Goal: Task Accomplishment & Management: Complete application form

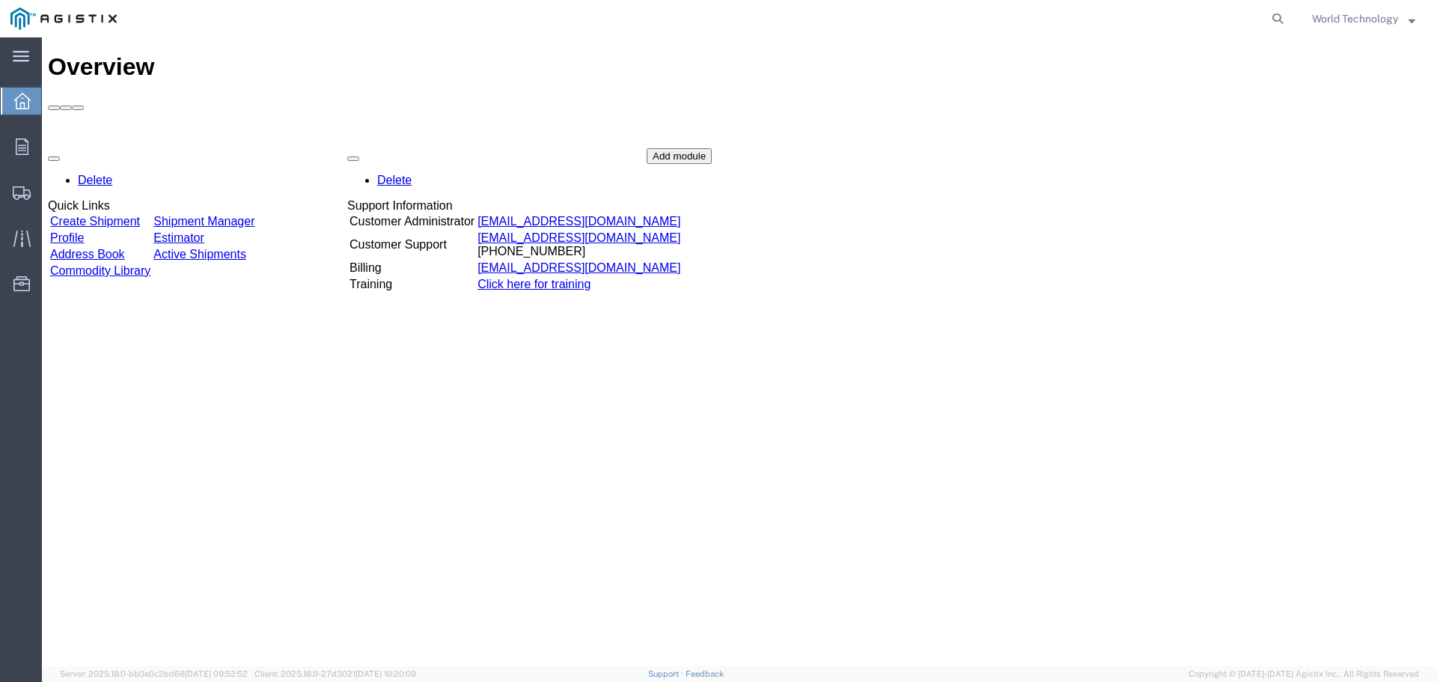
click at [140, 215] on link "Create Shipment" at bounding box center [95, 221] width 90 height 13
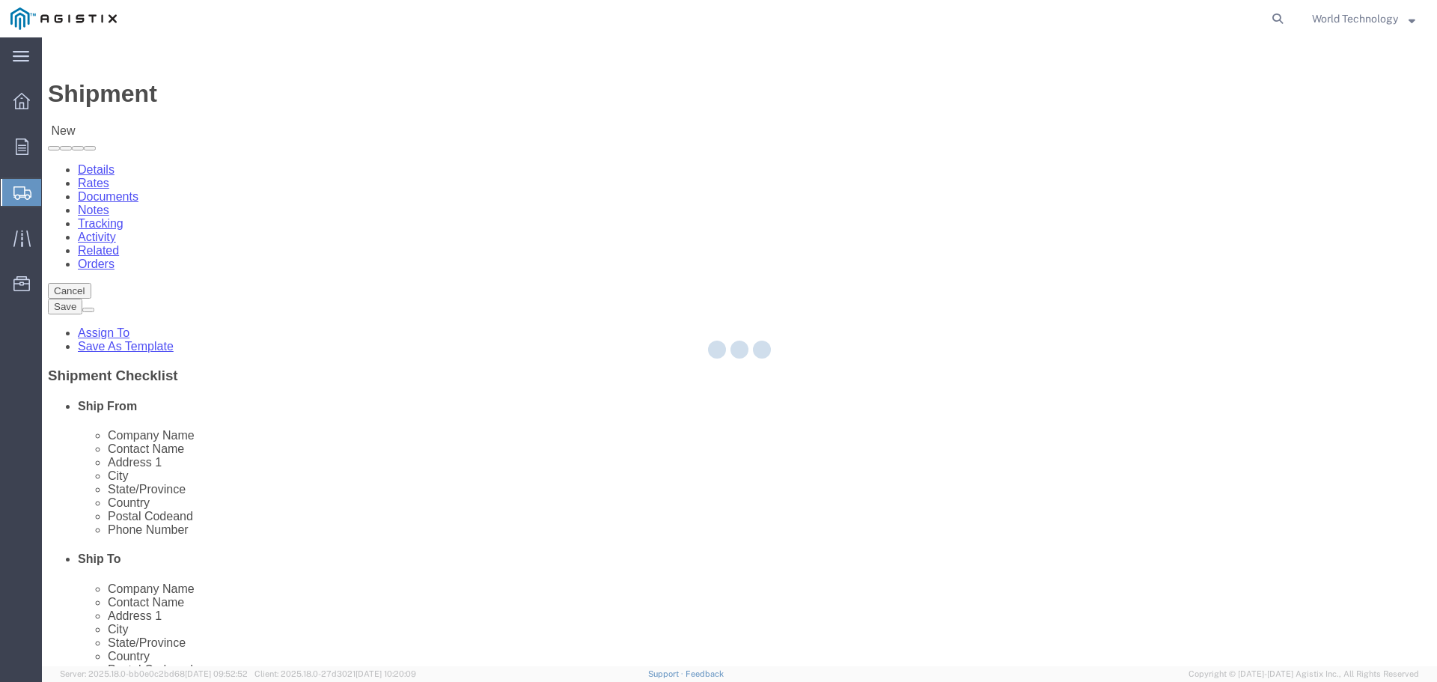
select select
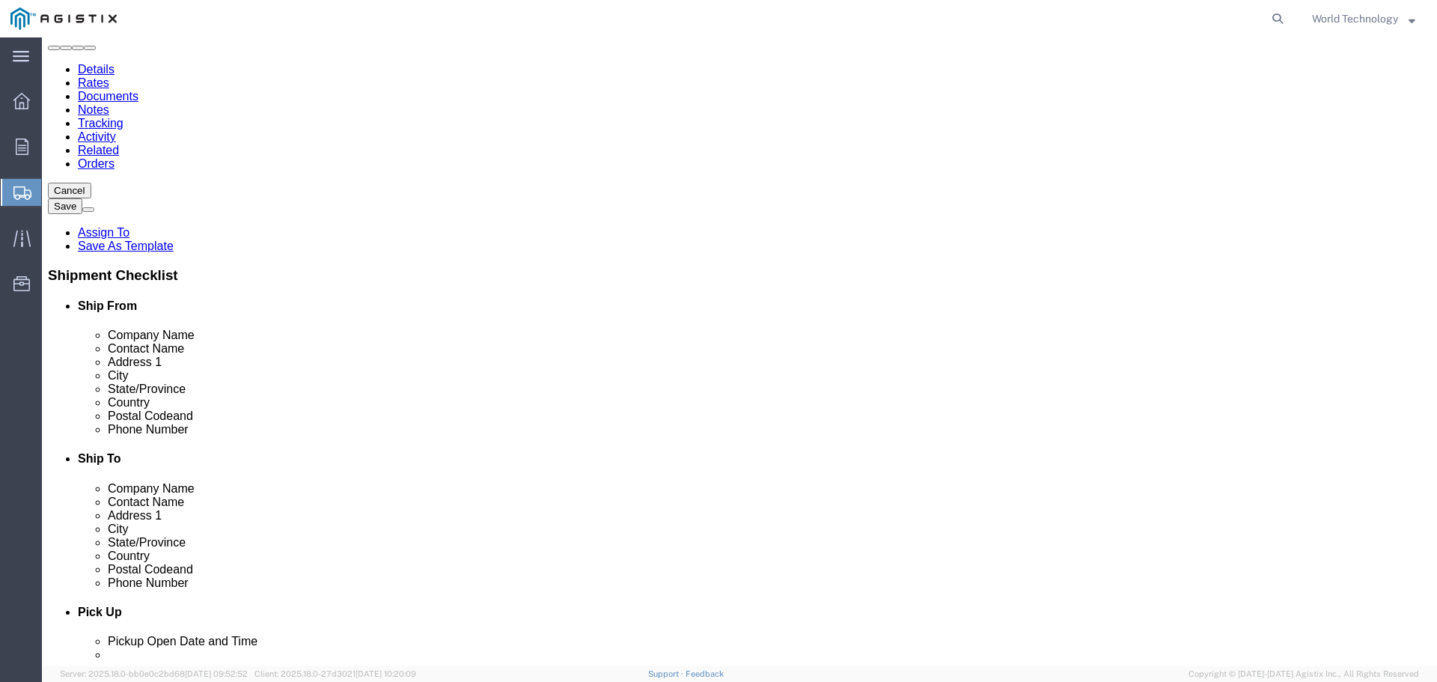
scroll to position [75, 0]
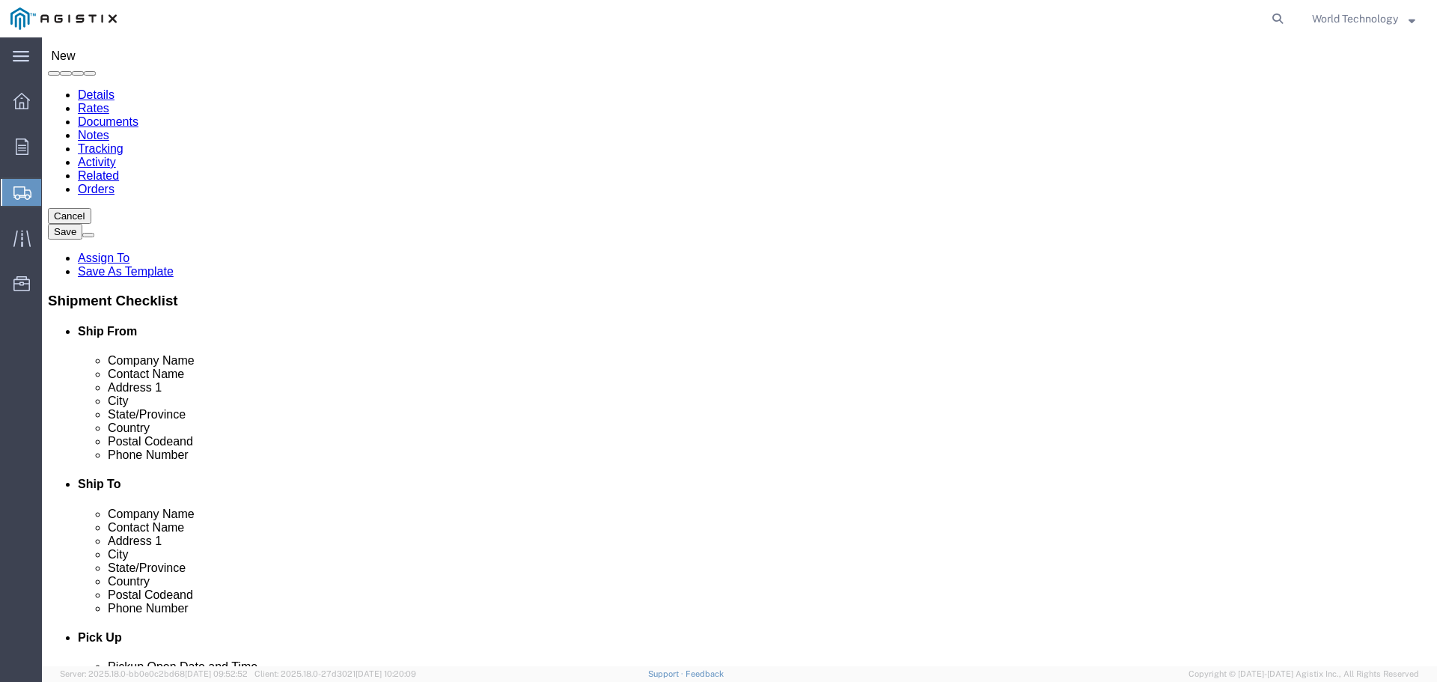
select select "MYPROFILE"
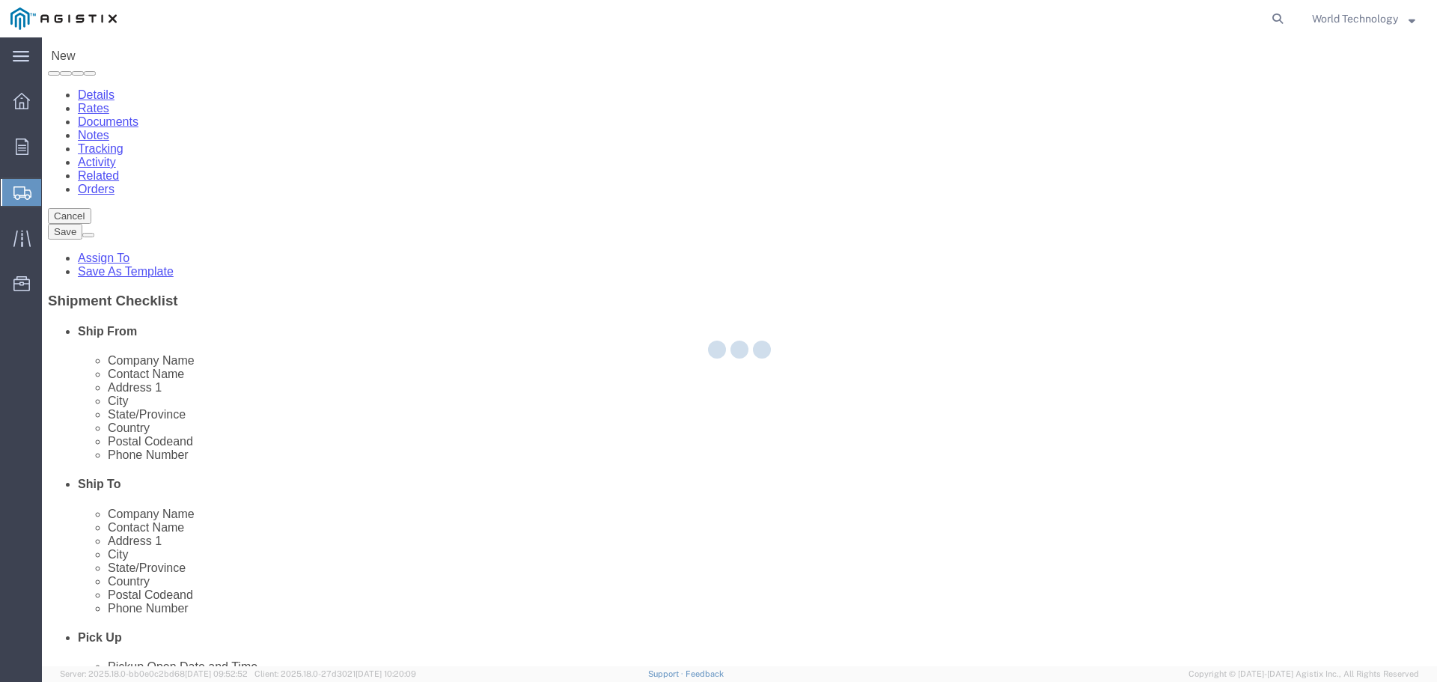
type input "World Wide Technology Inc"
type input "World Technology"
type input "[STREET_ADDRESS]"
type input "[GEOGRAPHIC_DATA]"
type input "62025"
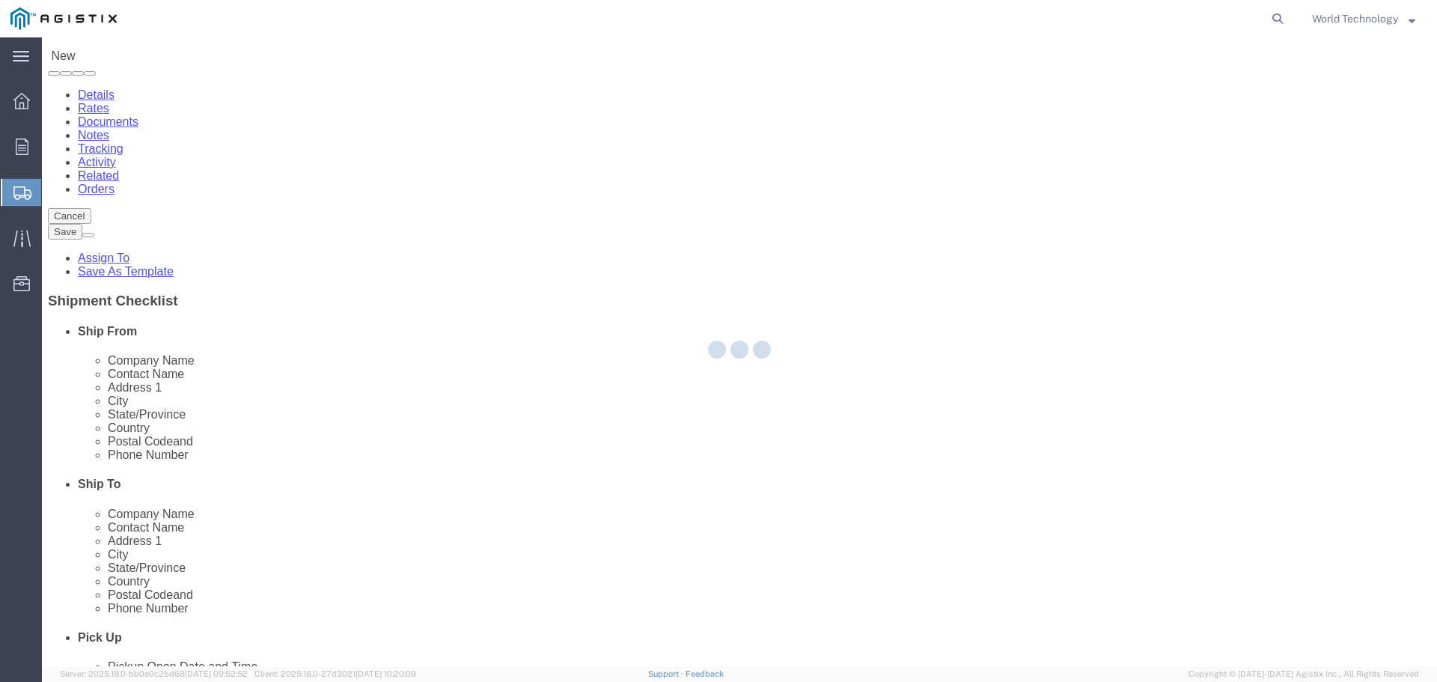
type input "3148240378"
type input "[EMAIL_ADDRESS][DOMAIN_NAME]"
checkbox input "true"
select select "IL"
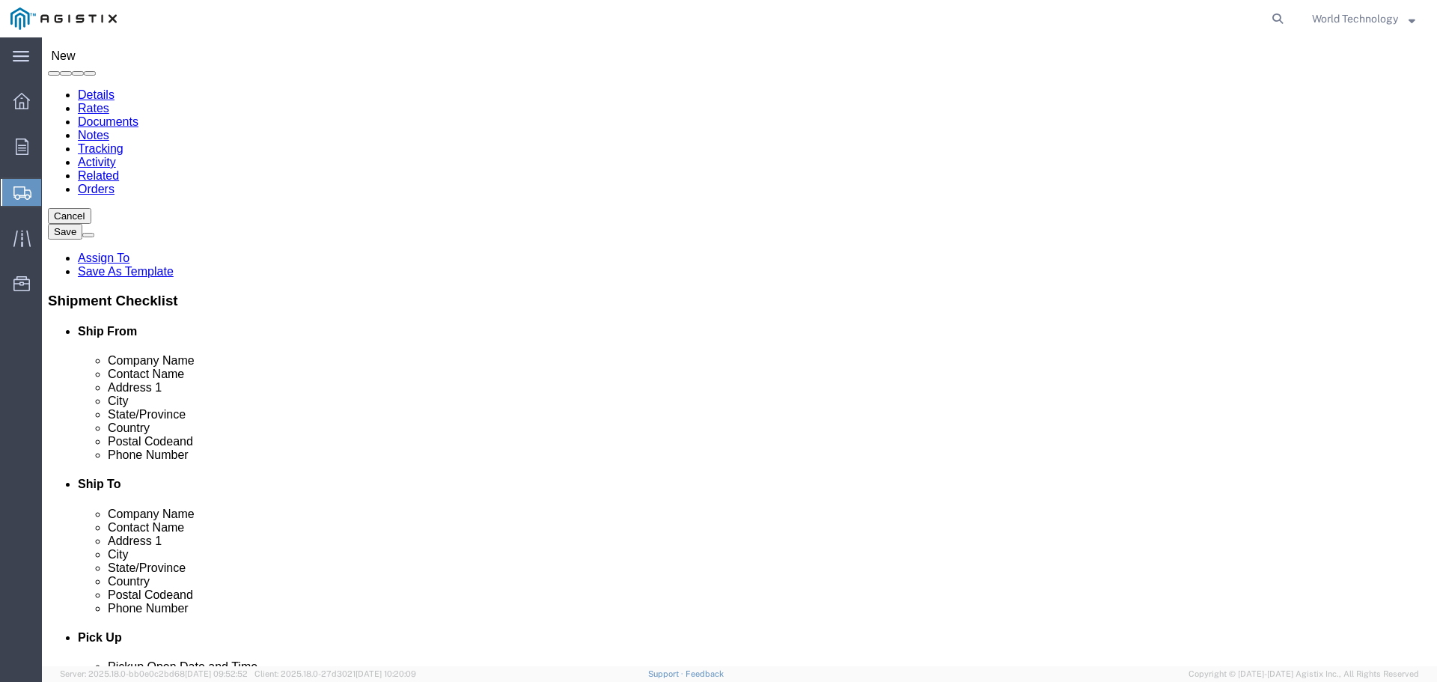
scroll to position [0, 0]
click input "text"
type input "Pacific Gas & Electric Co"
type input ":"
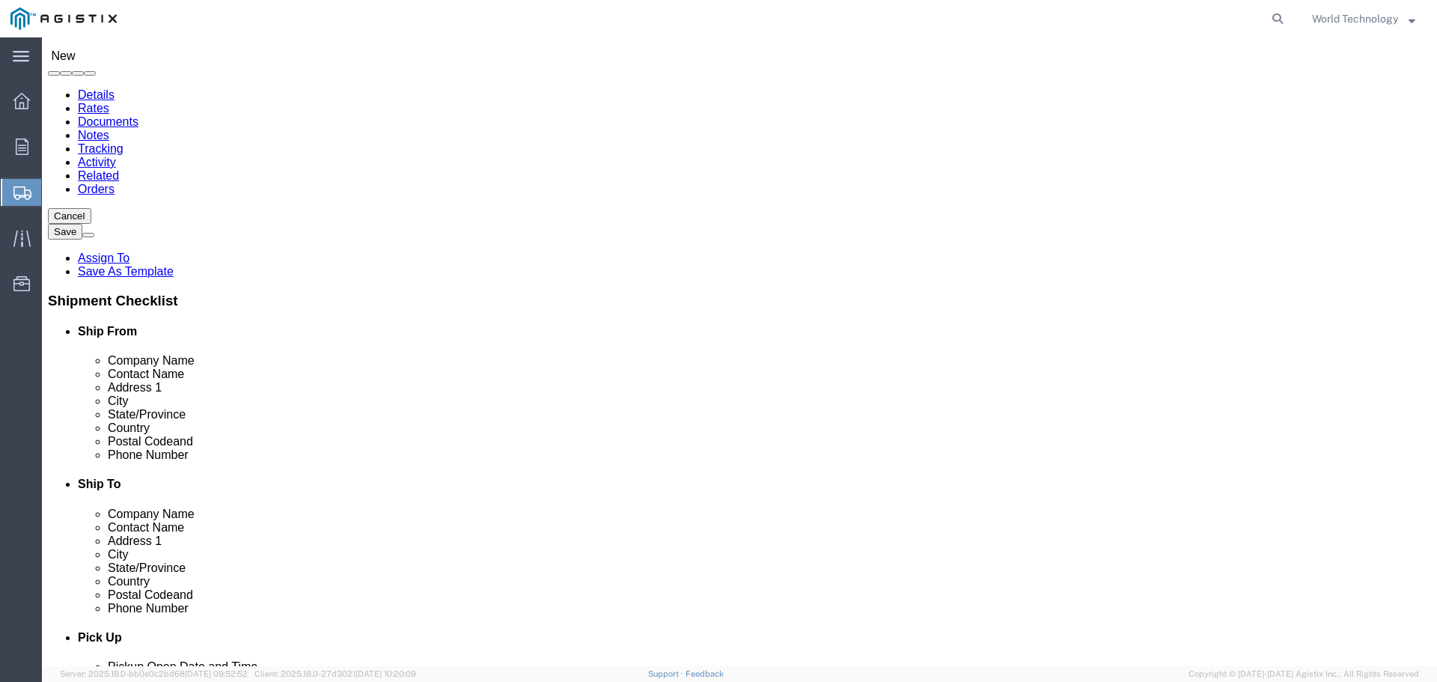
type input "Layline Automation"
type input "[PERSON_NAME]"
type input "[STREET_ADDRESS]"
select select
type input "Suite A"
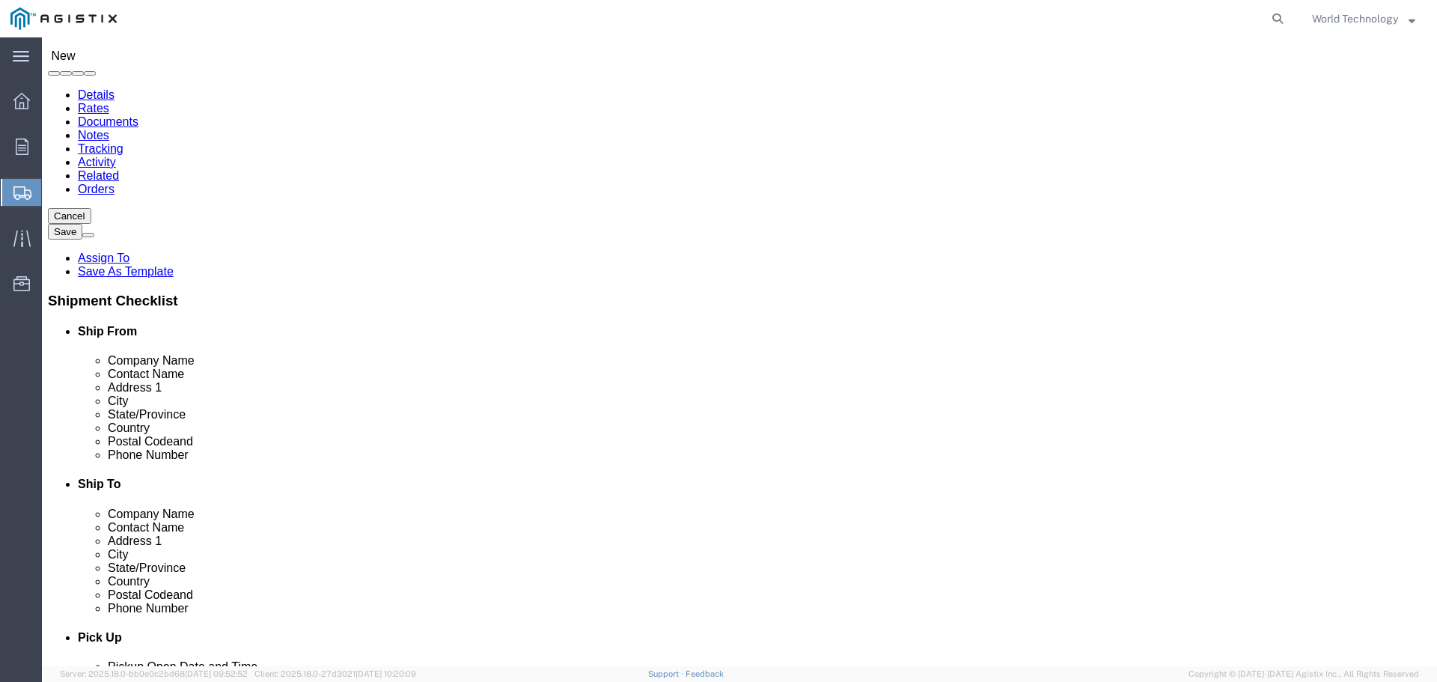
type input "Stockton"
select select
select select "CA"
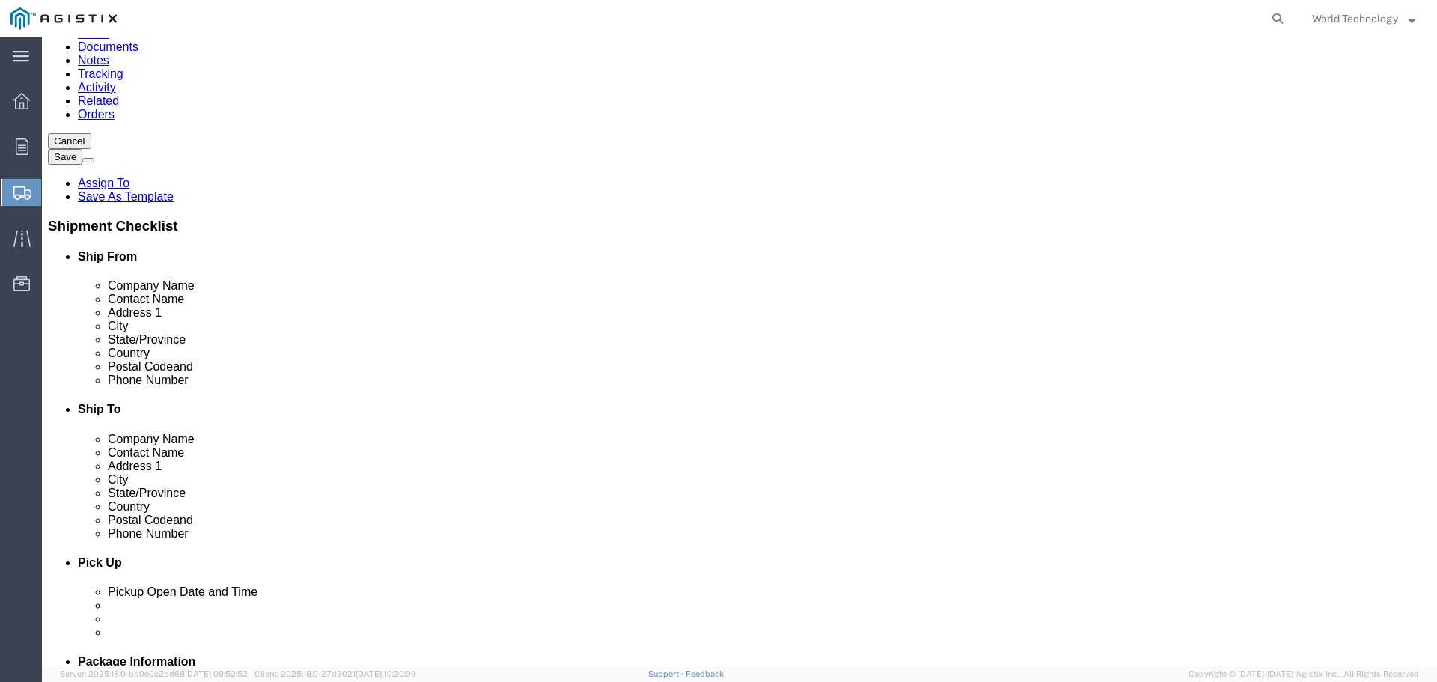
scroll to position [4550, 0]
click input "Postal Code"
type input "95215"
select select
click input "text"
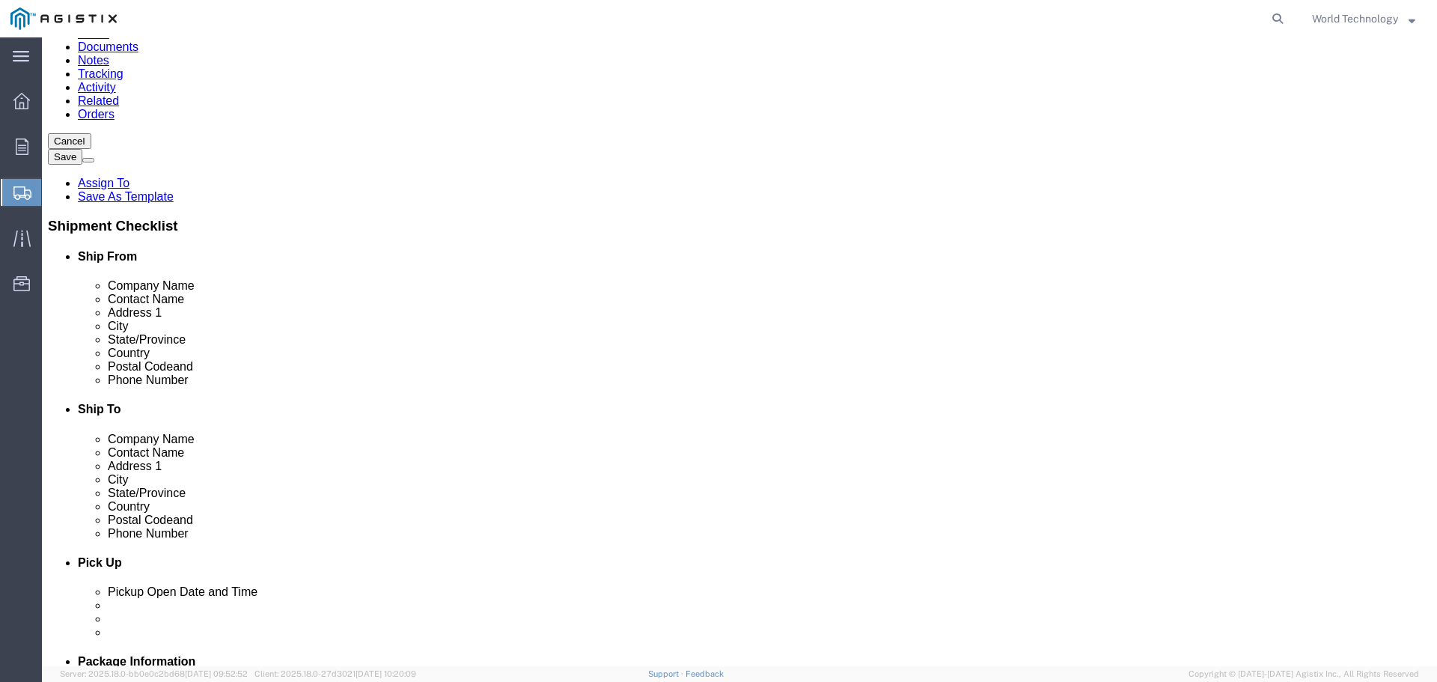
type input "3"
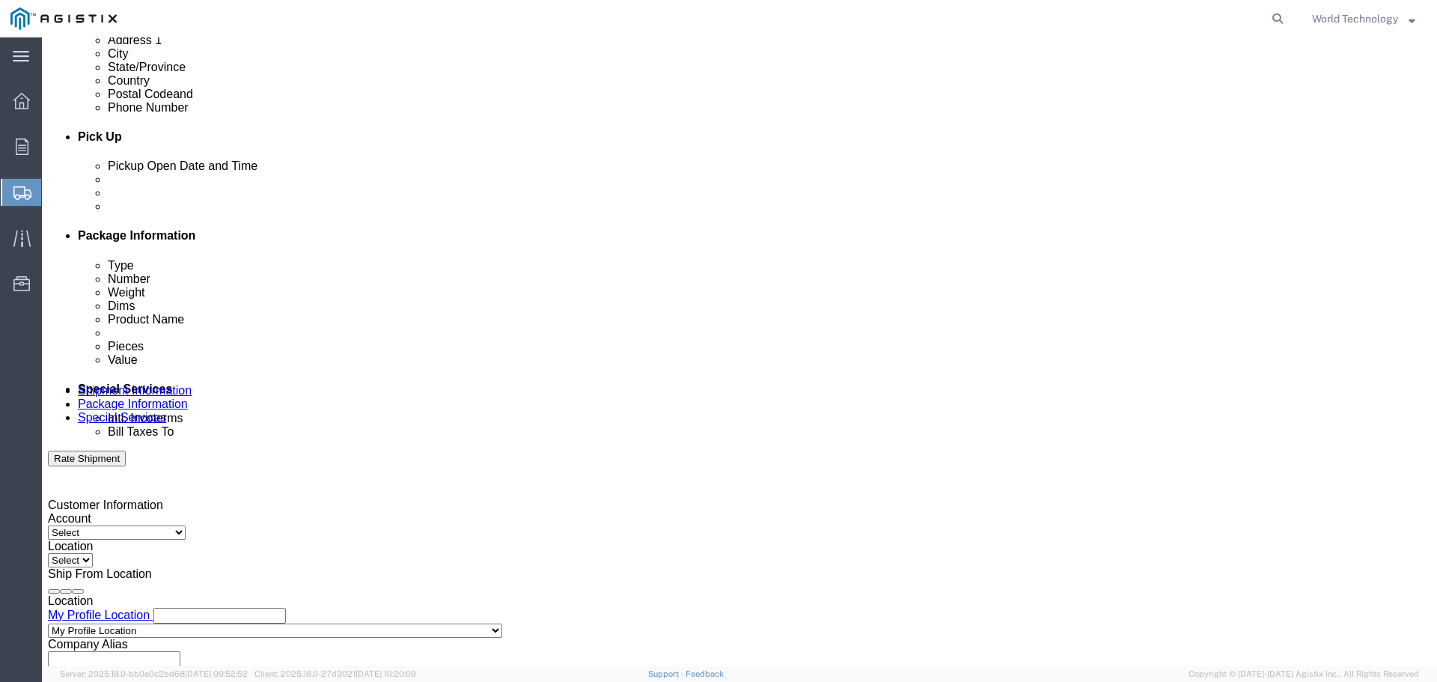
scroll to position [599, 0]
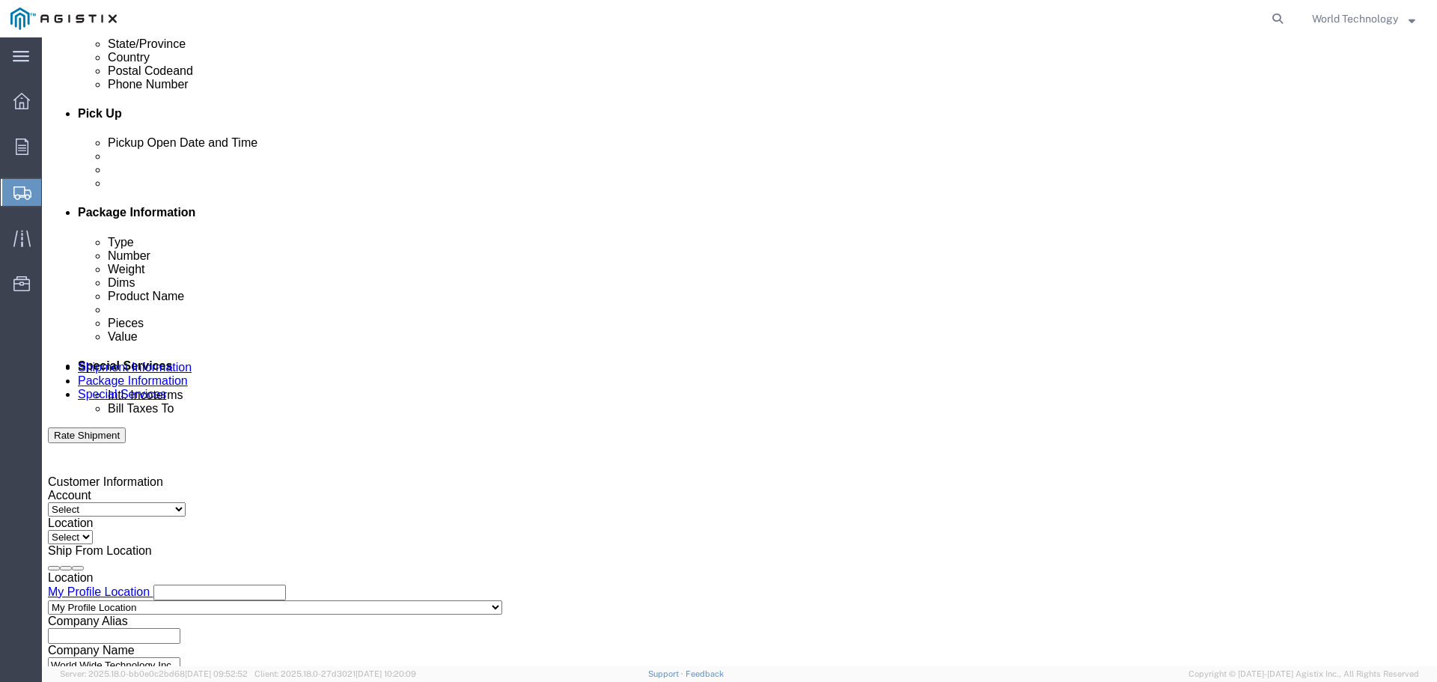
type input "4153174923"
click icon
click div "[DATE] 10:00 PM"
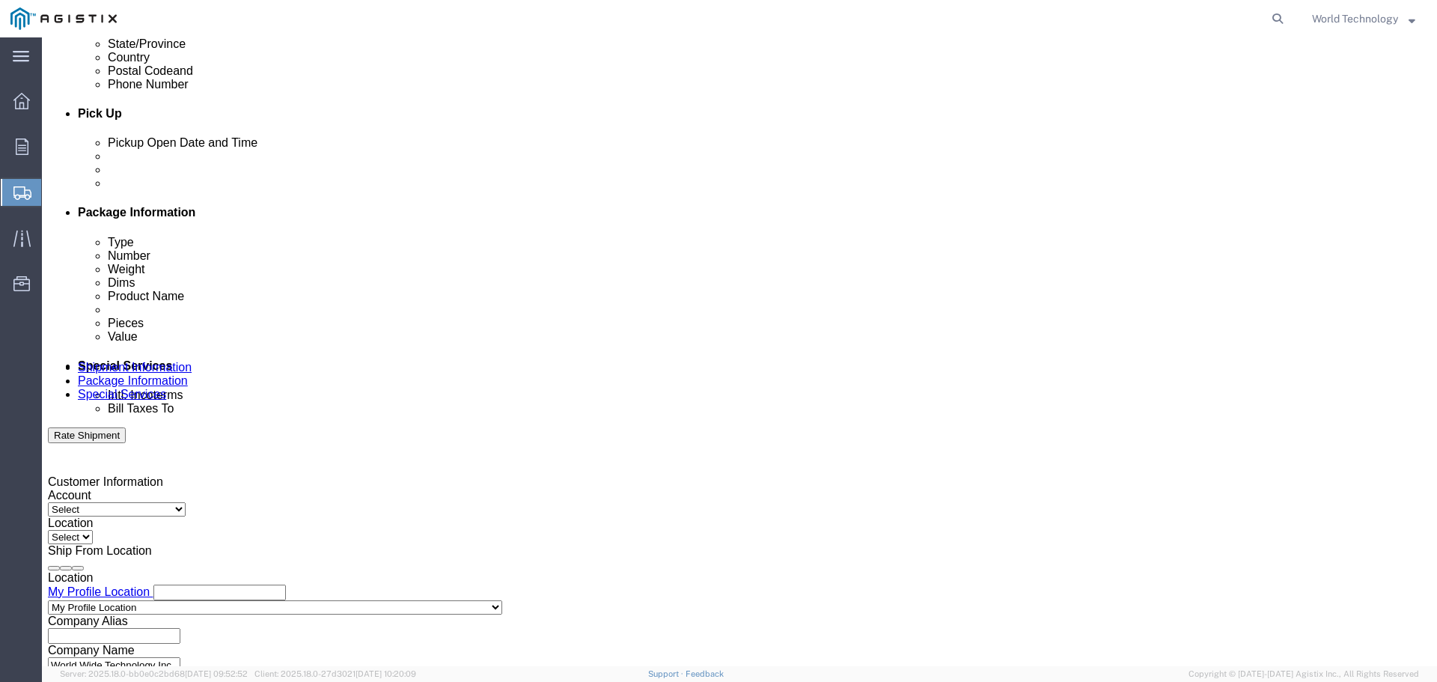
click div "[DATE] 10:00 PM"
click input "10:00 PM"
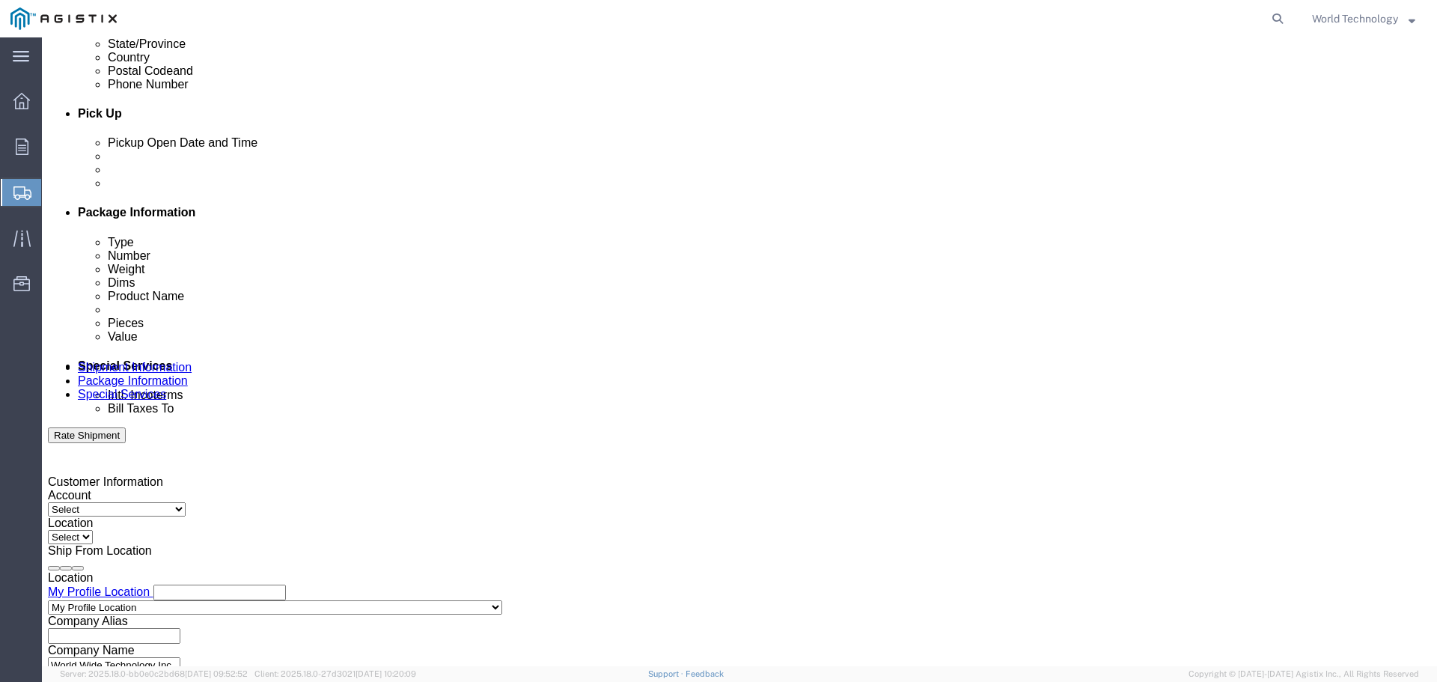
click input "10:00 PM"
type input "10:00 AM"
click div "[DATE] 11:00 PM"
type input "10:00 PM"
drag, startPoint x: 212, startPoint y: 299, endPoint x: 204, endPoint y: 300, distance: 7.6
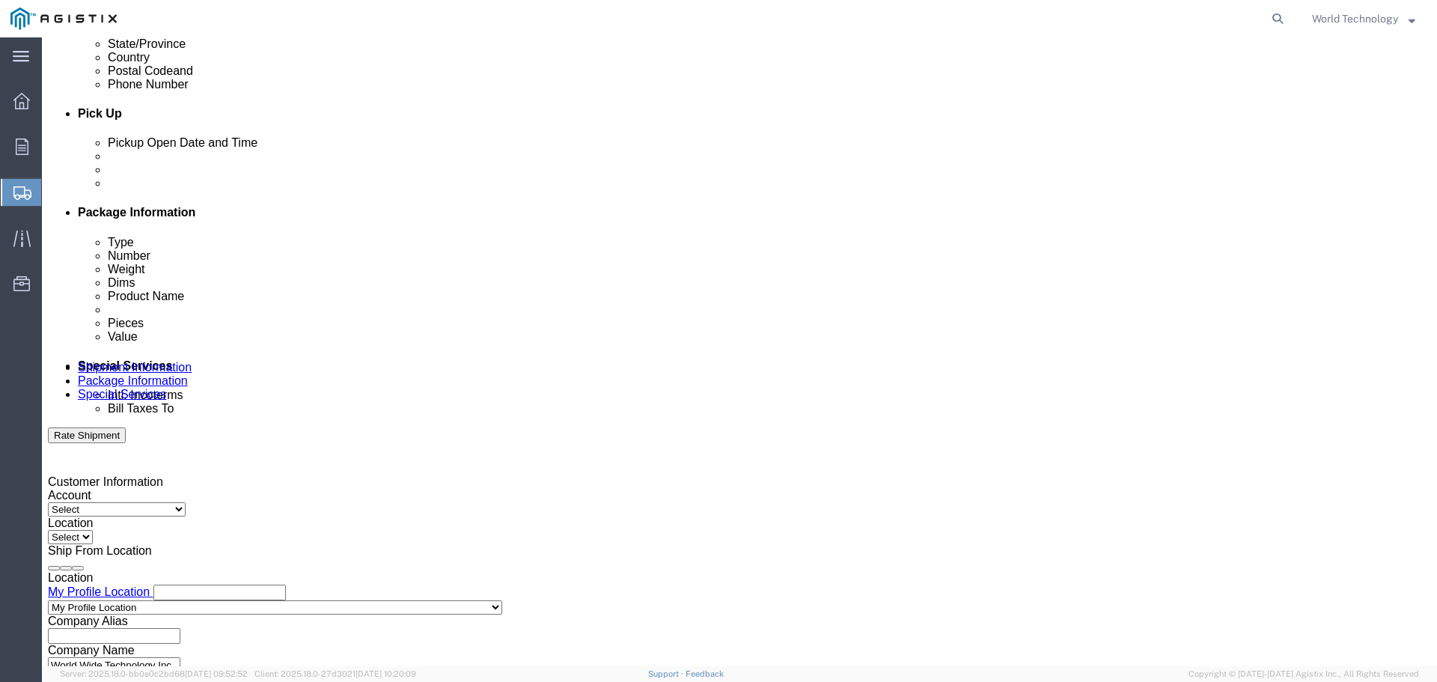
click div "[DATE] 10:00 PM"
click button "Apply"
click div "[DATE] 11:00 PM"
click div
click button "Apply"
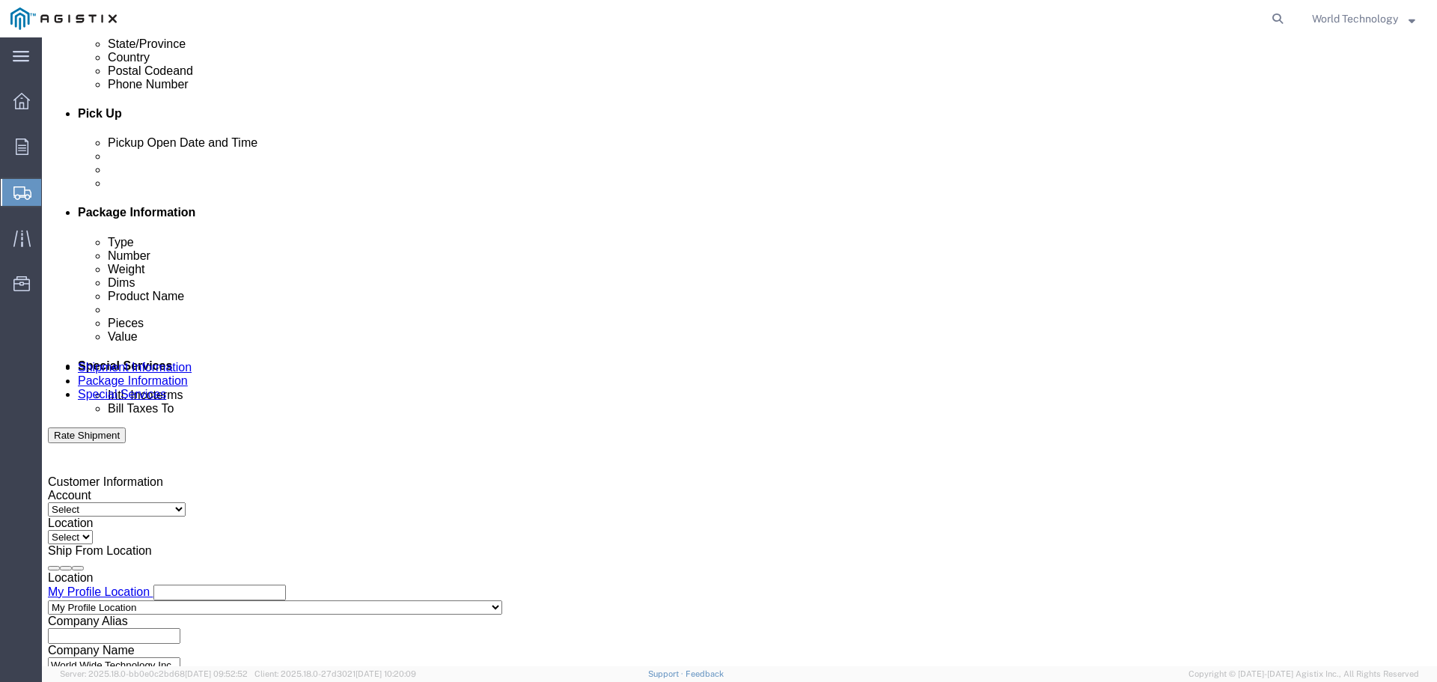
click div
click button "Apply"
click div "Delivery Start Date Delivery Start Time Deliver Open Date and Time [DATE] 12:00…"
click div "[DATE] 1:00 AM"
click input "1:00 AM"
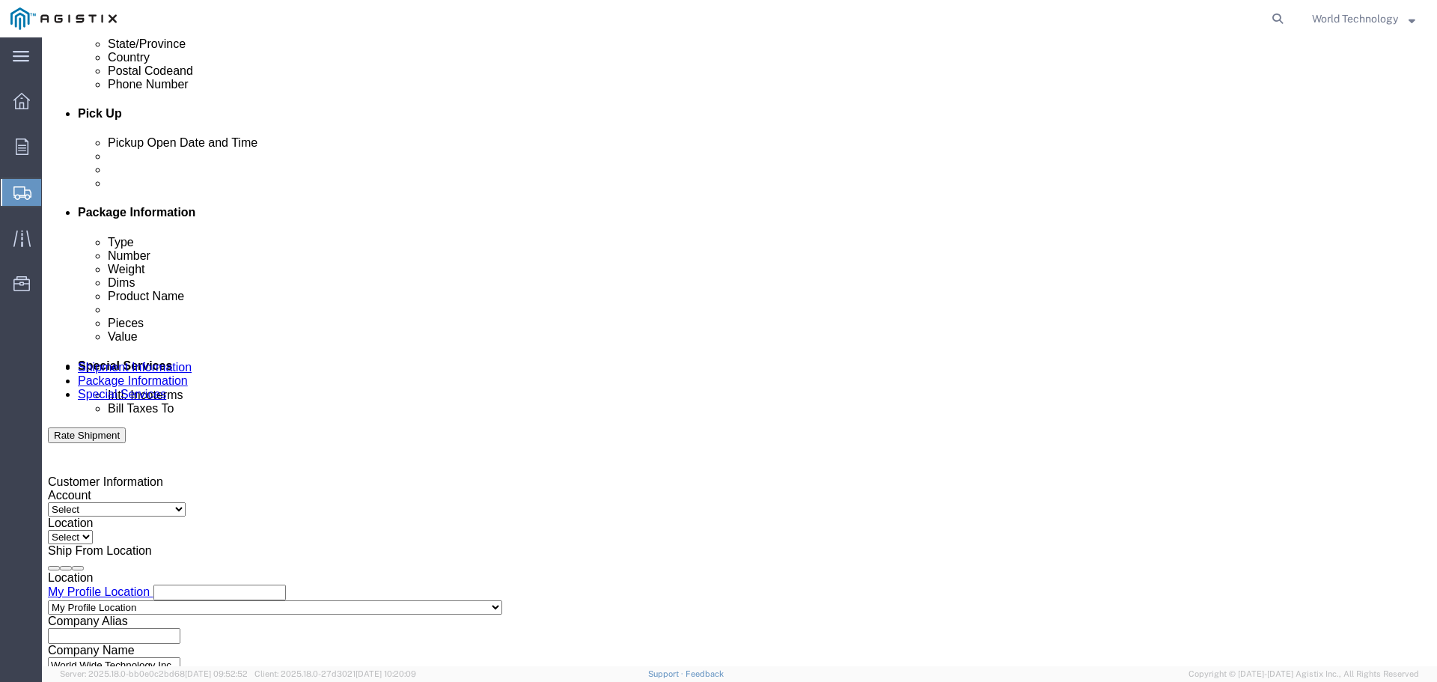
click input "1:00 PM"
type input "10:00 PM"
click button "Apply"
click div "Delivery by Date Delivery Start Date Delivery Start Time Deliver Open Date and …"
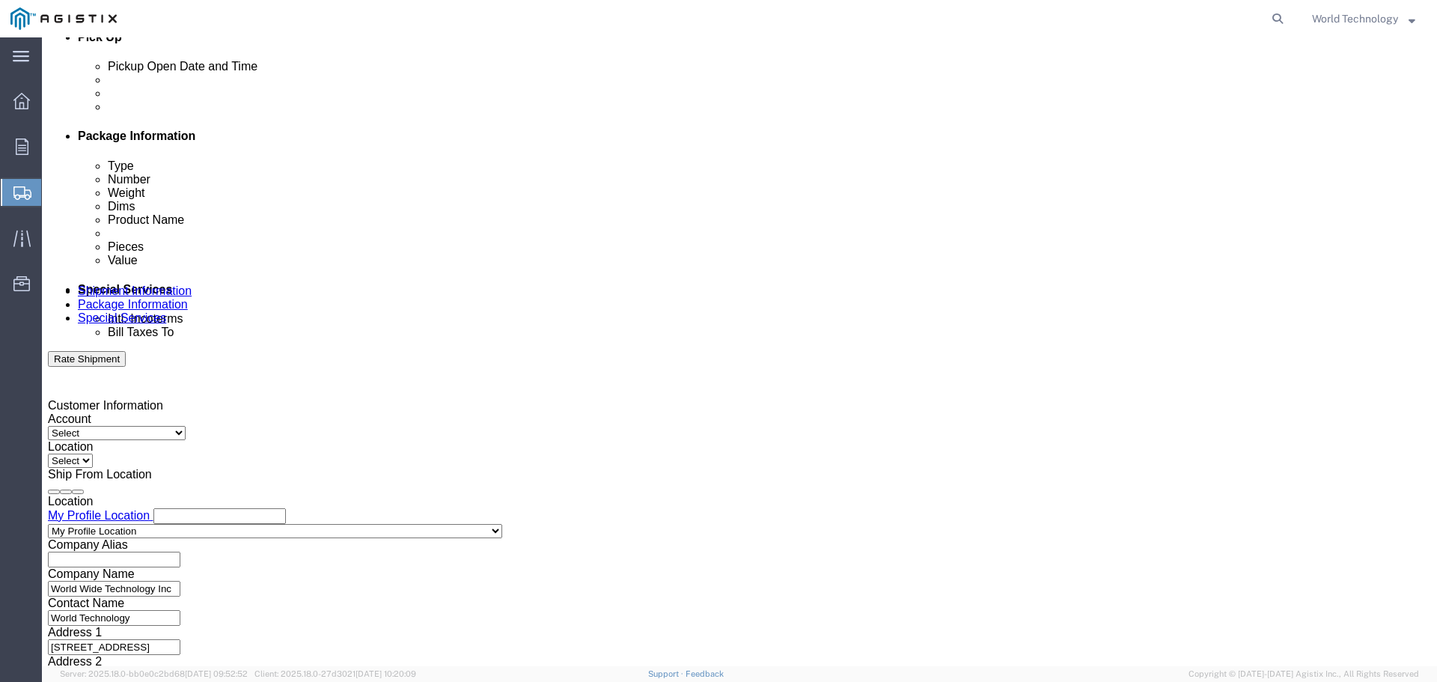
scroll to position [779, 0]
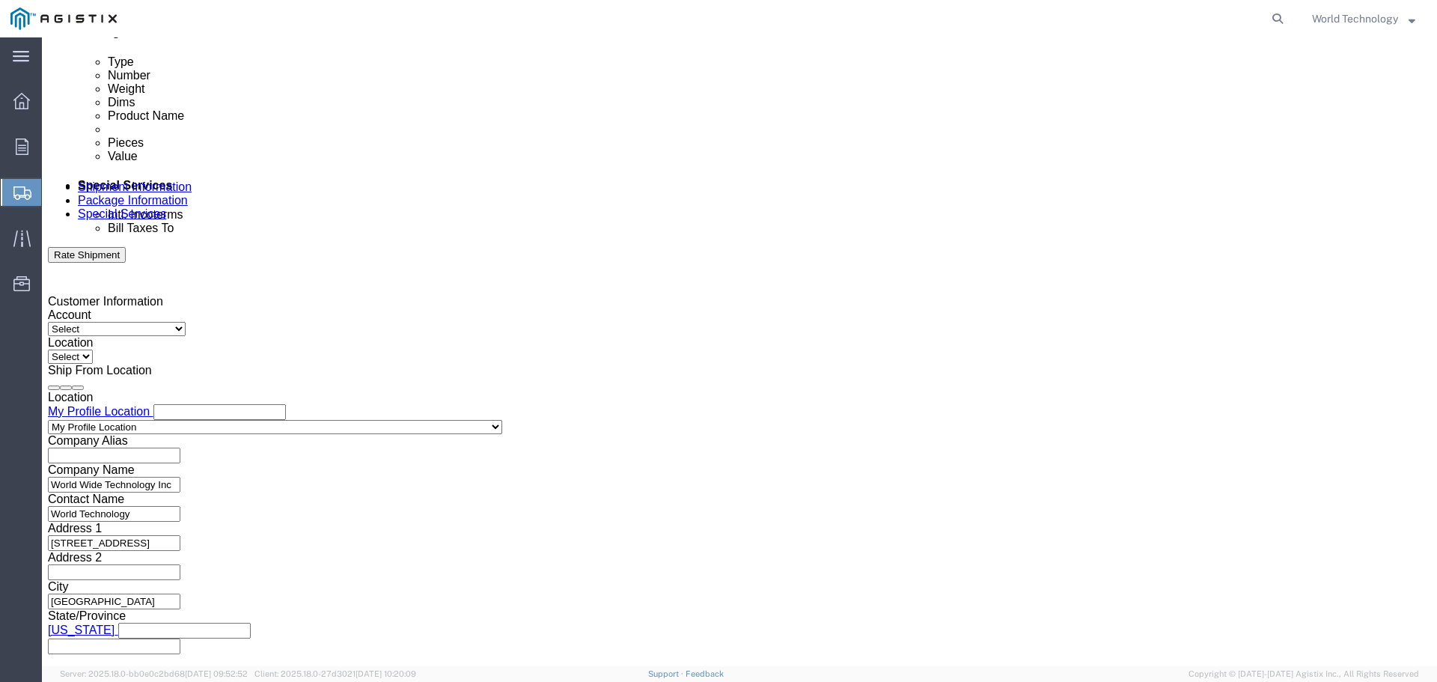
click select "Select Account Type Activity ID Airline Appointment Number ASN Batch Request # …"
select select "DELNUM"
click select "Select Account Type Activity ID Airline Appointment Number ASN Batch Request # …"
click input "text"
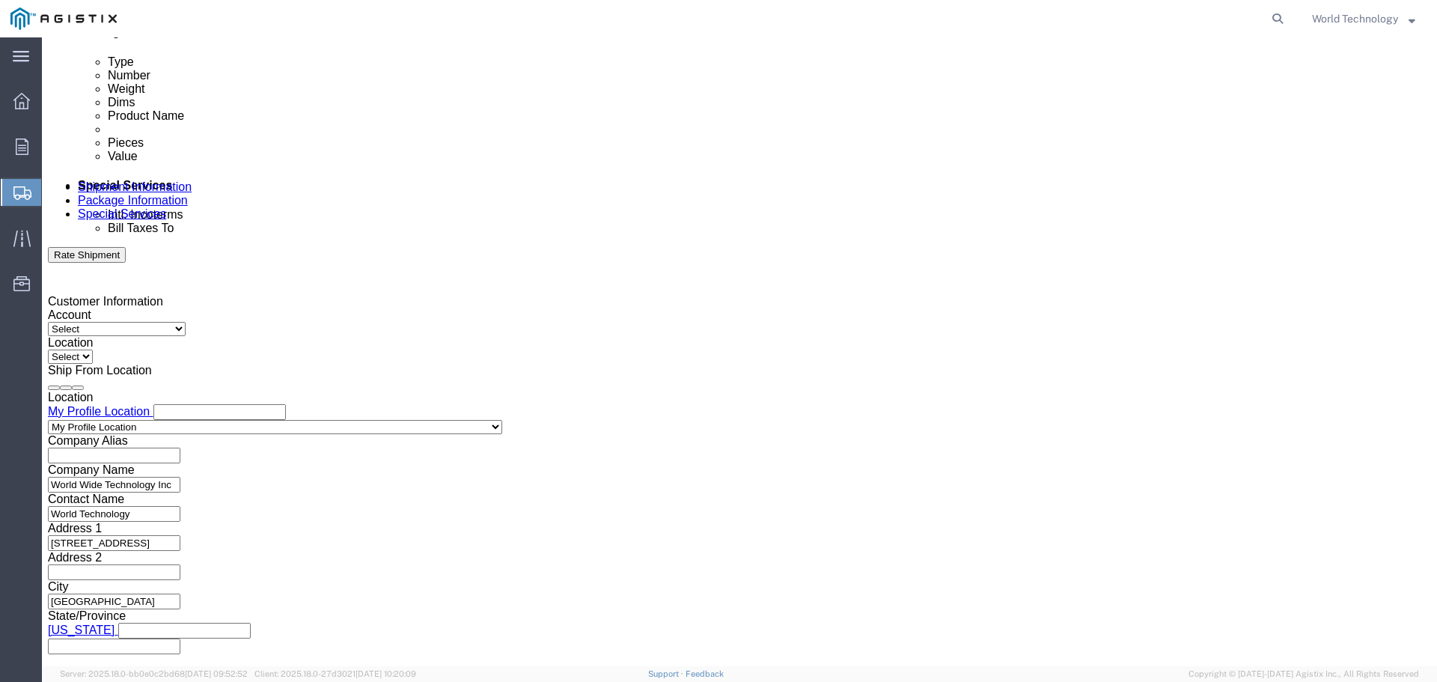
type input "1602096578"
click select "Select Account Type Activity ID Airline Appointment Number ASN Batch Request # …"
select select "SALEORDR"
click select "Select Account Type Activity ID Airline Appointment Number ASN Batch Request # …"
click input "text"
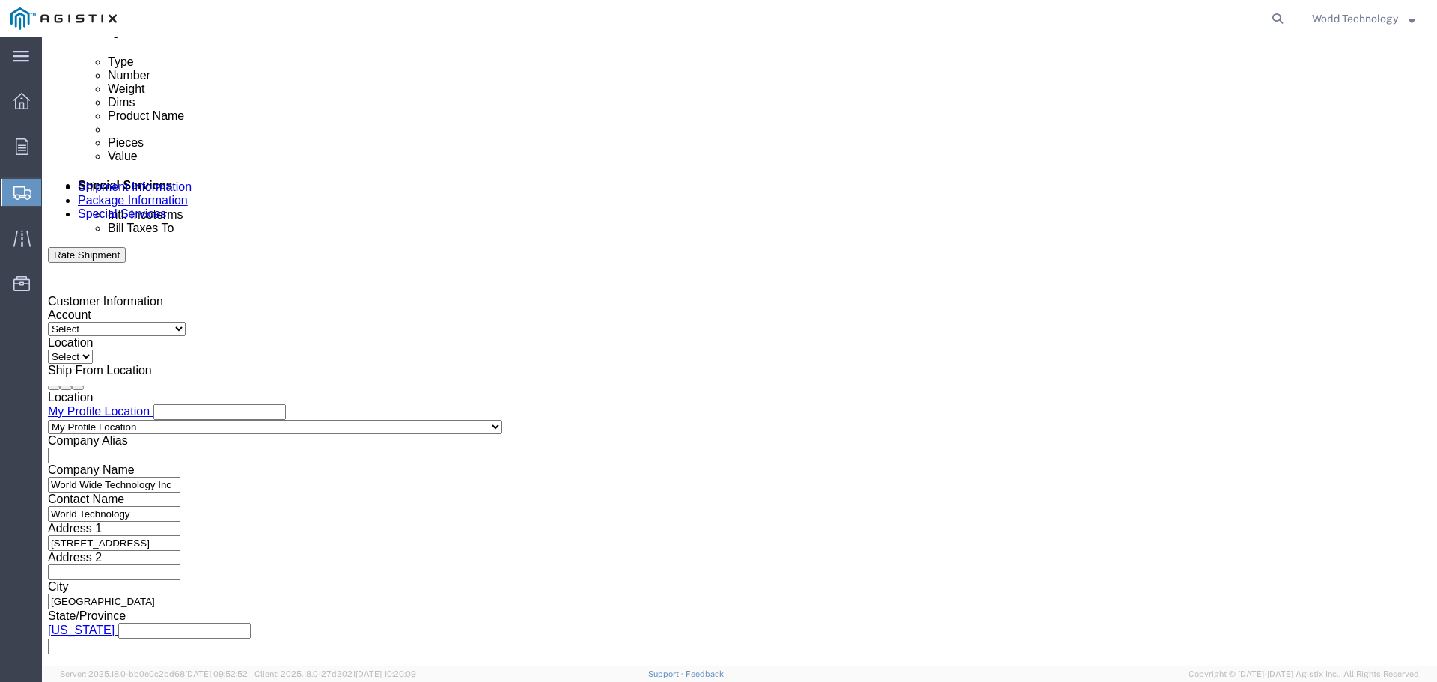
type input "12349527"
click select "Select Account Type Activity ID Airline Appointment Number ASN Batch Request # …"
select select "PURCHORD"
click select "Select Account Type Activity ID Airline Appointment Number ASN Batch Request # …"
click input "text"
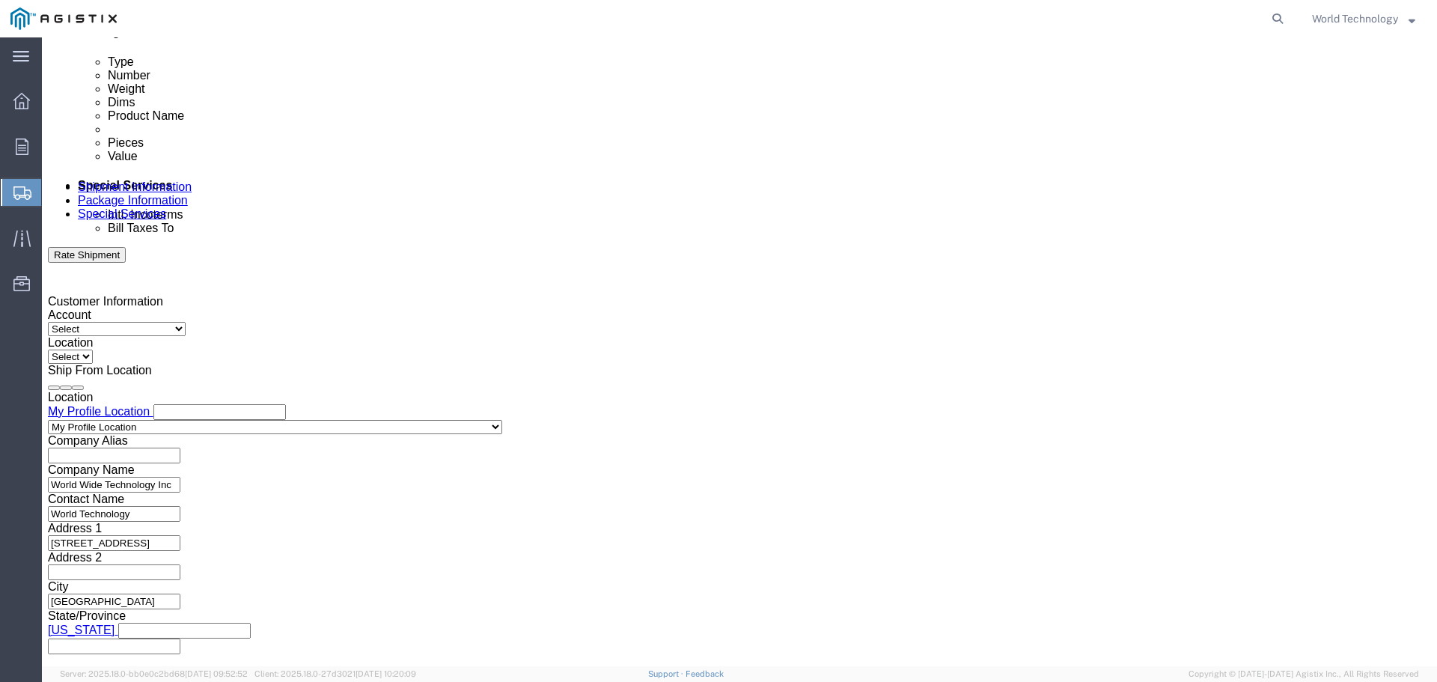
type input "2701212480"
click div "Leg 1 Mode Select Air Less than Truckload Multi-Leg Ocean Freight Rail Small Pa…"
click button "Continue"
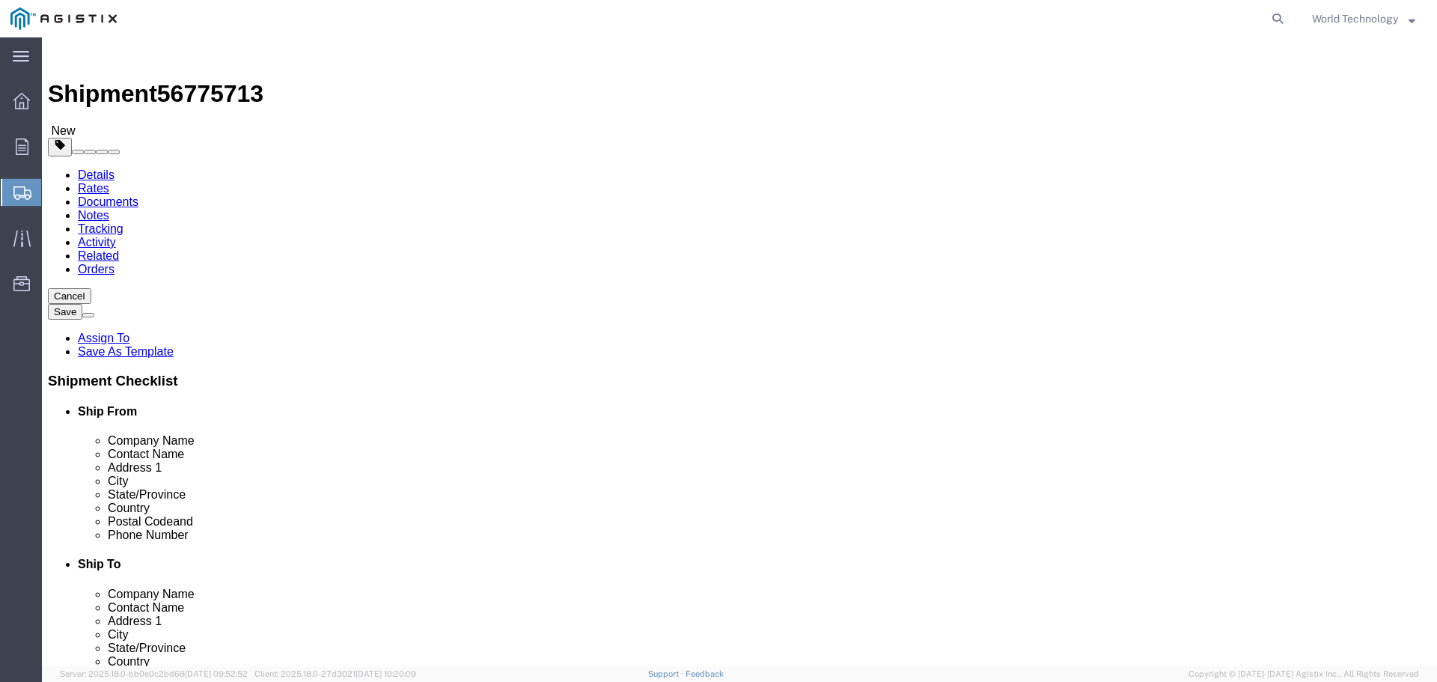
click select "Select Bale(s) Basket(s) Bolt(s) Bottle(s) Buckets Bulk Bundle(s) Can(s) Cardbo…"
select select "PSNS"
click select "Select Bale(s) Basket(s) Bolt(s) Bottle(s) Buckets Bulk Bundle(s) Can(s) Cardbo…"
click input "text"
type input "9"
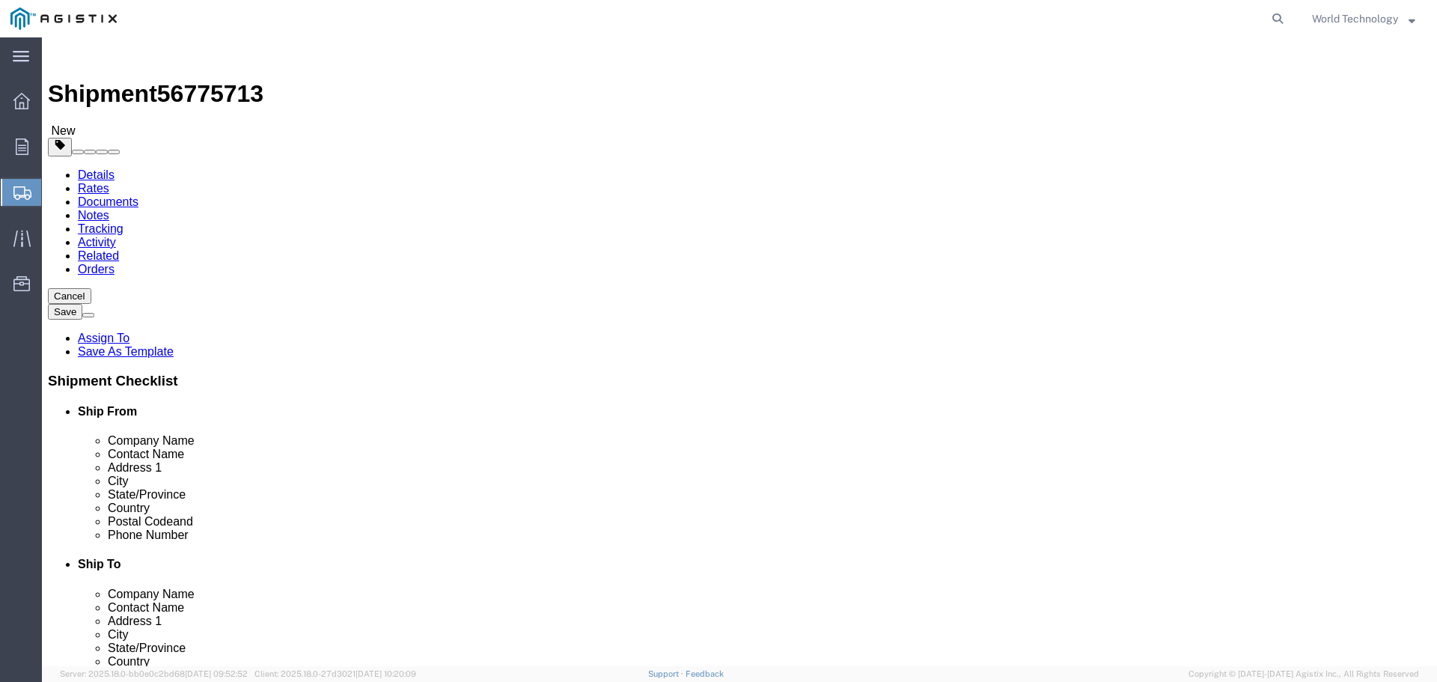
click input "text"
type input "48"
type input "40"
type input "62"
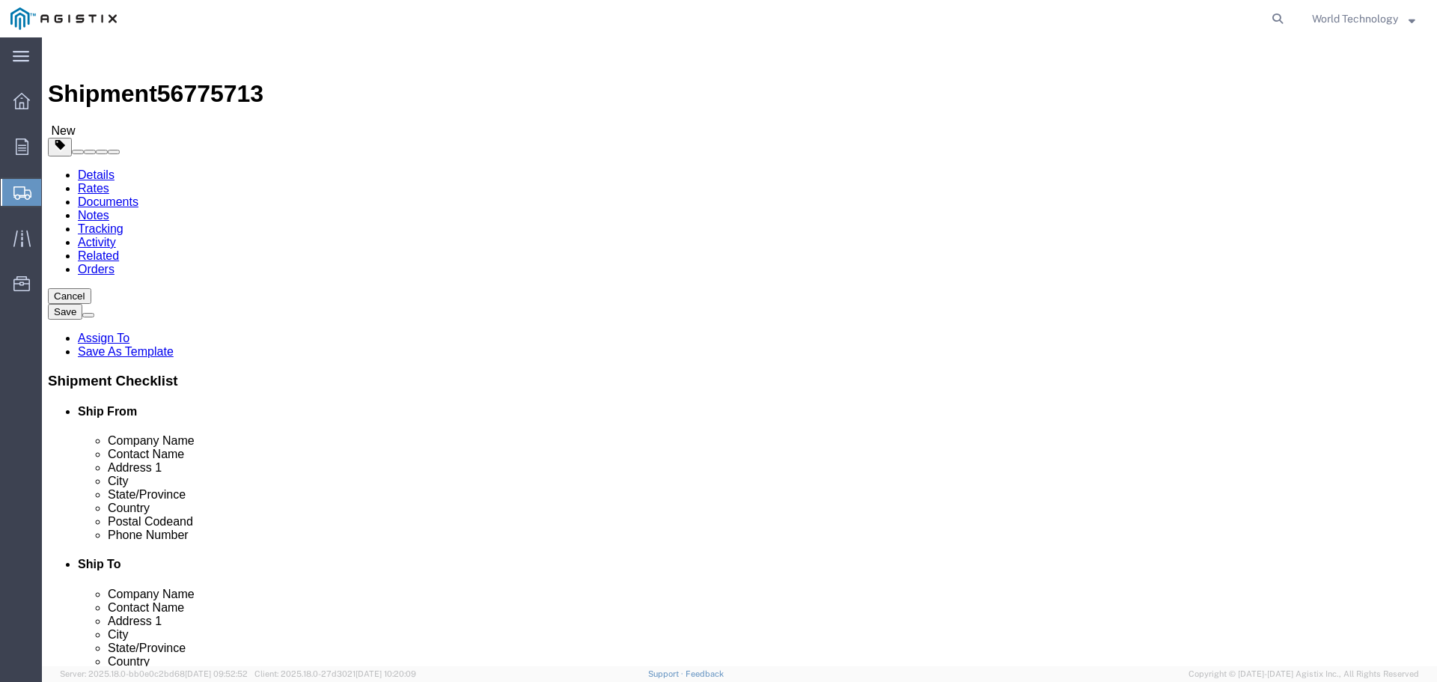
click input "0.00"
type input "490"
click link "Add Content"
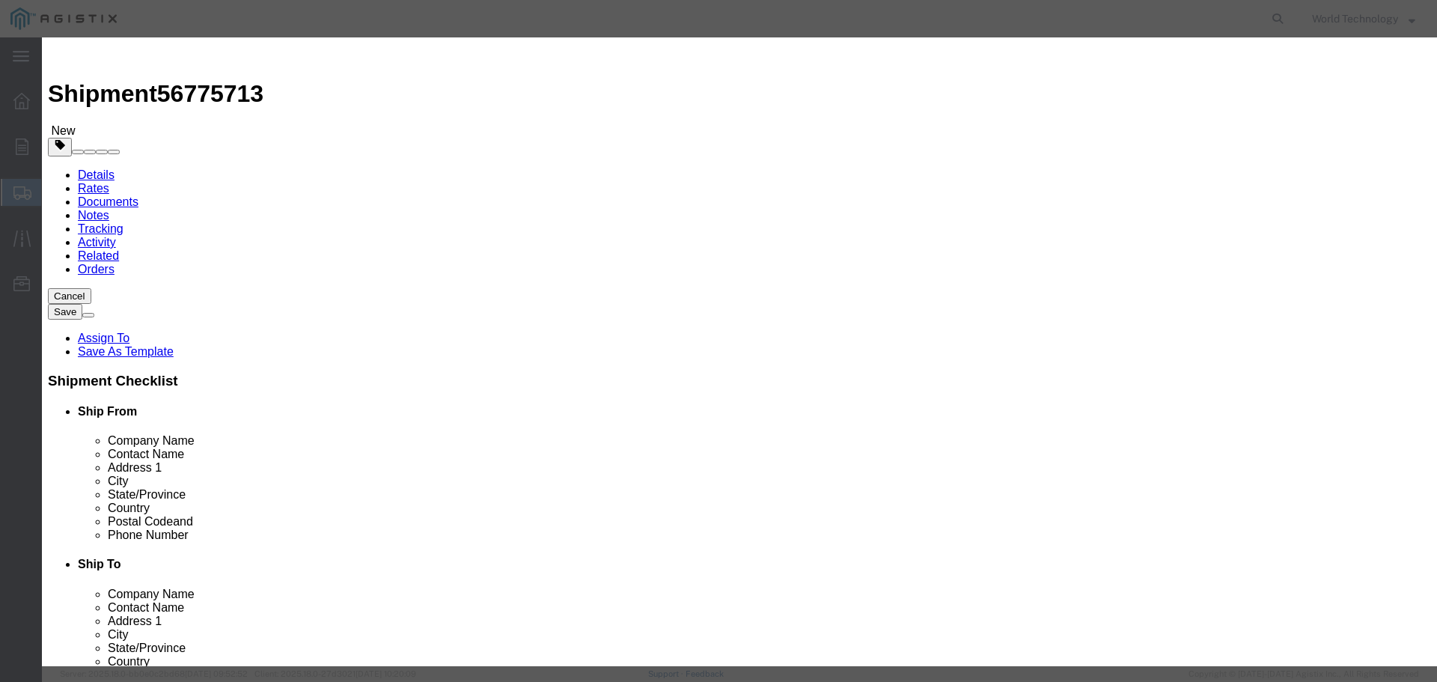
click input "text"
type input "Computer Equipment"
type input "9"
type input "10,000"
click select "Select 50 55 60 65 70 85 92.5 100 125 175 250 300 400"
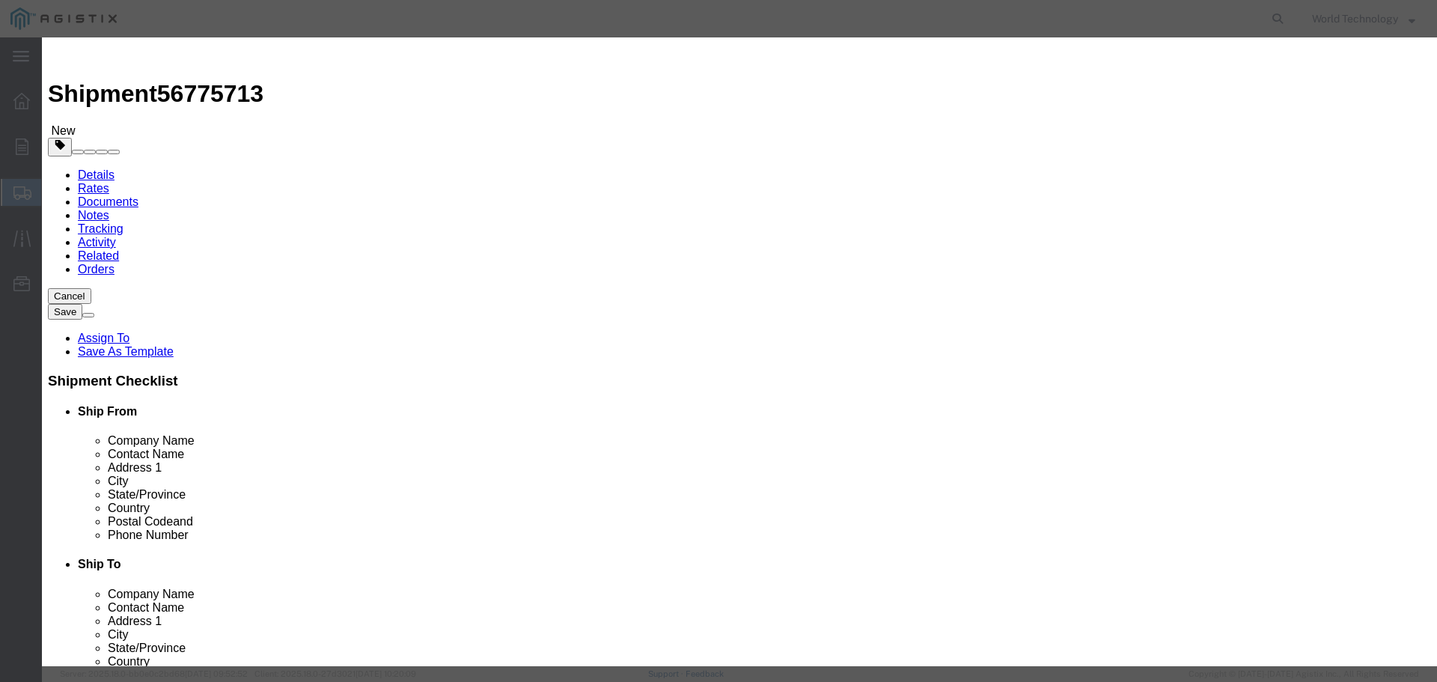
select select "92.5"
click select "Select 50 55 60 65 70 85 92.5 100 125 175 250 300 400"
click button "Save & Close"
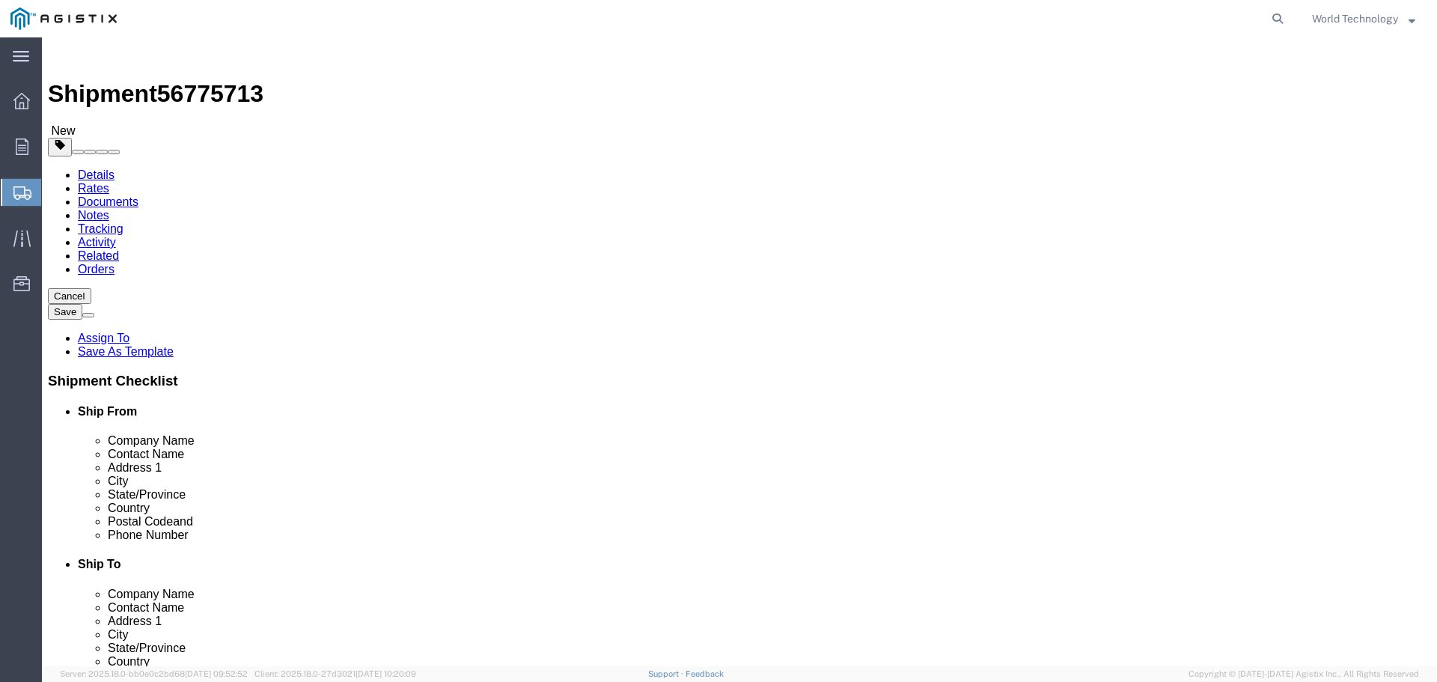
click link "Add Package"
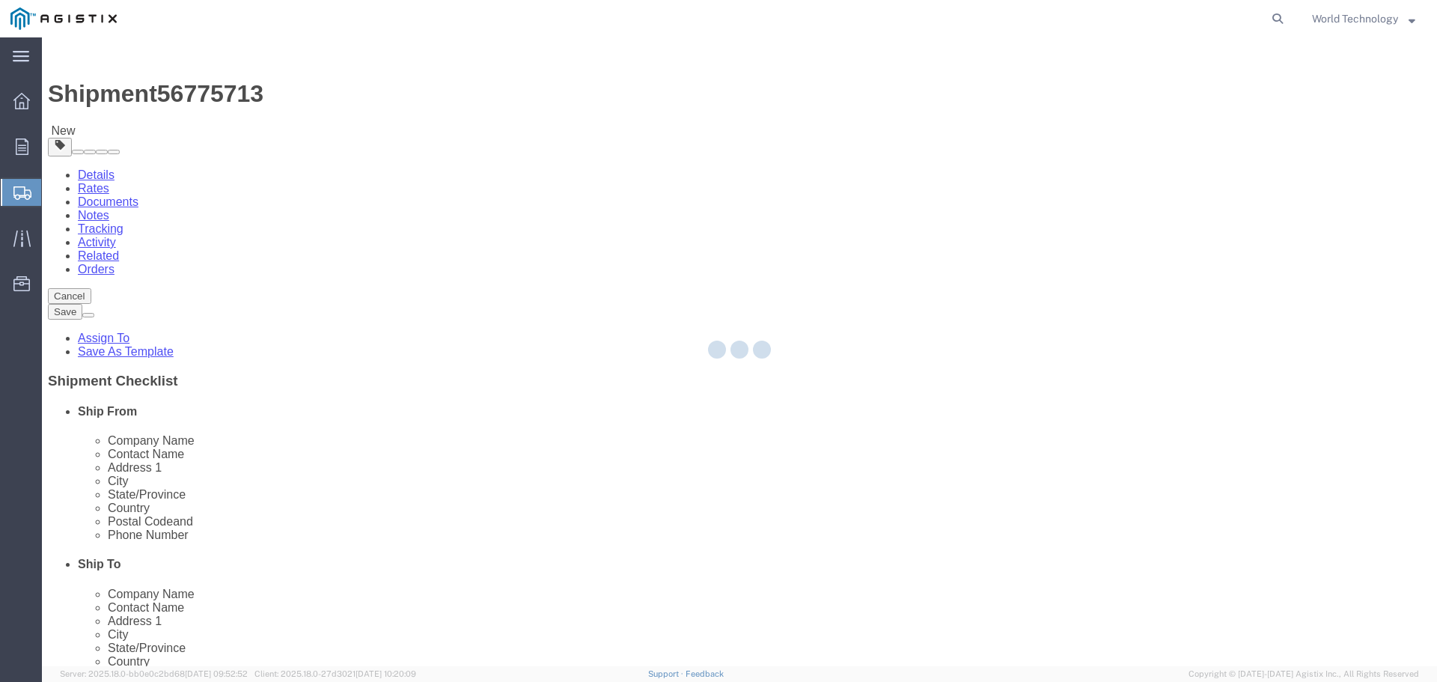
select select "PSNS"
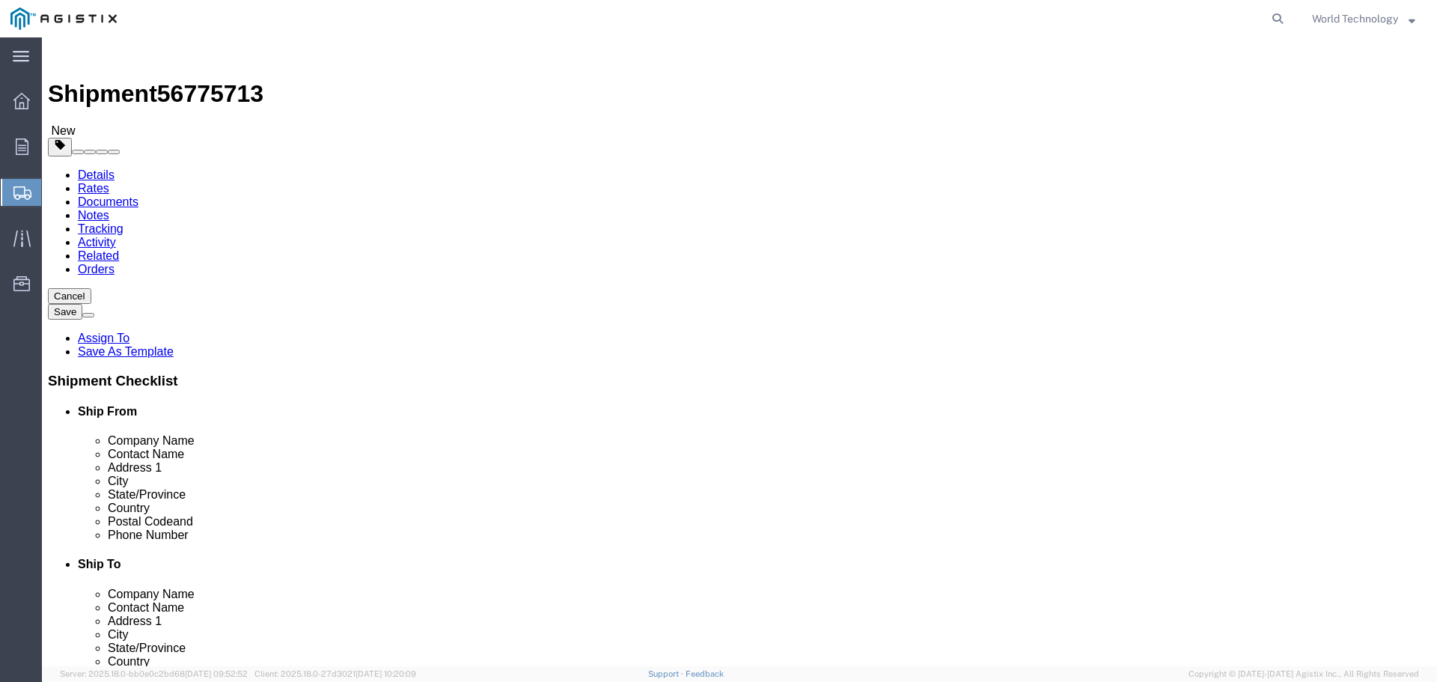
click select "Select Bale(s) Basket(s) Bolt(s) Bottle(s) Buckets Bulk Bundle(s) Can(s) Cardbo…"
select select "PSNS"
click select "Select Bale(s) Basket(s) Bolt(s) Bottle(s) Buckets Bulk Bundle(s) Can(s) Cardbo…"
click input "text"
type input "8"
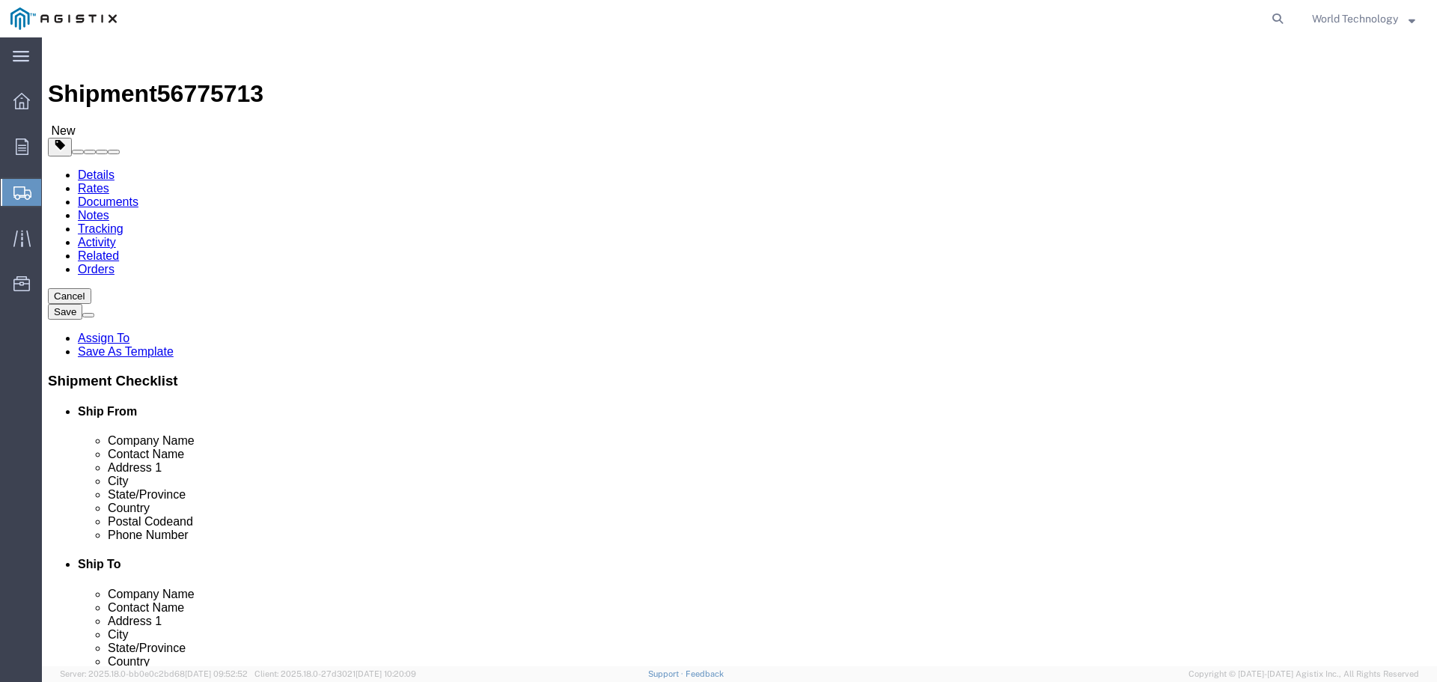
click input "text"
type input "48"
type input "40"
type input "52"
click input "0.00"
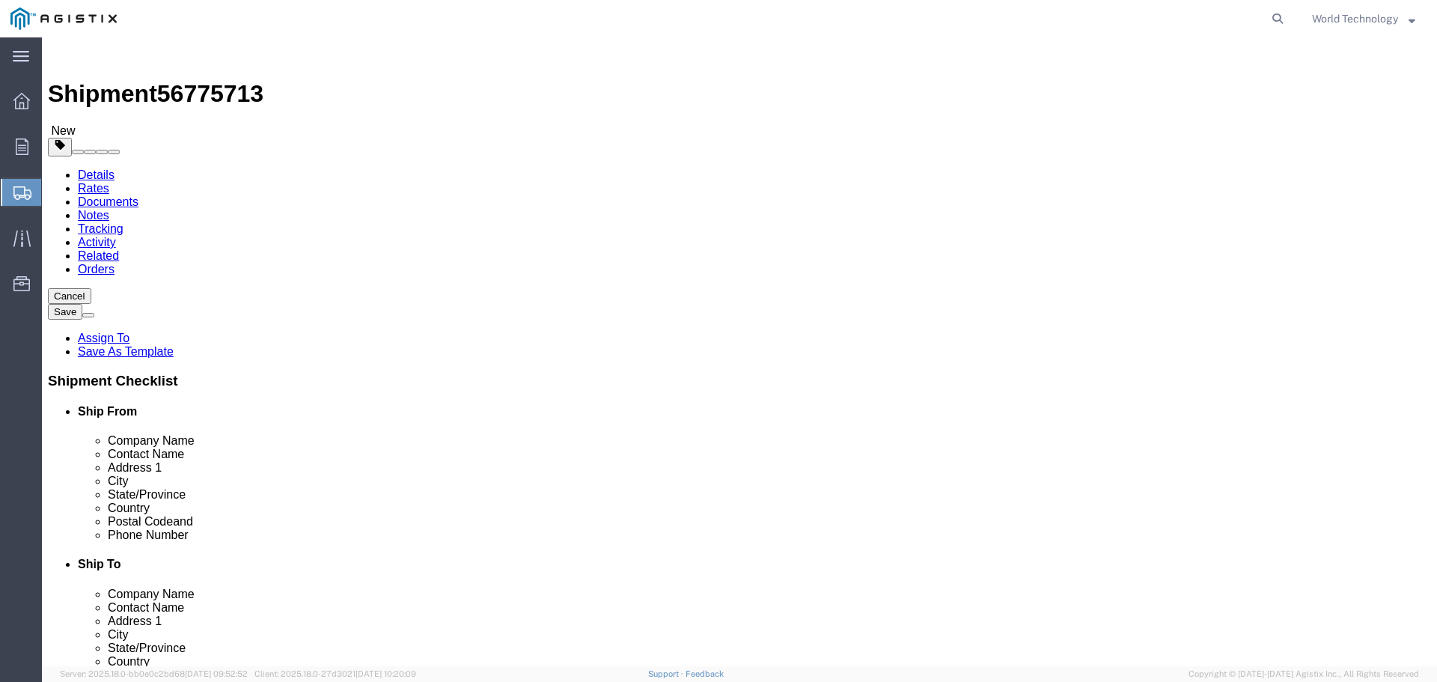
click input "0.00"
type input "433"
click div "1 x Pallet(s) Standard (Not Stackable) Package Type Select Bale(s) Basket(s) Bo…"
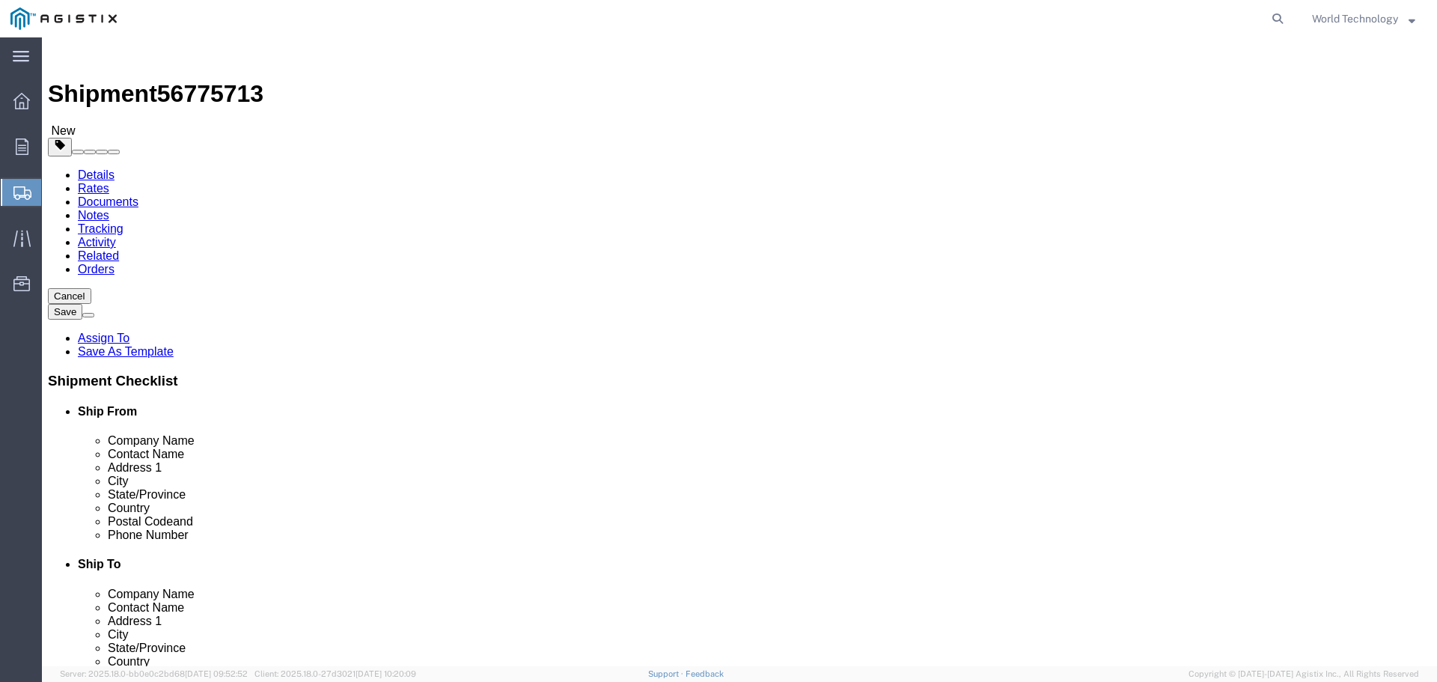
click span
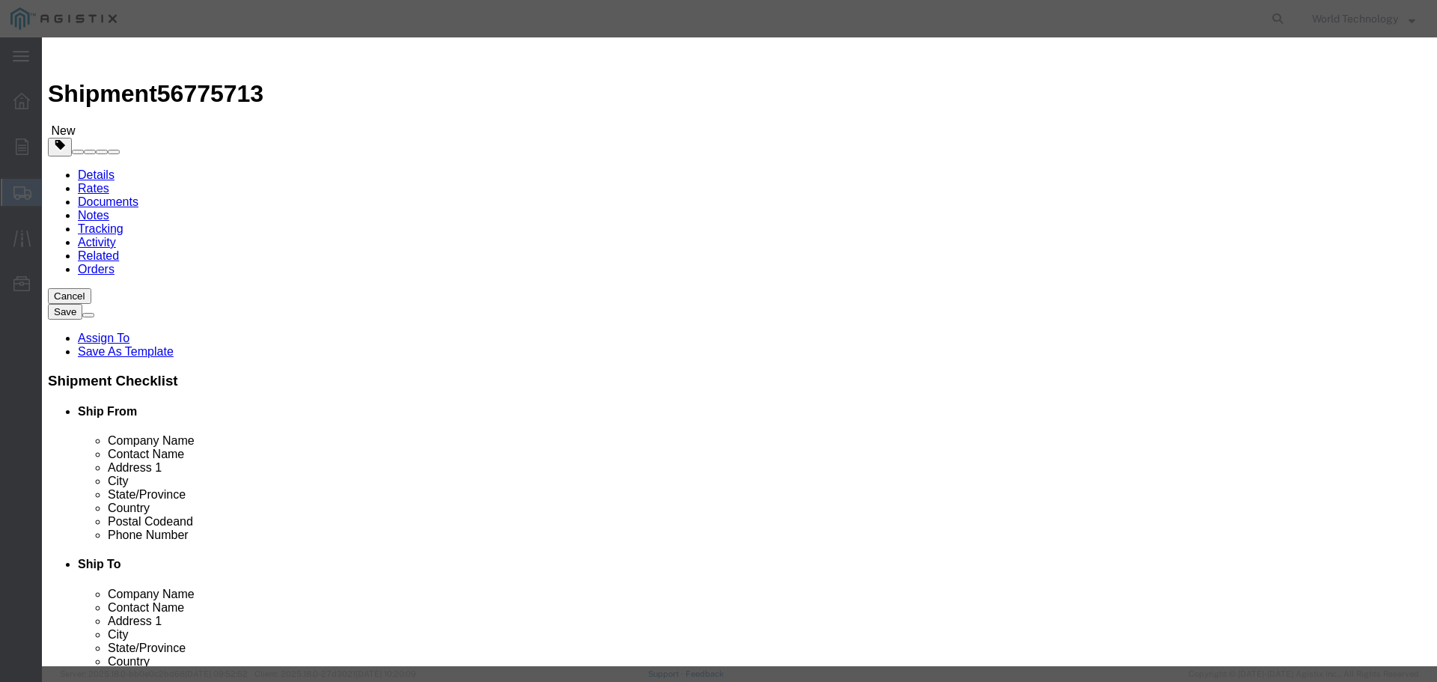
click input "text"
type input "Computer Equipment"
type input "8"
type input "10,000"
select select "USD"
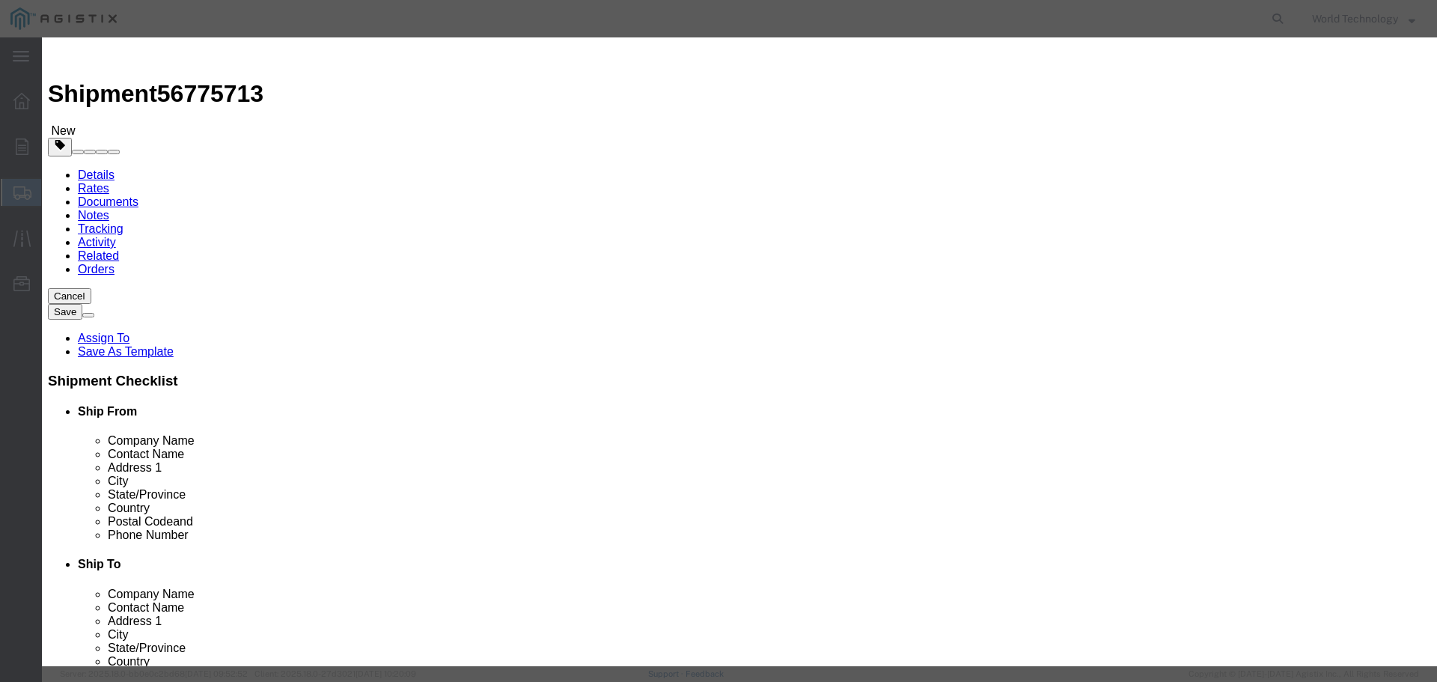
click select "Select 50 55 60 65 70 85 92.5 100 125 175 250 300 400"
select select "92.5"
click select "Select 50 55 60 65 70 85 92.5 100 125 175 250 300 400"
click button "Save & Close"
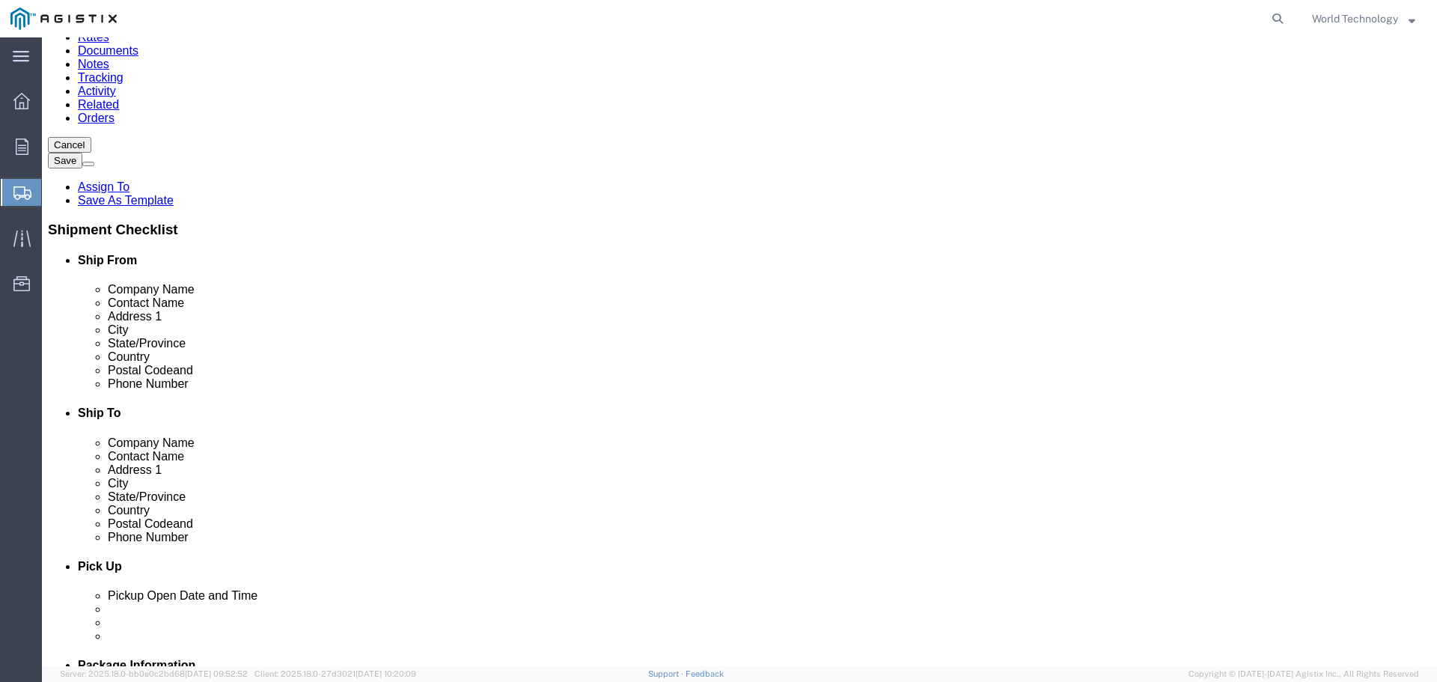
scroll to position [160, 0]
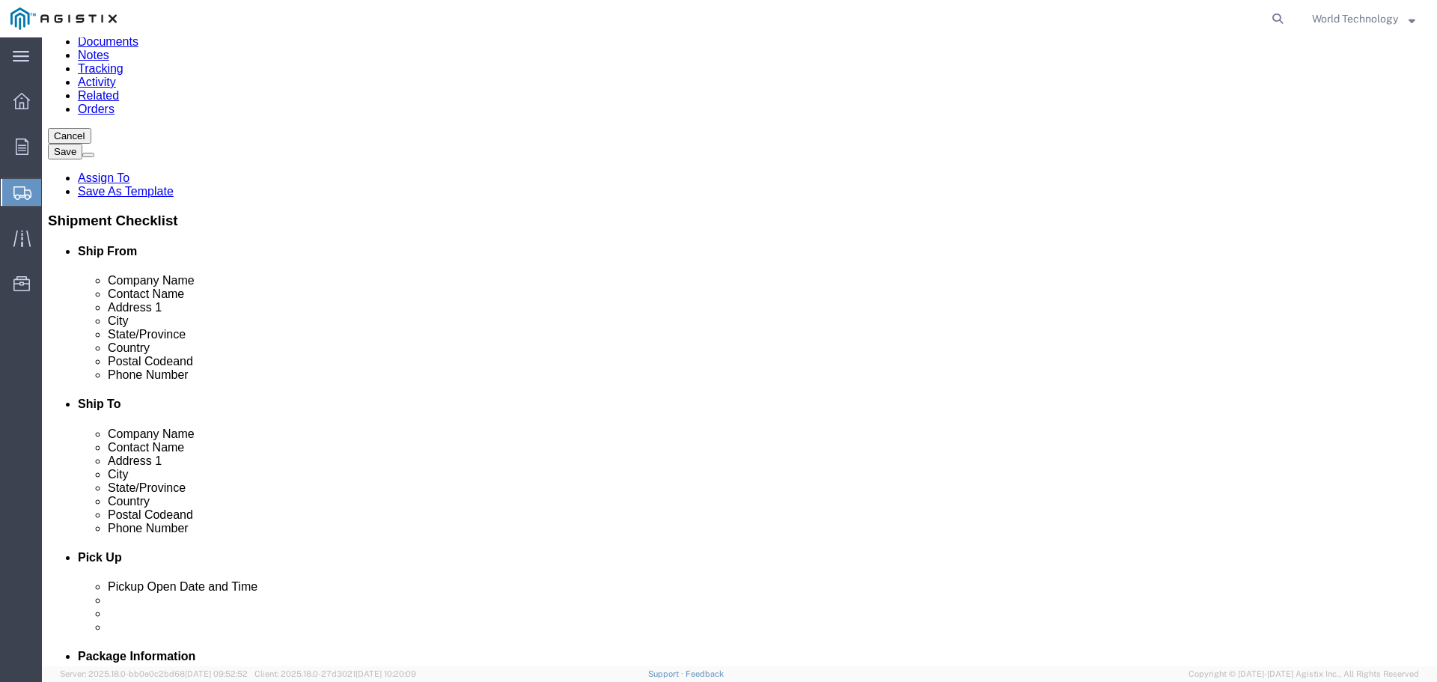
click div "1 x Pallet(s) Standard (Not Stackable) Package Type Select Bale(s) Basket(s) Bo…"
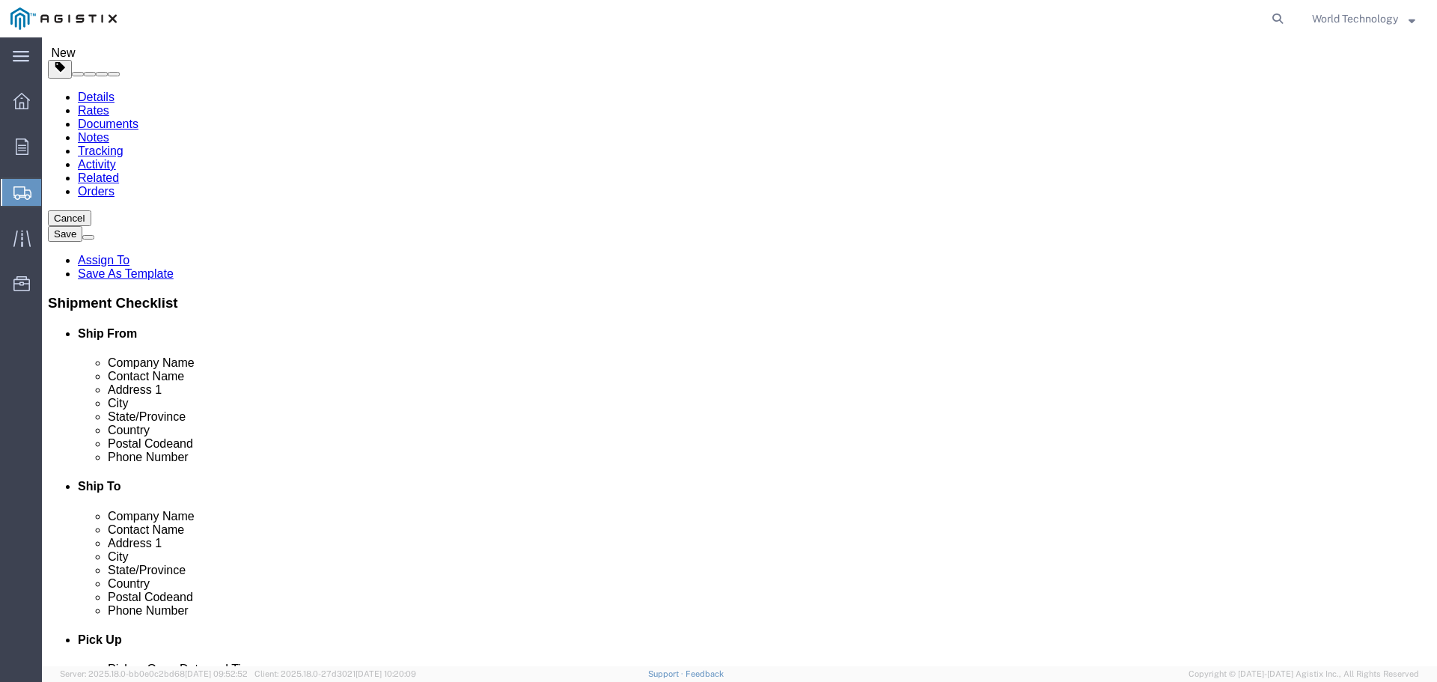
scroll to position [0, 0]
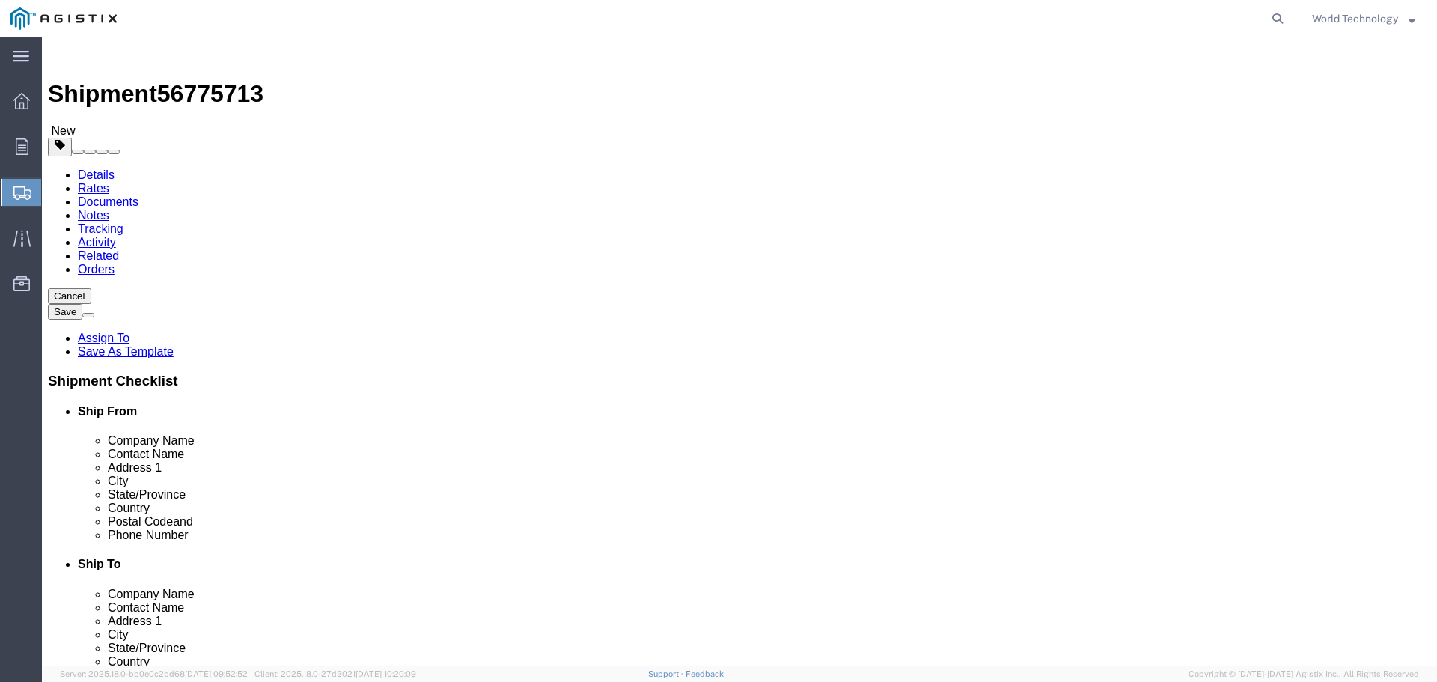
click link "Add Package"
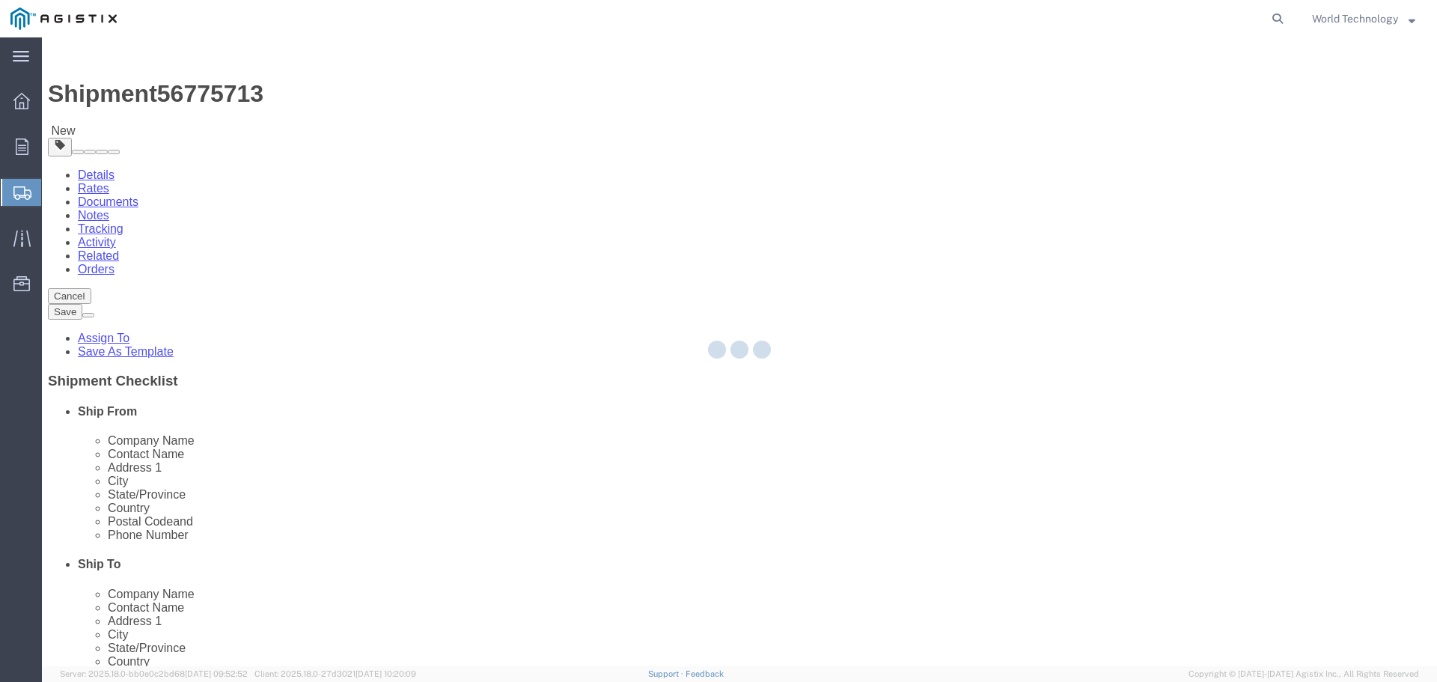
select select "PSNS"
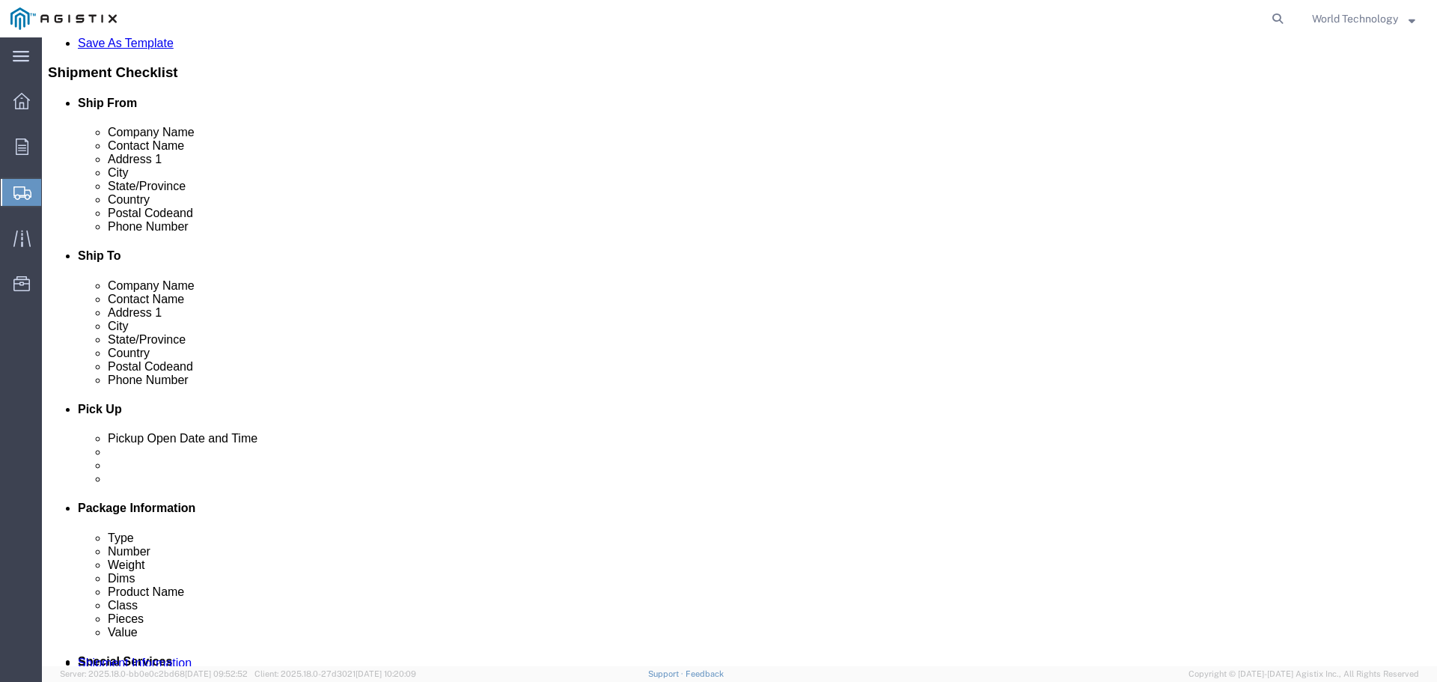
scroll to position [329, 0]
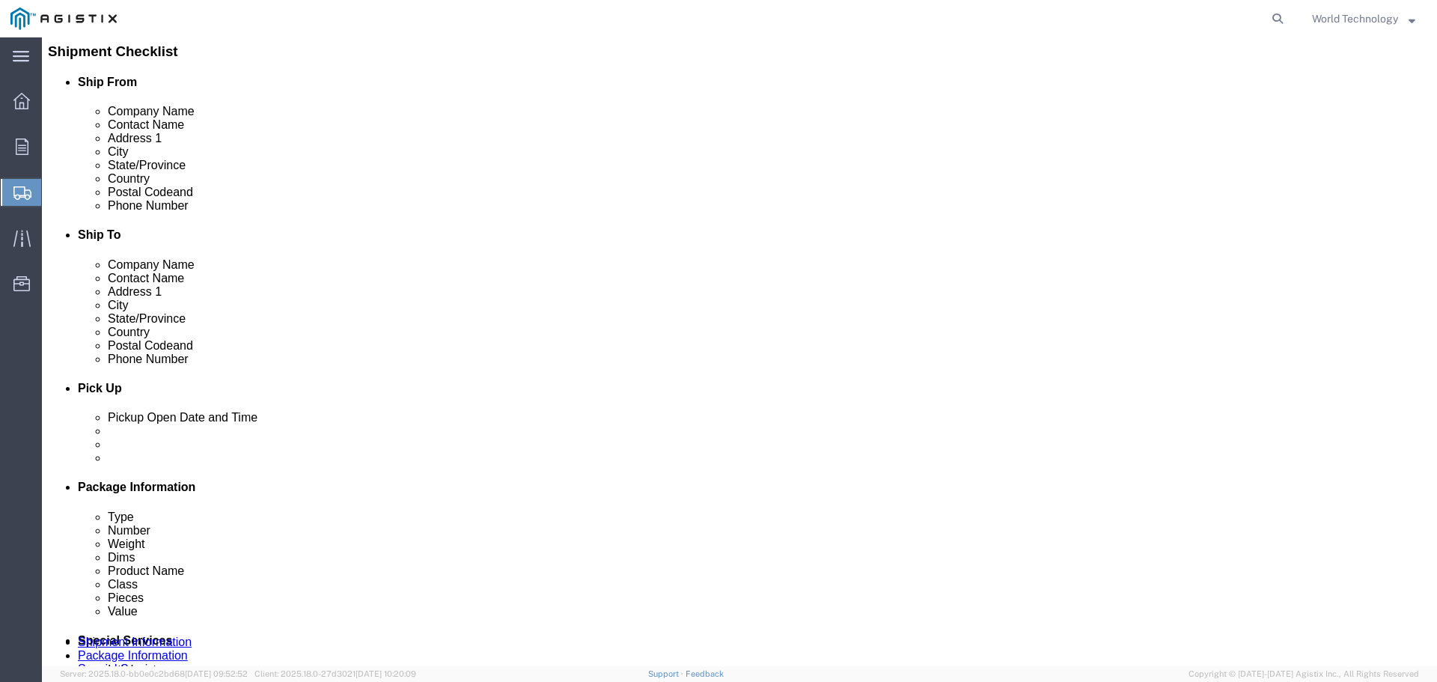
click select "Select Bale(s) Basket(s) Bolt(s) Bottle(s) Buckets Bulk Bundle(s) Can(s) Cardbo…"
select select "PSNS"
click select "Select Bale(s) Basket(s) Bolt(s) Bottle(s) Buckets Bulk Bundle(s) Can(s) Cardbo…"
click input "text"
type input "8"
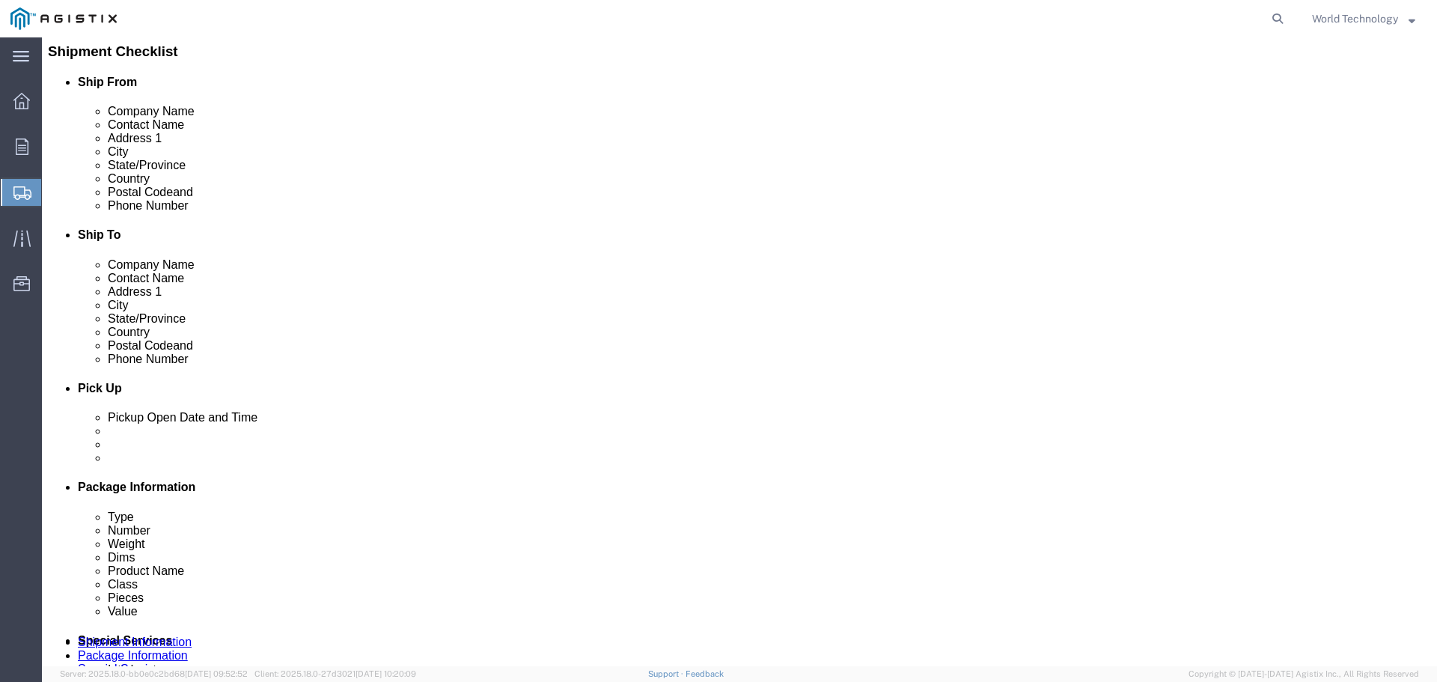
type input "48"
type input "40"
type input "52"
click input "0.00"
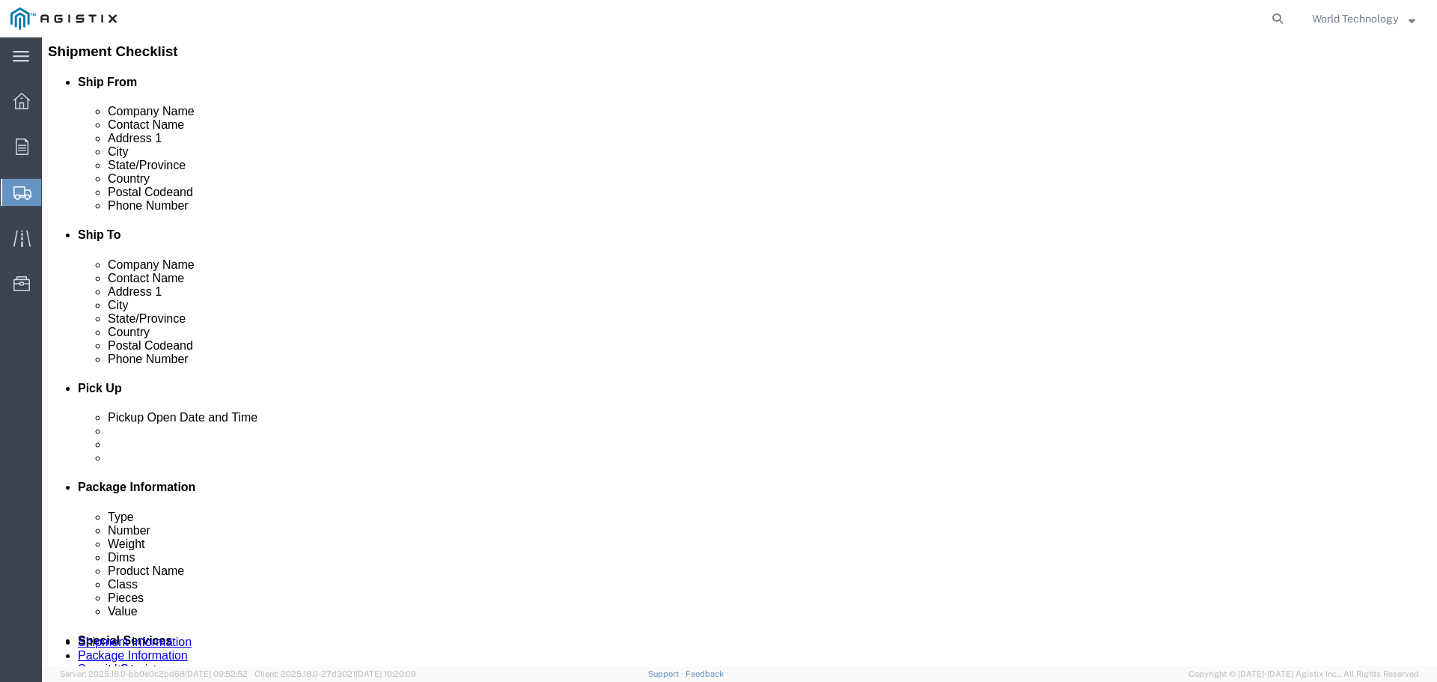
click input "0.00"
type input "446"
click div "1 x Pallet(s) Standard (Not Stackable) Package Type Select Bale(s) Basket(s) Bo…"
click link "Add Content"
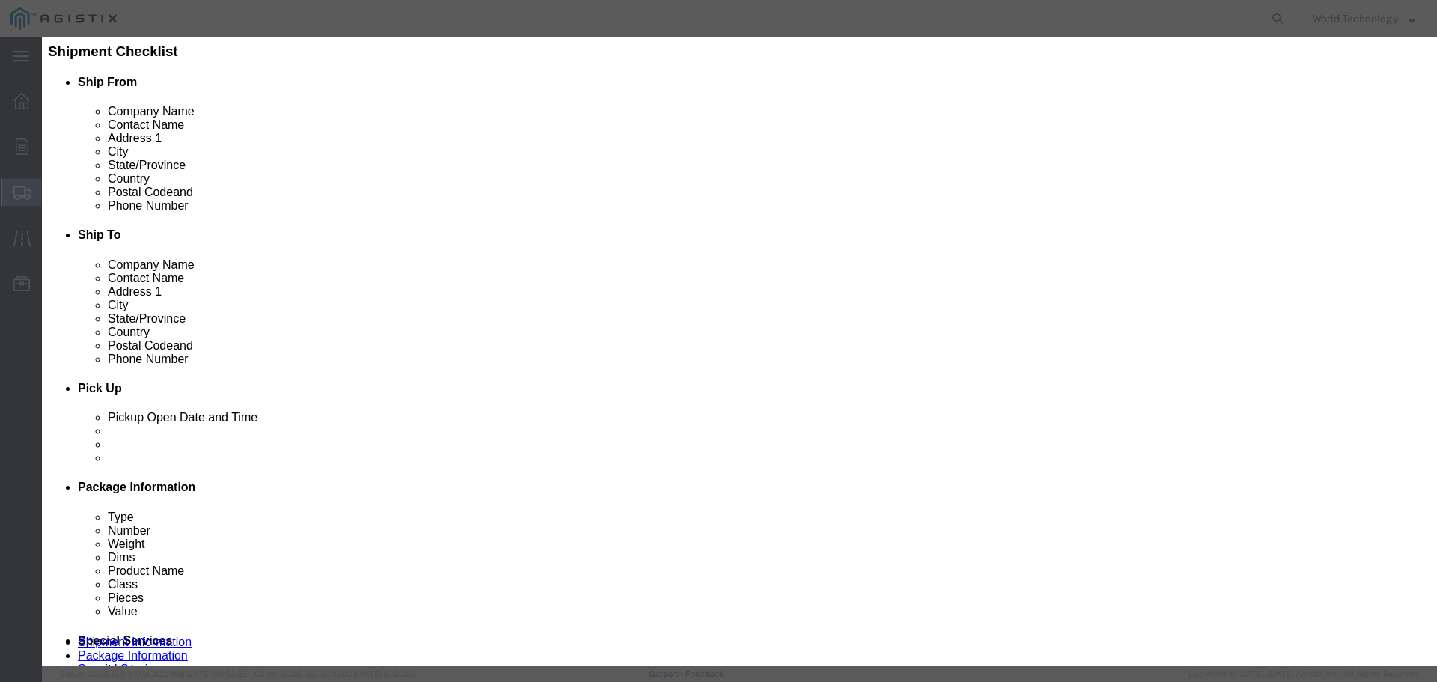
drag, startPoint x: 463, startPoint y: 103, endPoint x: 464, endPoint y: 111, distance: 8.4
click div "Commodity library"
click input "text"
type input "Computer Equipment"
click input "0"
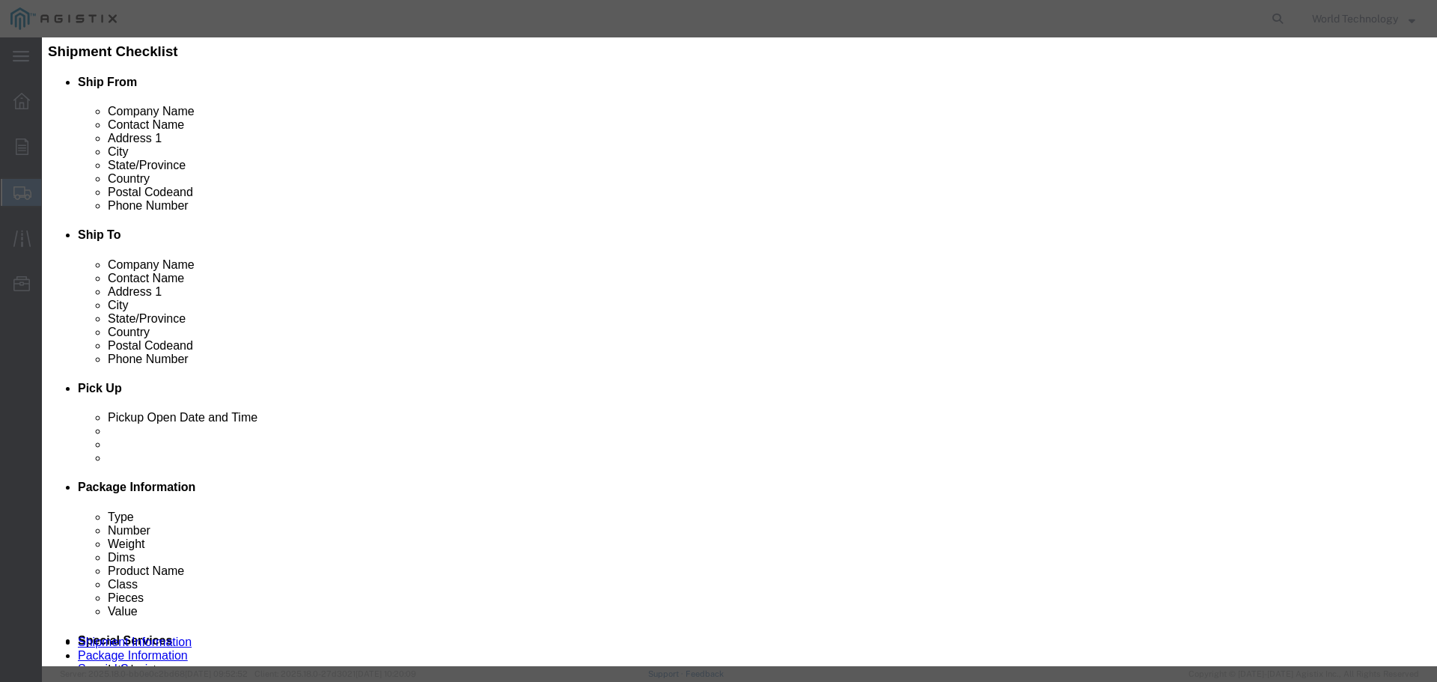
click input "0"
type input "8"
click input "text"
type input "10,000"
click select "Select 50 55 60 65 70 85 92.5 100 125 175 250 300 400"
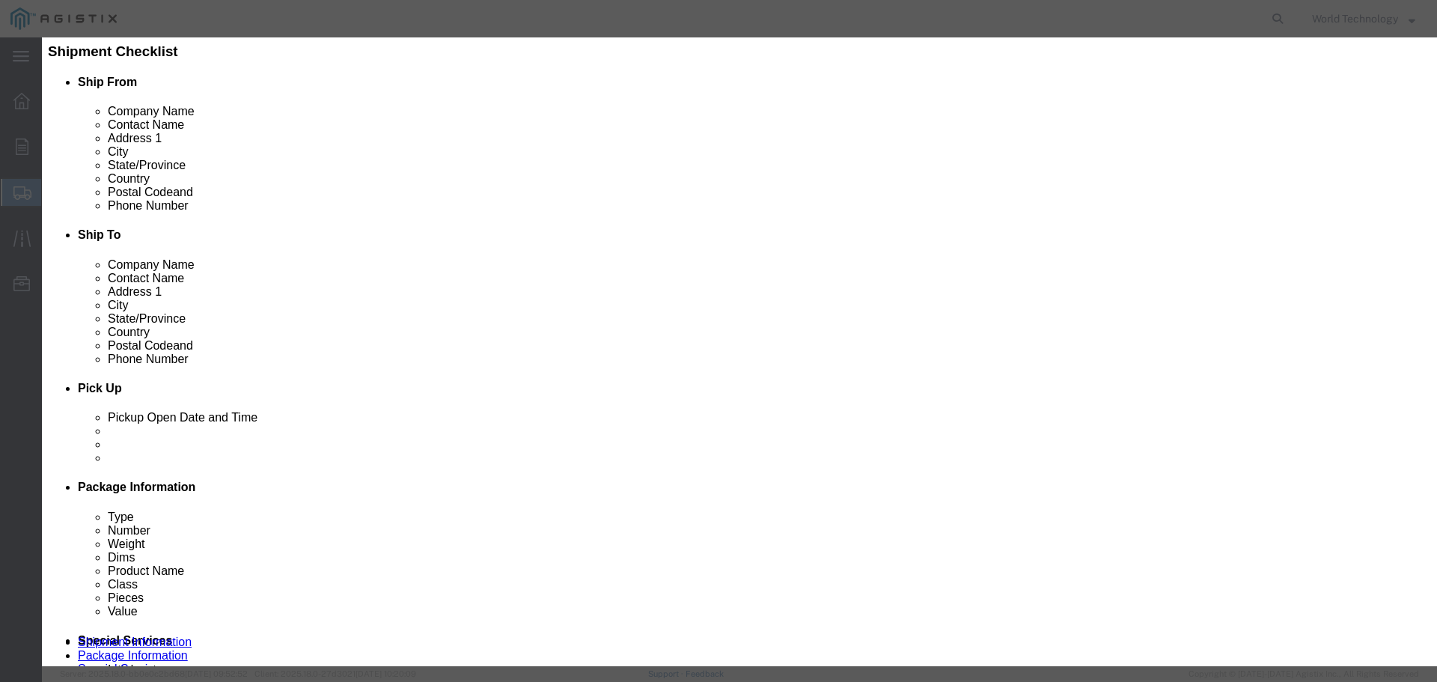
select select "92.5"
click select "Select 50 55 60 65 70 85 92.5 100 125 175 250 300 400"
click button "Save & Close"
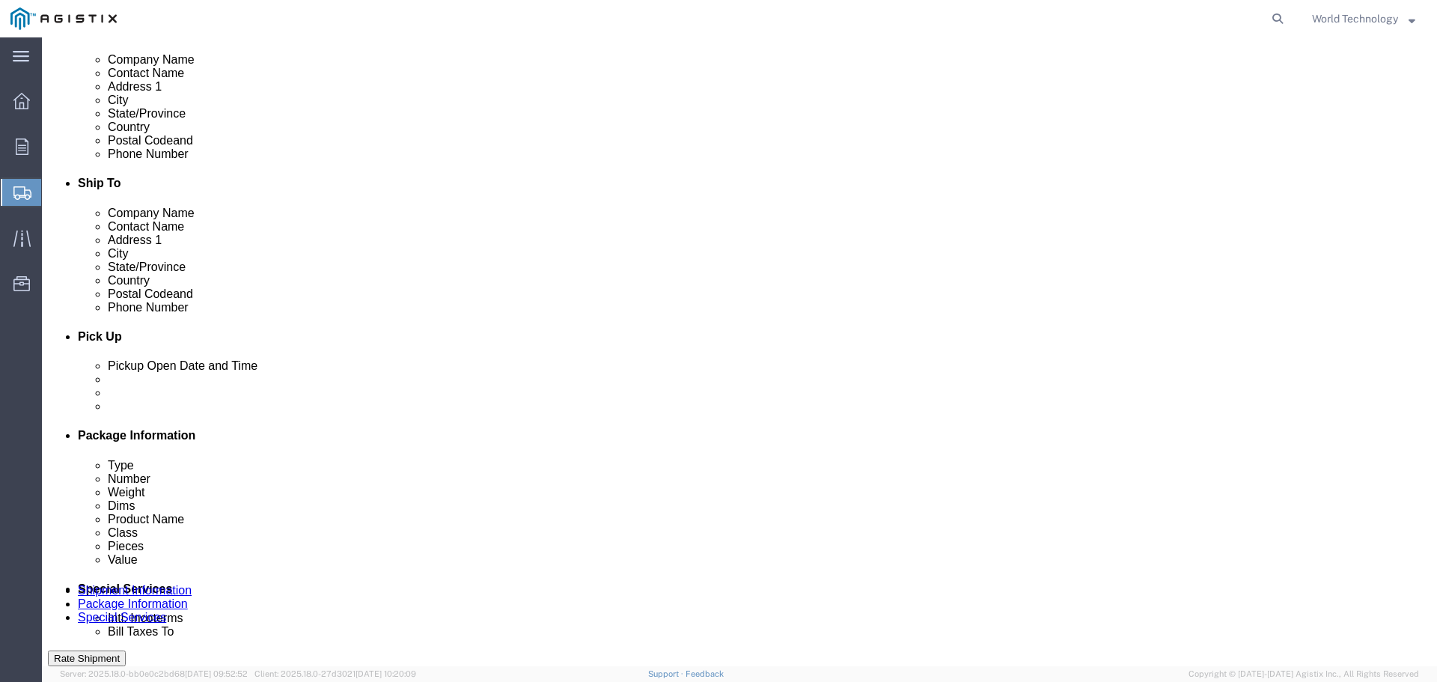
scroll to position [436, 0]
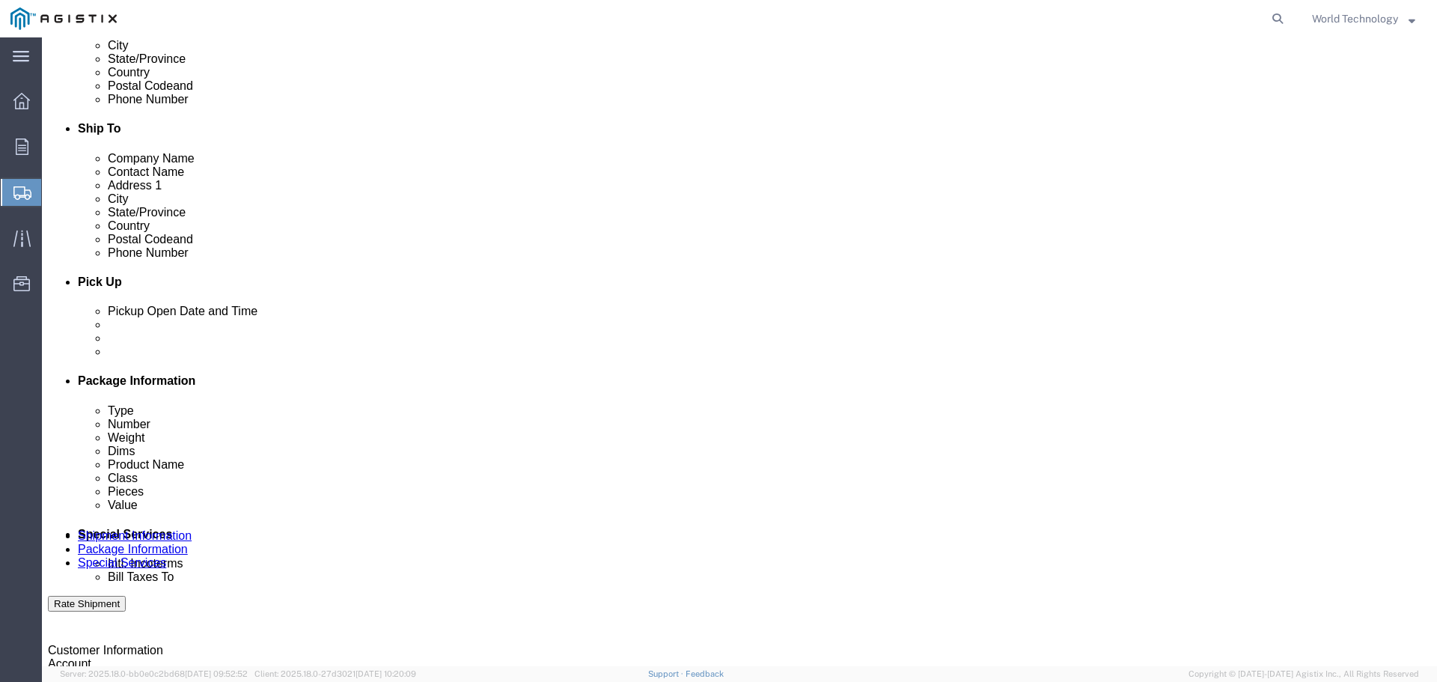
click button "Continue"
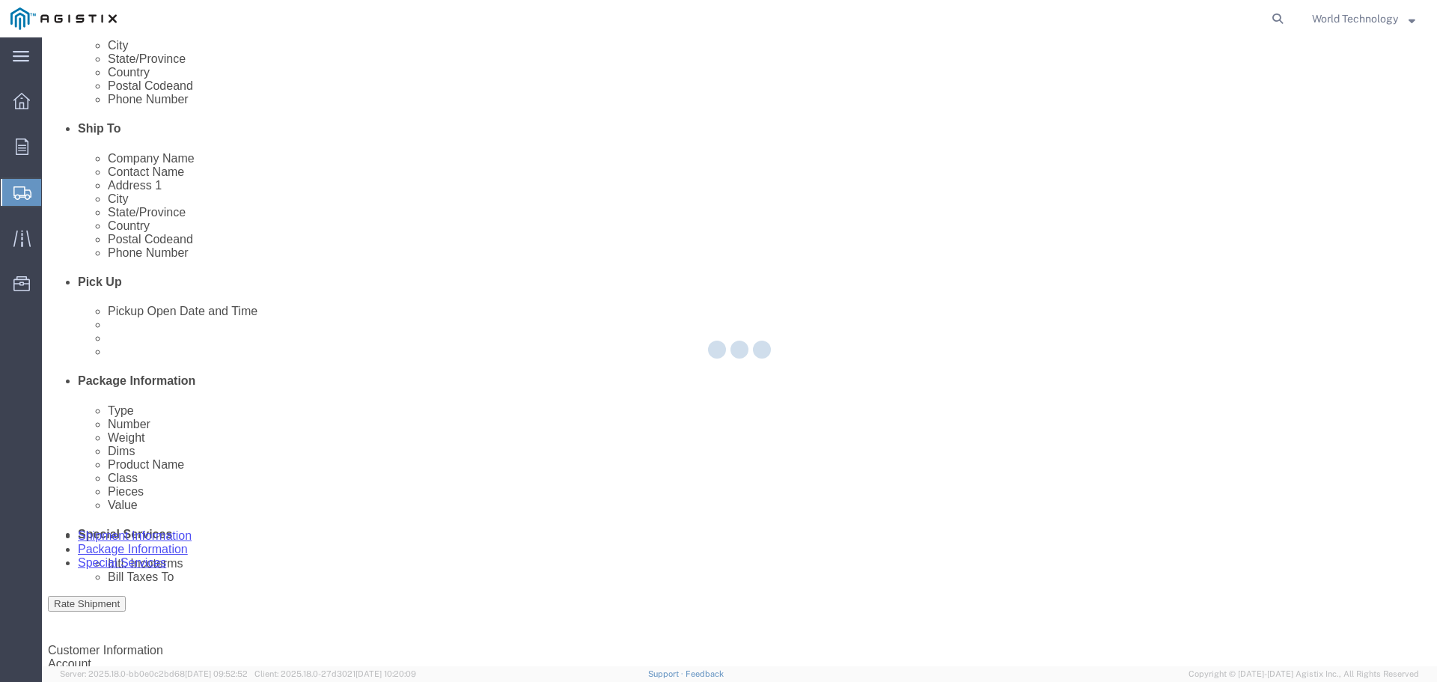
select select
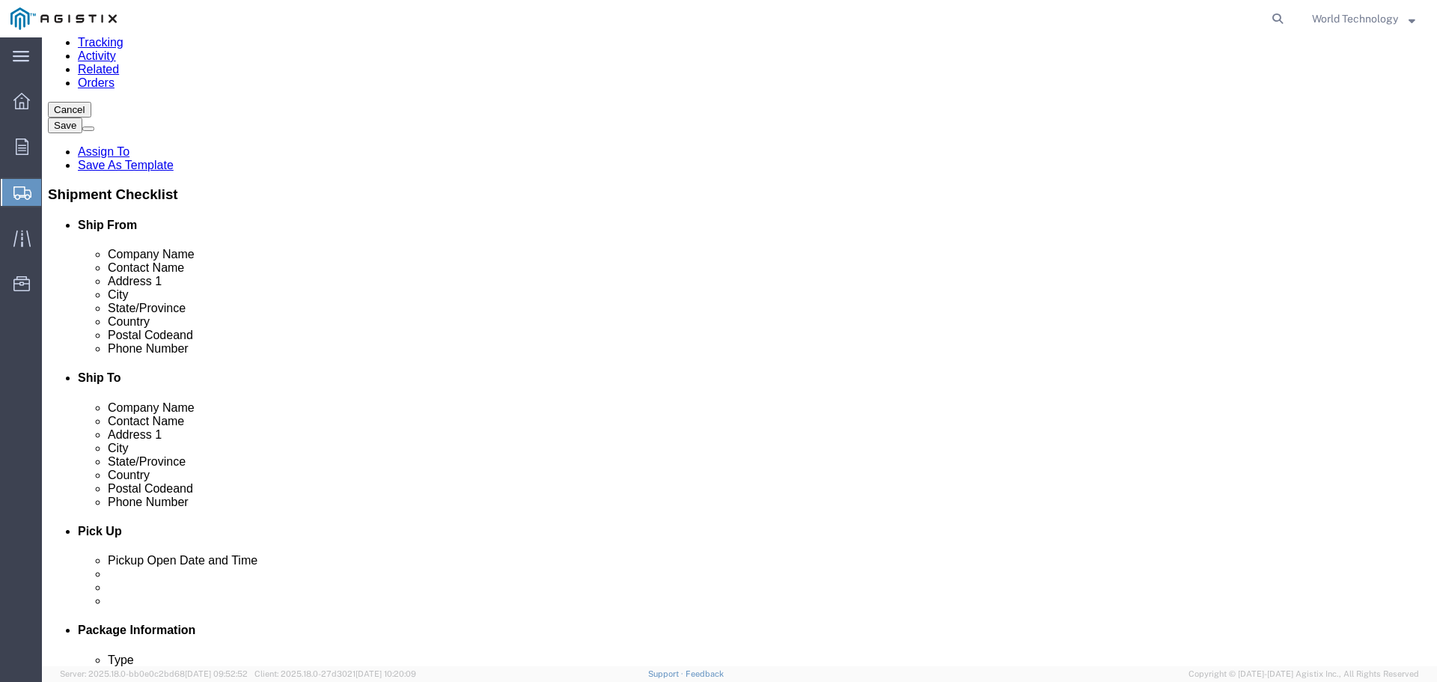
scroll to position [163, 0]
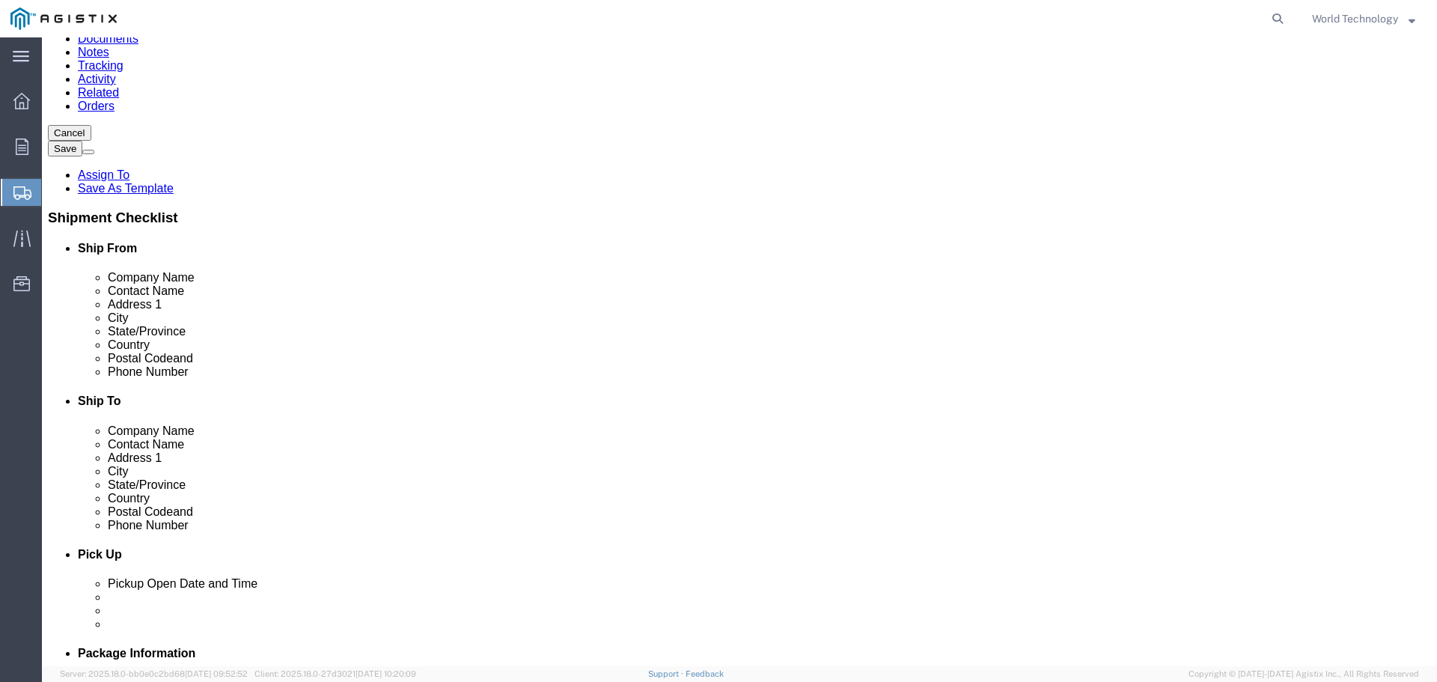
click select "Select 1 Day 2 Day 3-5 Day Economy 5+ Day"
select select "3-5 Day Economy"
click select "Select 1 Day 2 Day 3-5 Day Economy 5+ Day"
click select "Select ATA DTA DTD"
select select "DTD"
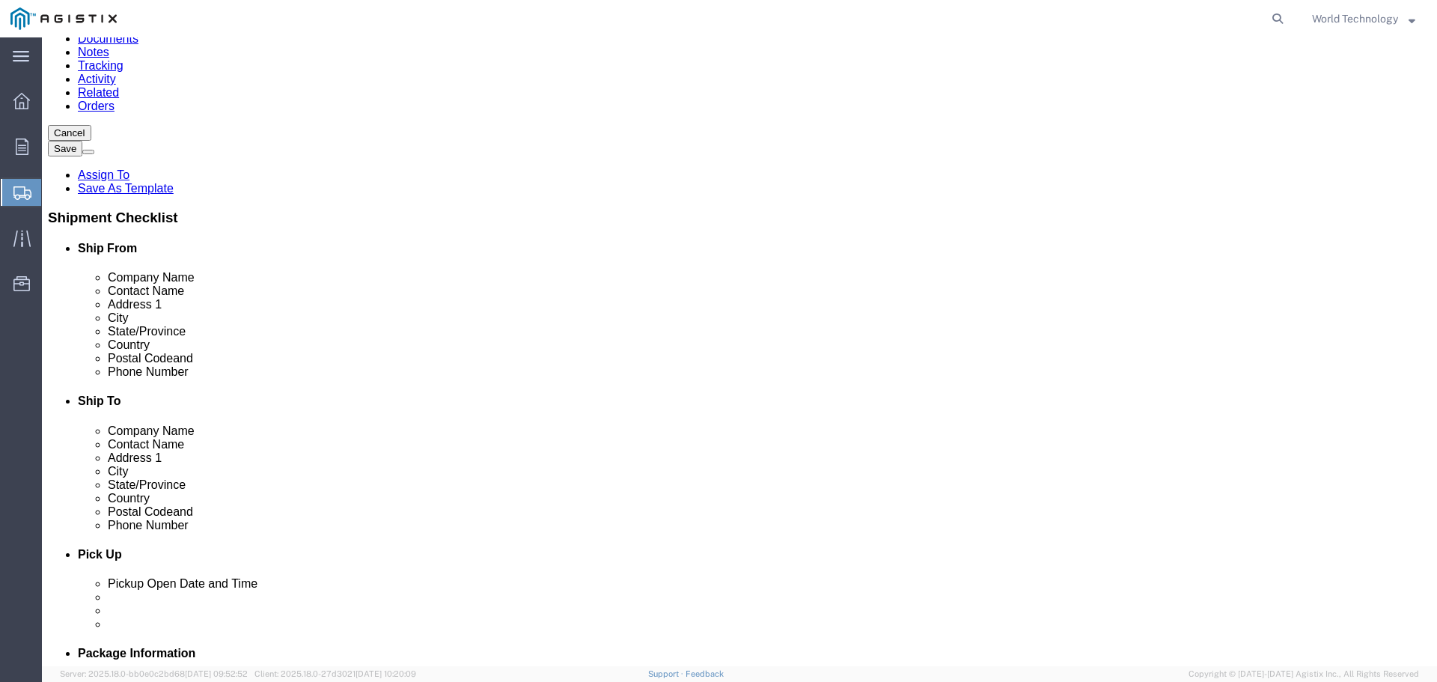
click select "Select ATA DTA DTD"
click div "Service Options"
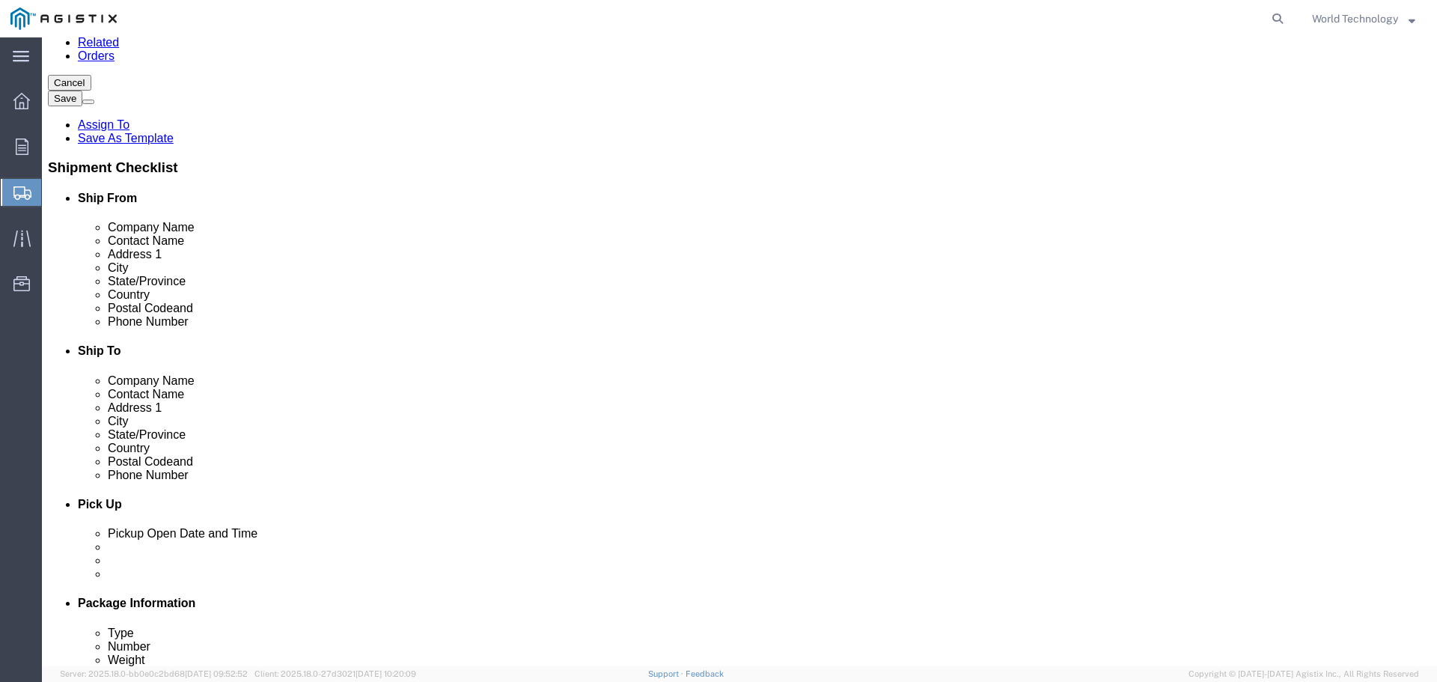
scroll to position [238, 0]
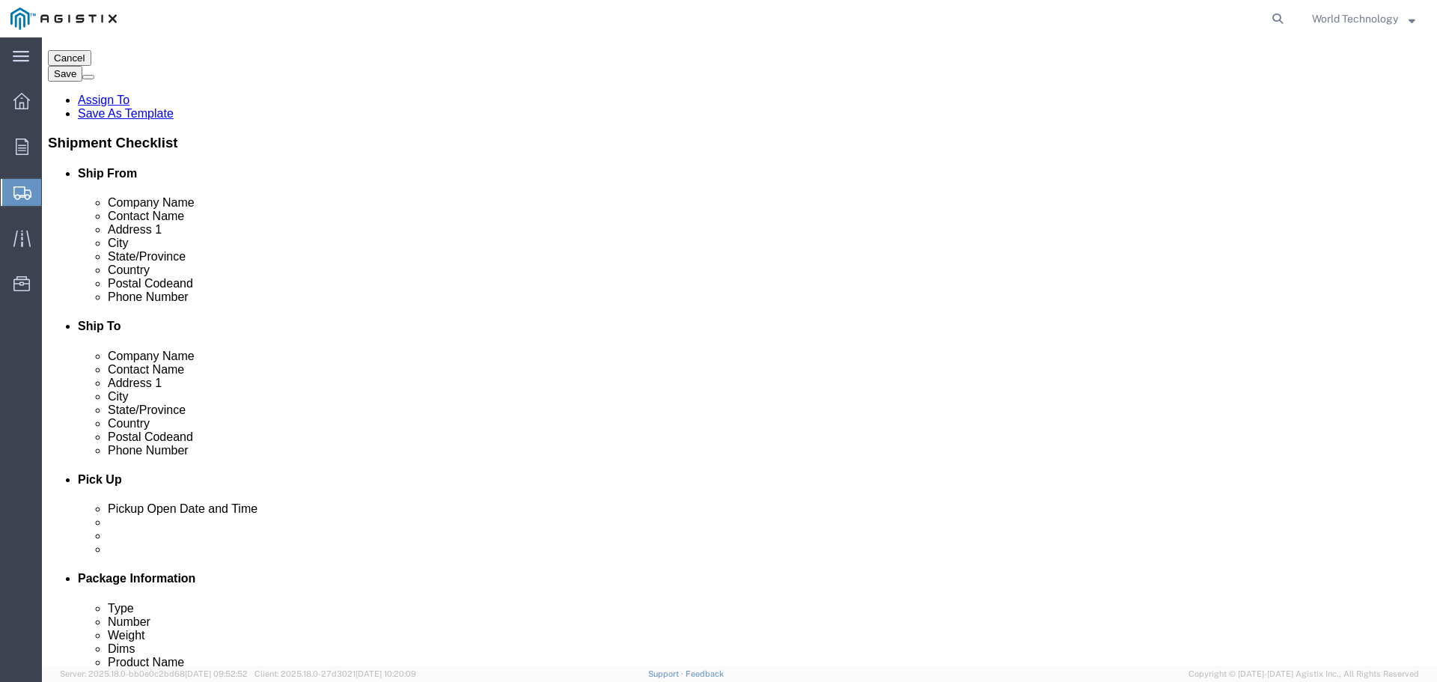
click button "Rate Shipment"
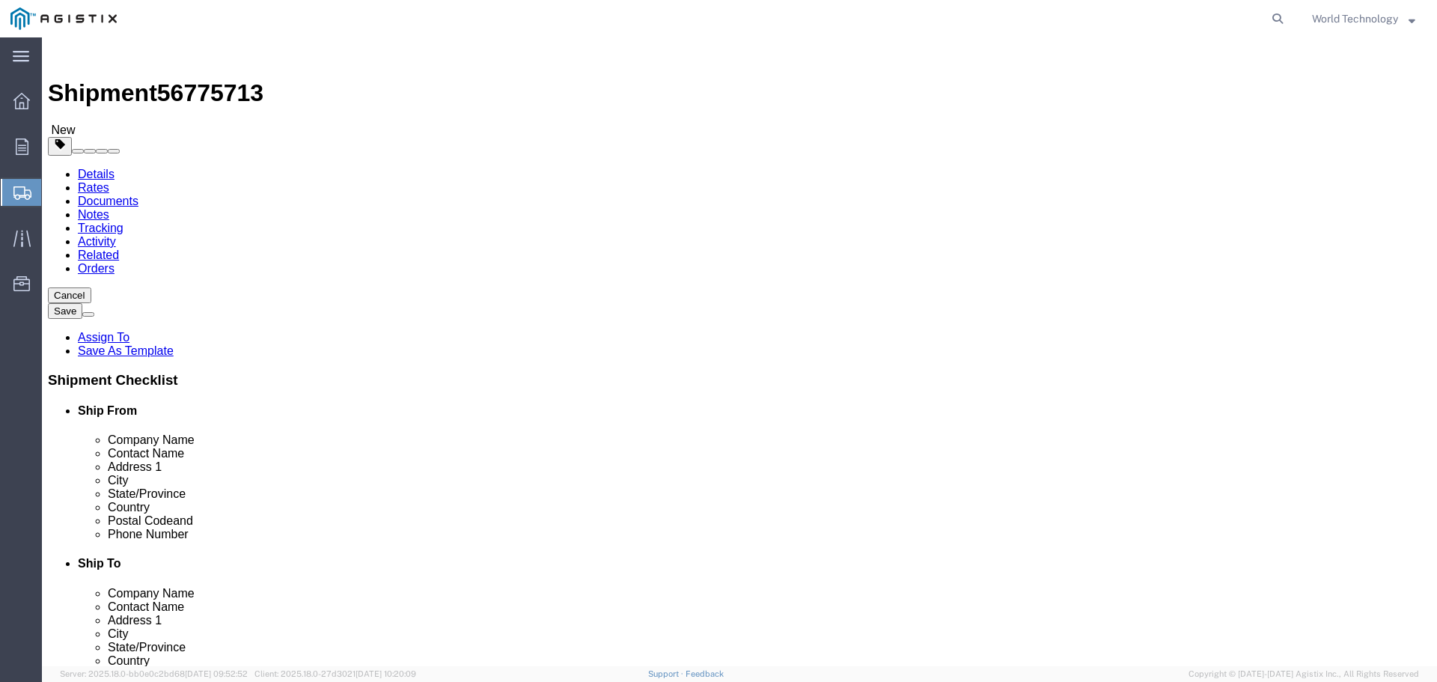
scroll to position [0, 0]
click icon
click select "Select PG&E World Wide Technology Inc"
select select "9596"
click select "Select PG&E World Wide Technology Inc"
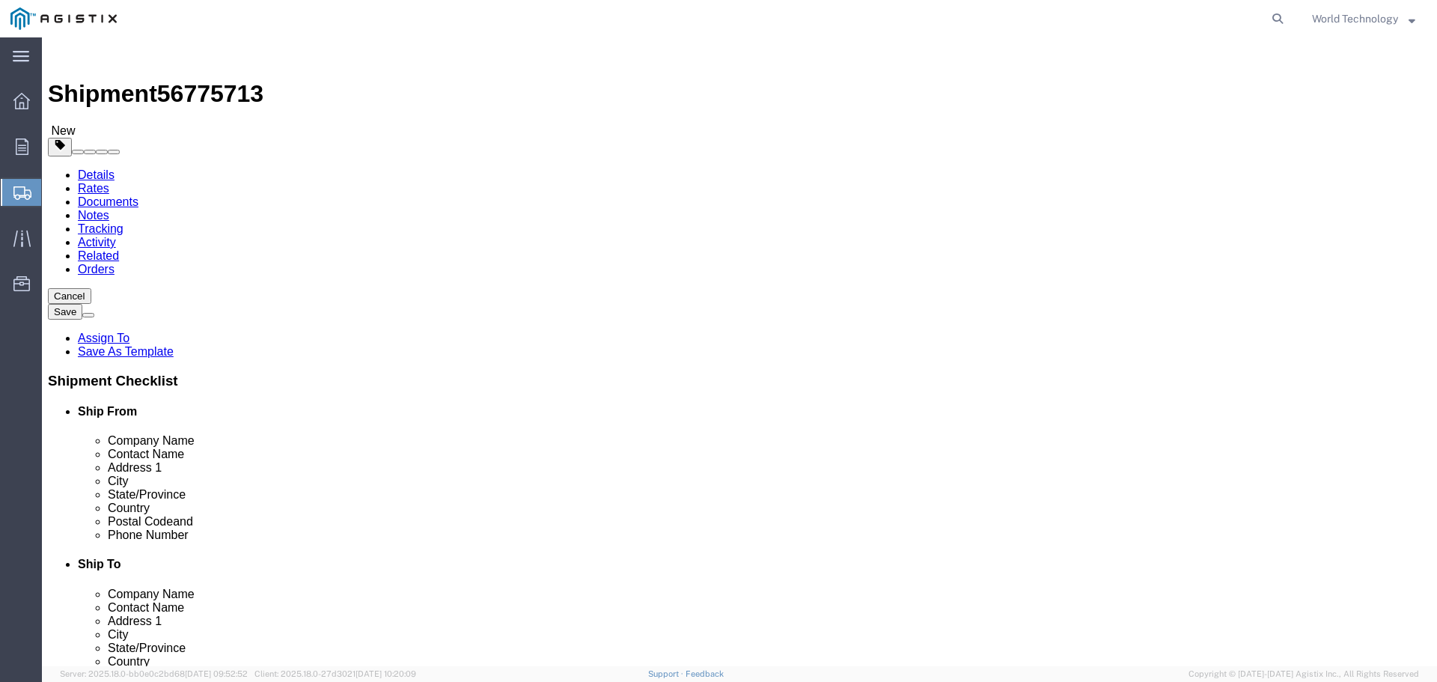
select select "PURCHORD"
select select
select select "23082"
click select "Select All Others [GEOGRAPHIC_DATA] [GEOGRAPHIC_DATA] [GEOGRAPHIC_DATA] [GEOGRA…"
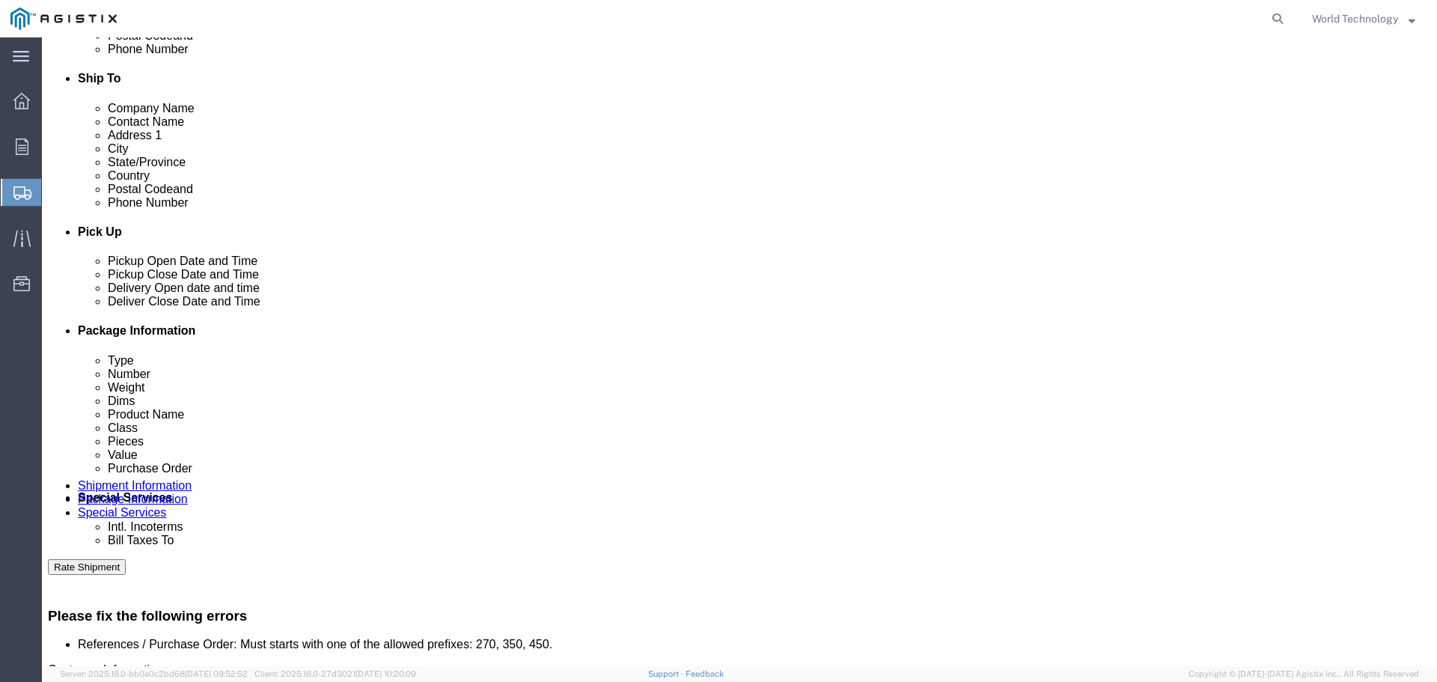
scroll to position [823, 0]
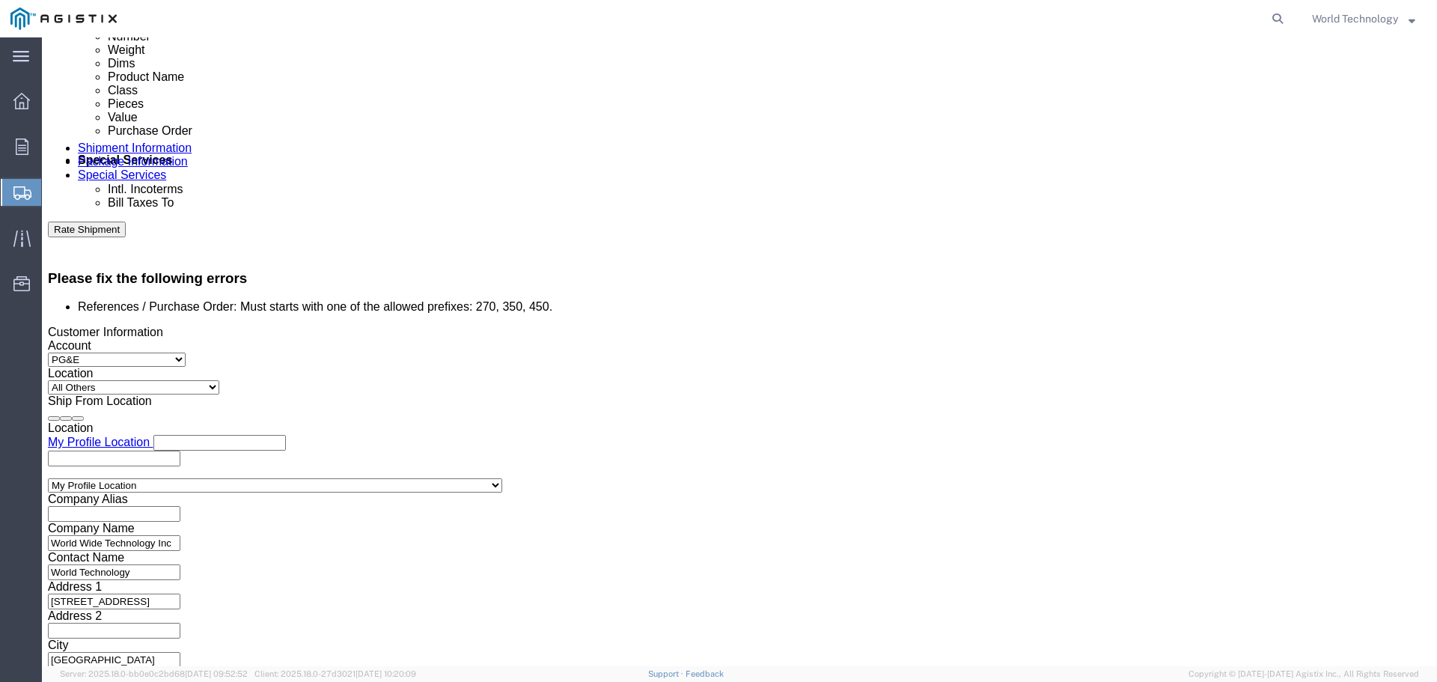
click button "Rate Shipment"
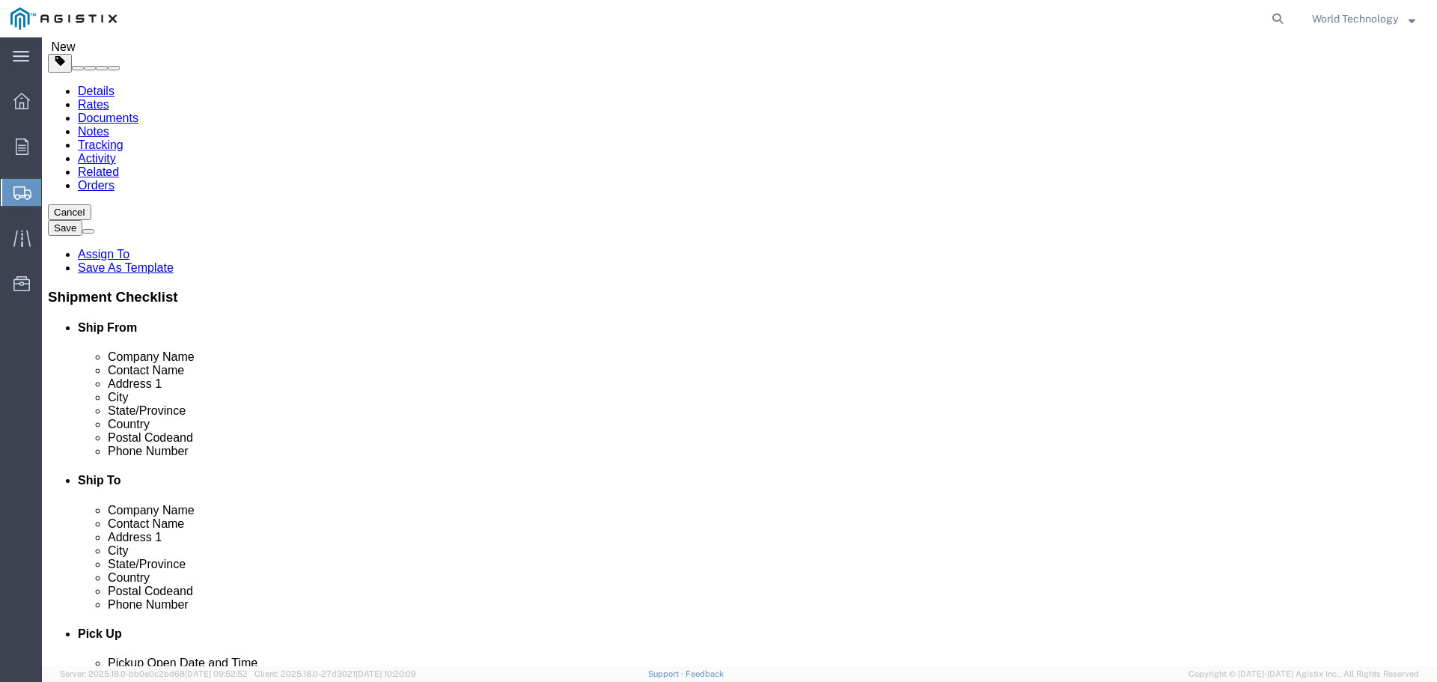
scroll to position [0, 0]
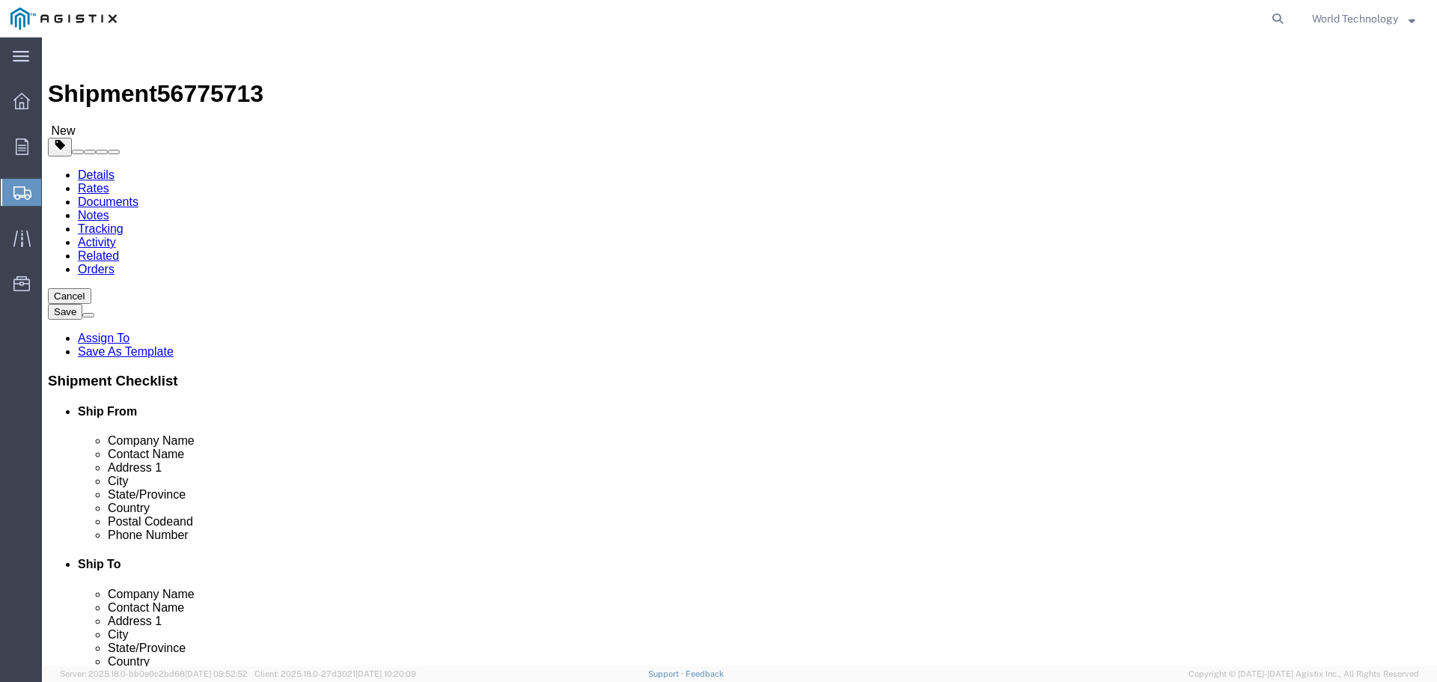
click icon
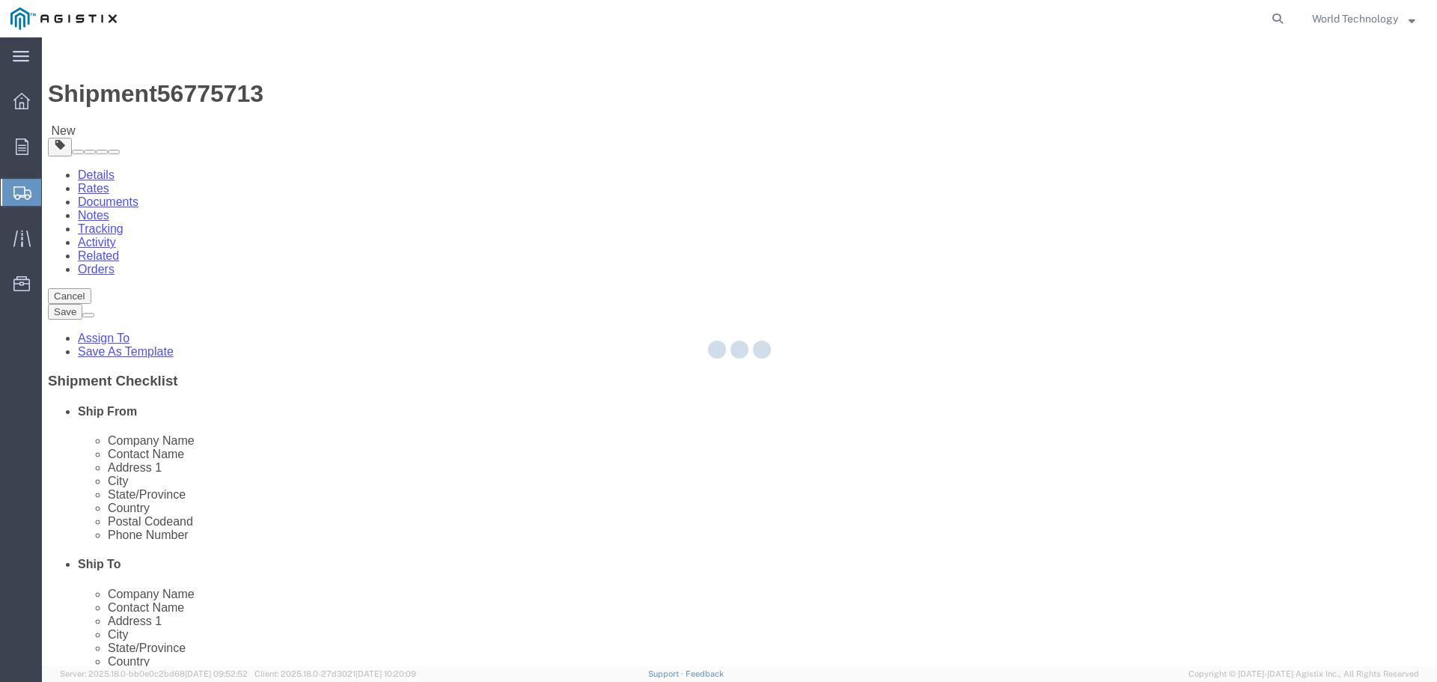
click at [883, 353] on div at bounding box center [739, 351] width 1395 height 629
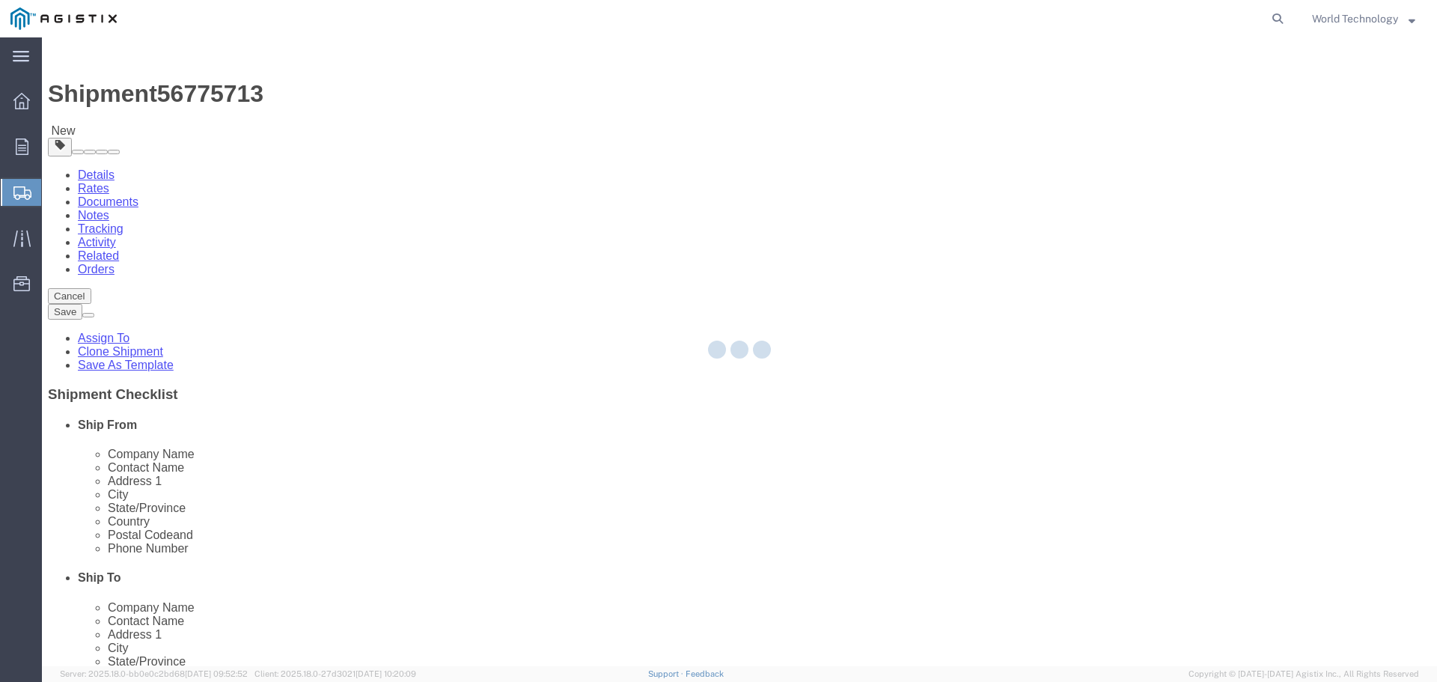
select select
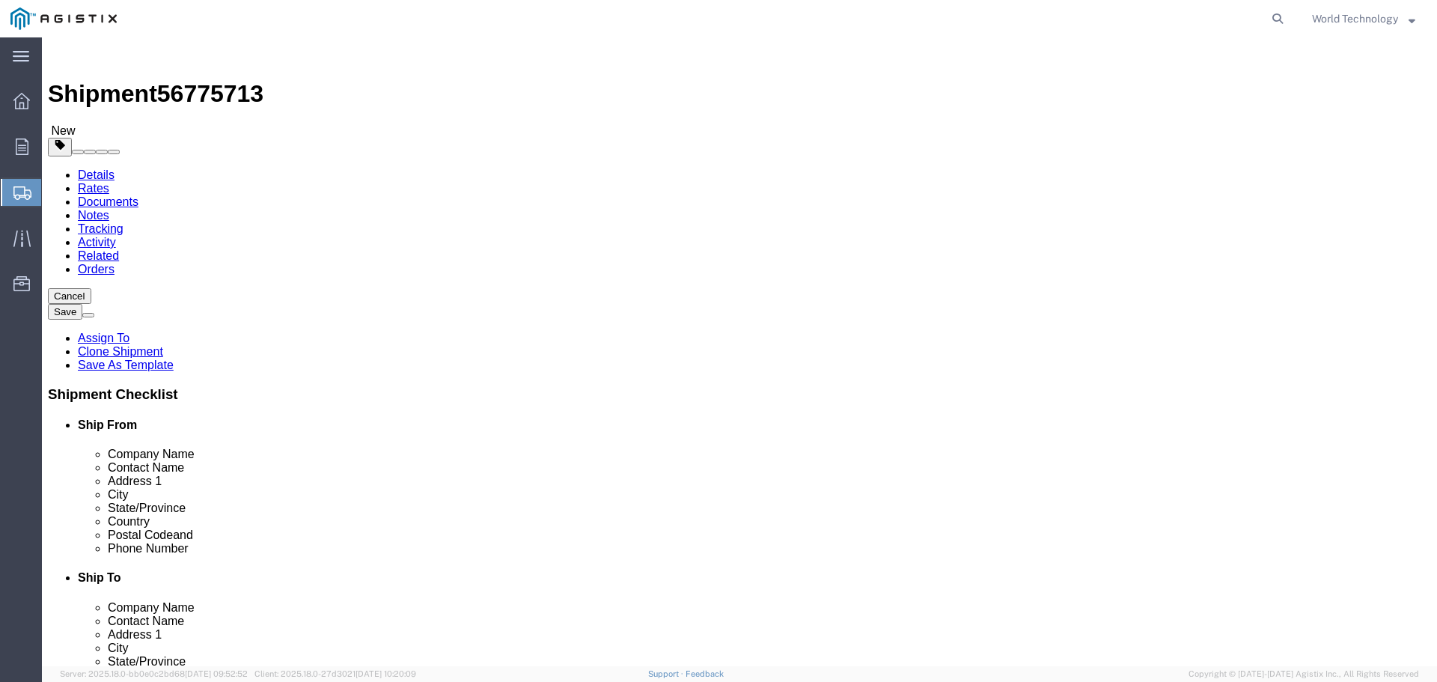
click select "Select PG&E World Wide Technology Inc"
select select "9596"
click select "Select PG&E World Wide Technology Inc"
select select
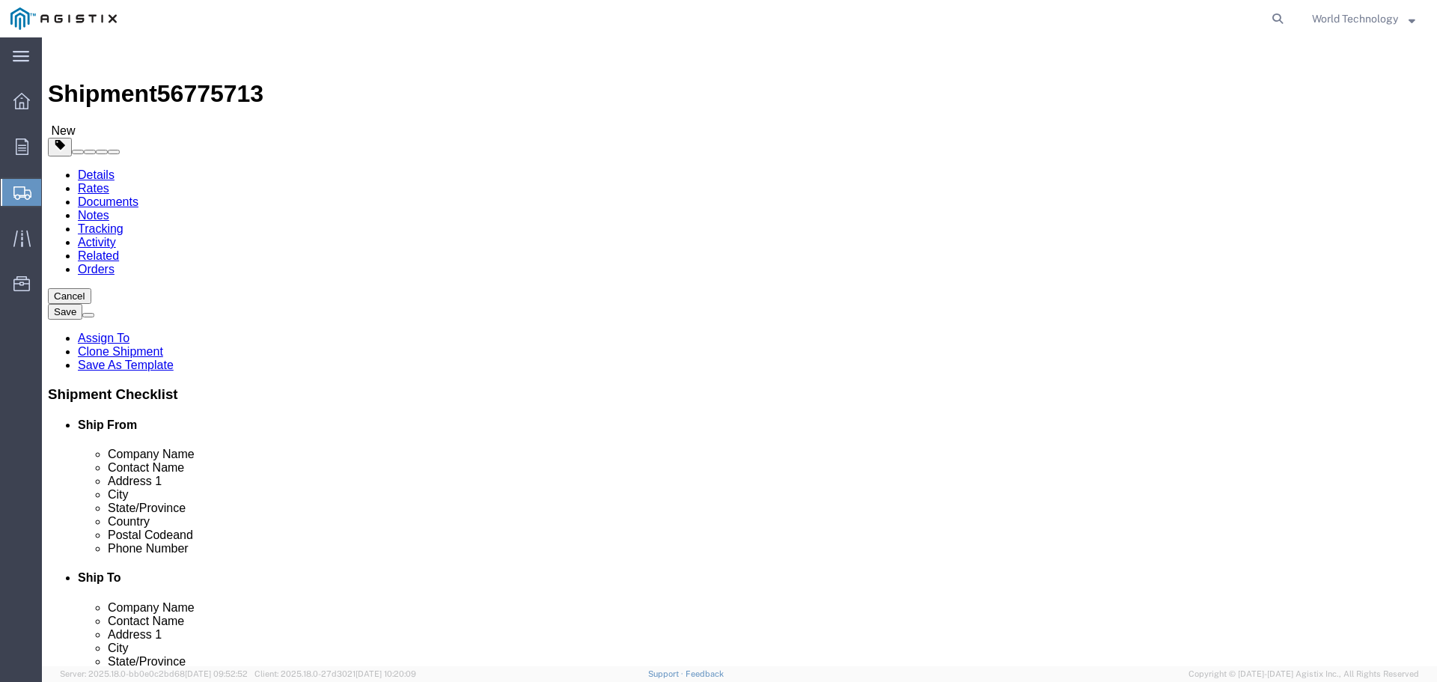
click select "Select All Others [GEOGRAPHIC_DATA] [GEOGRAPHIC_DATA] [GEOGRAPHIC_DATA] [GEOGRA…"
click div "Location Select All Others Fremont DC Fresno DC Wheatland DC"
select select "MYPROFILE"
select select "IL"
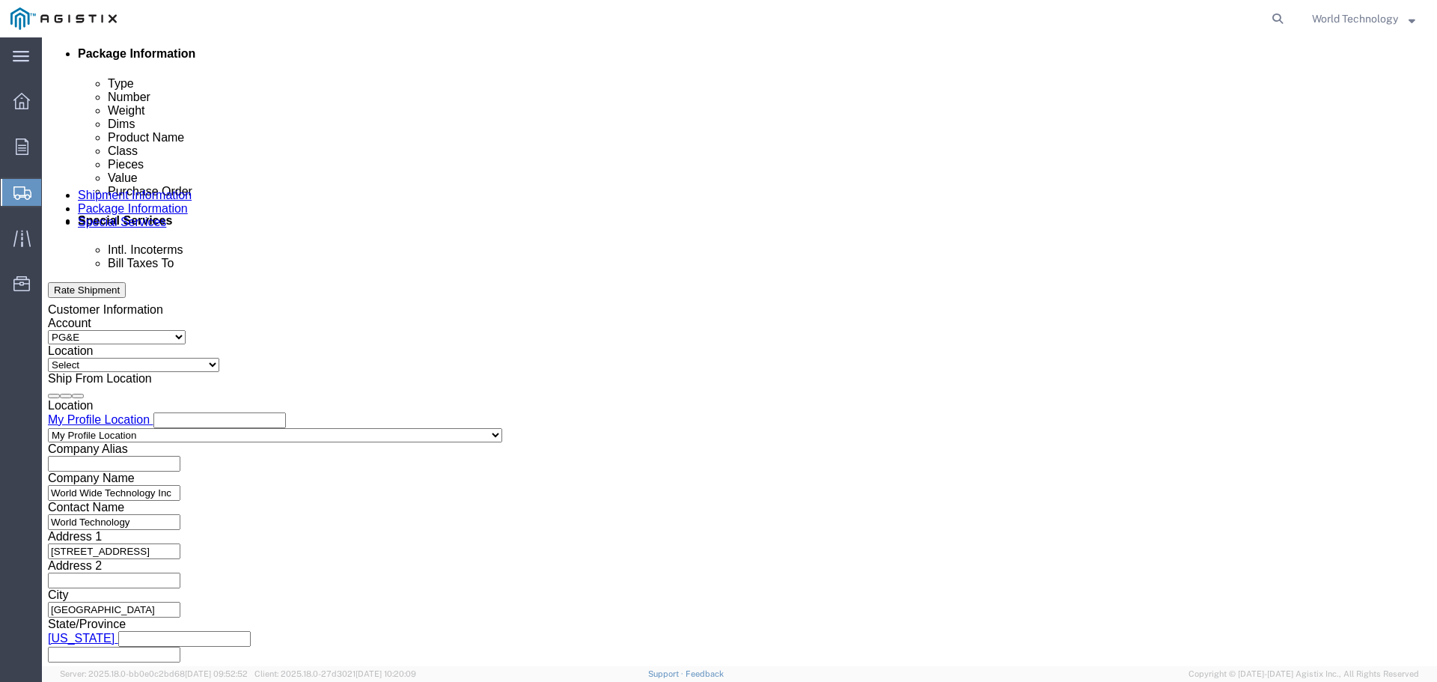
scroll to position [779, 0]
click input "2701212480"
click button "Rate Shipment"
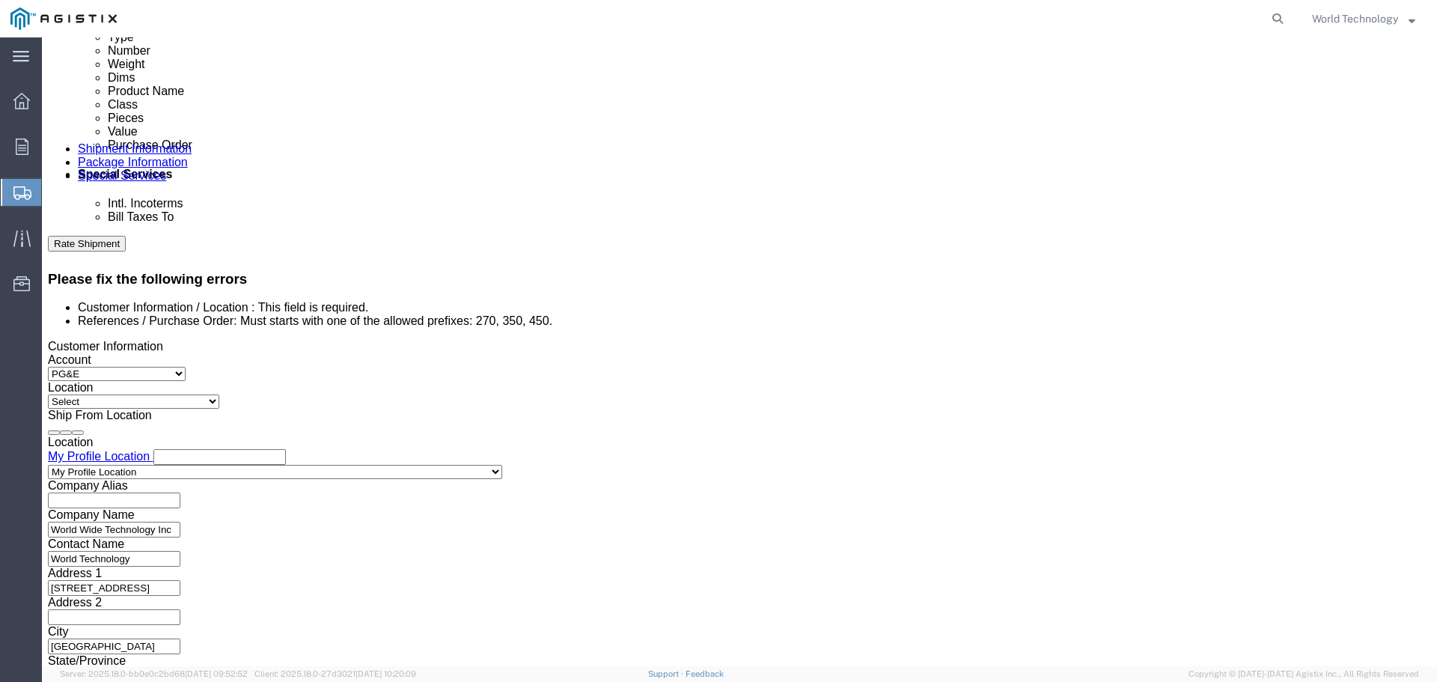
scroll to position [823, 0]
click input "2701212480"
type input "2"
click button "Rate Shipment"
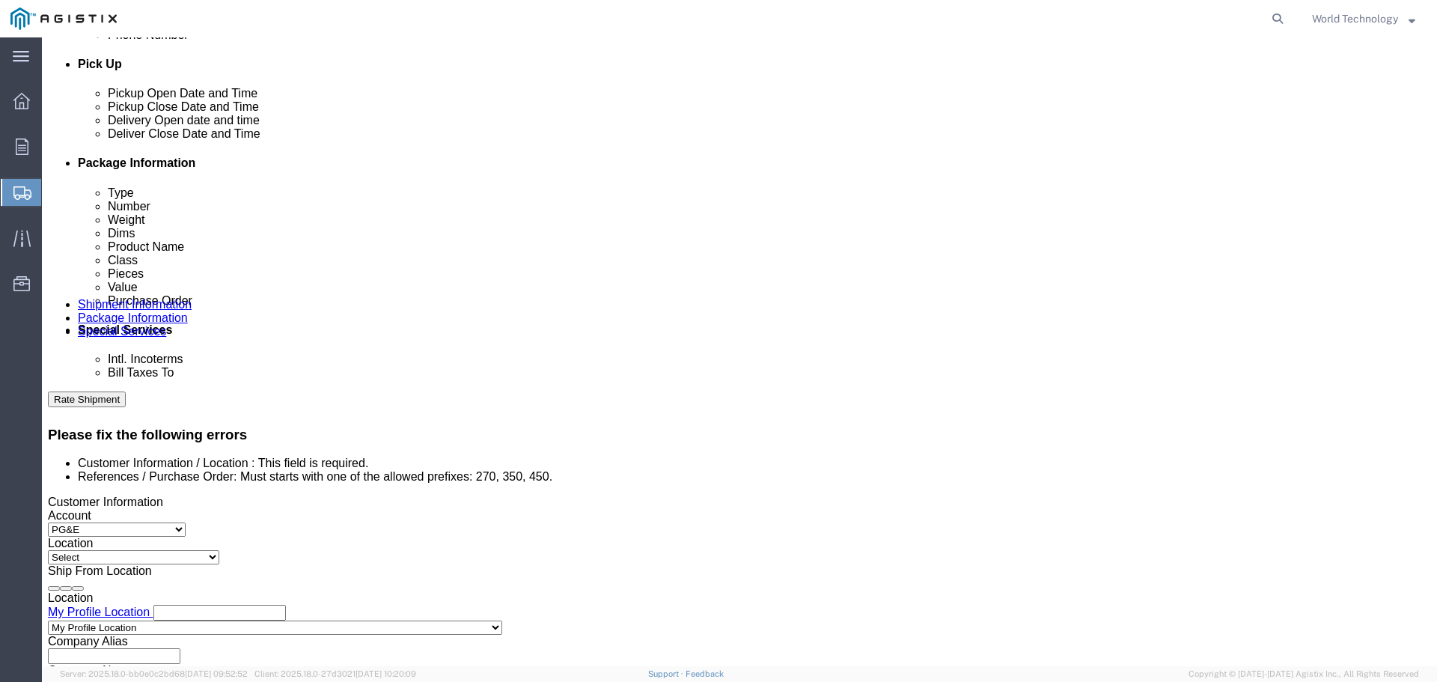
scroll to position [674, 0]
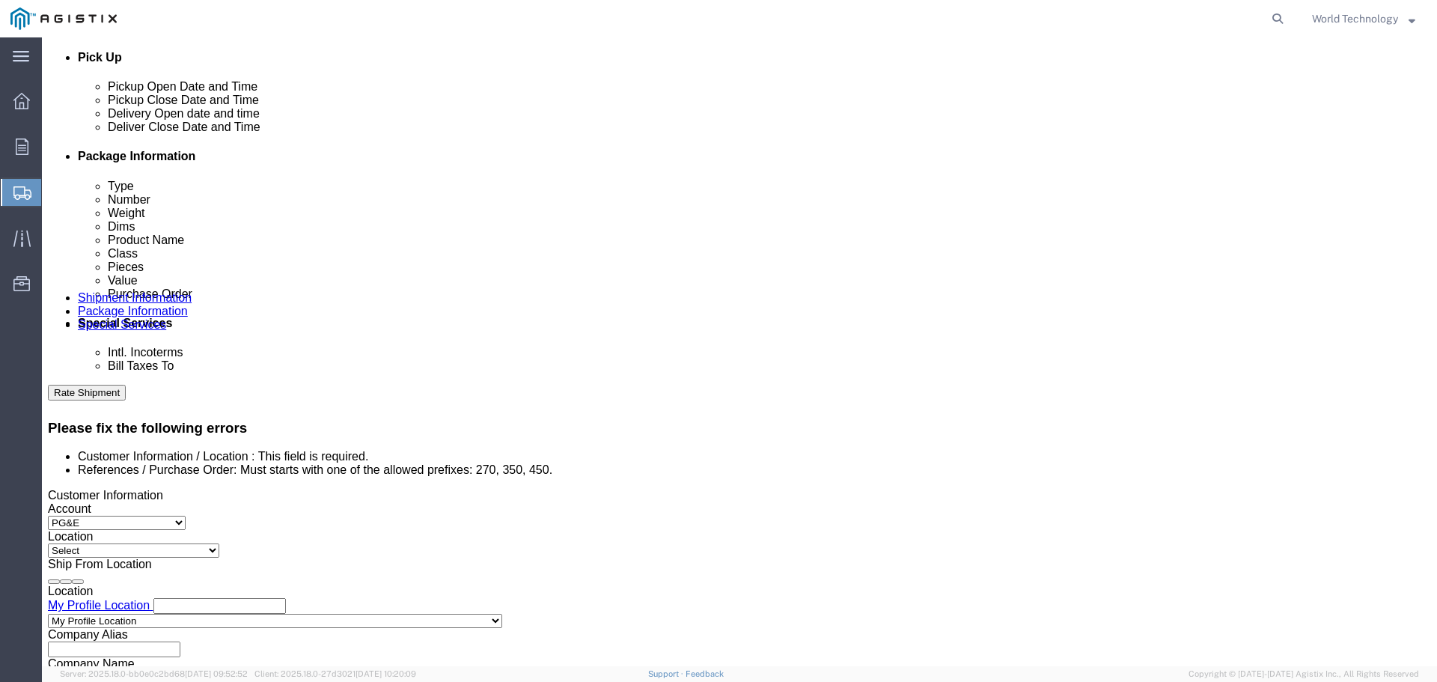
click input "2701212480"
click button "Rate Shipment"
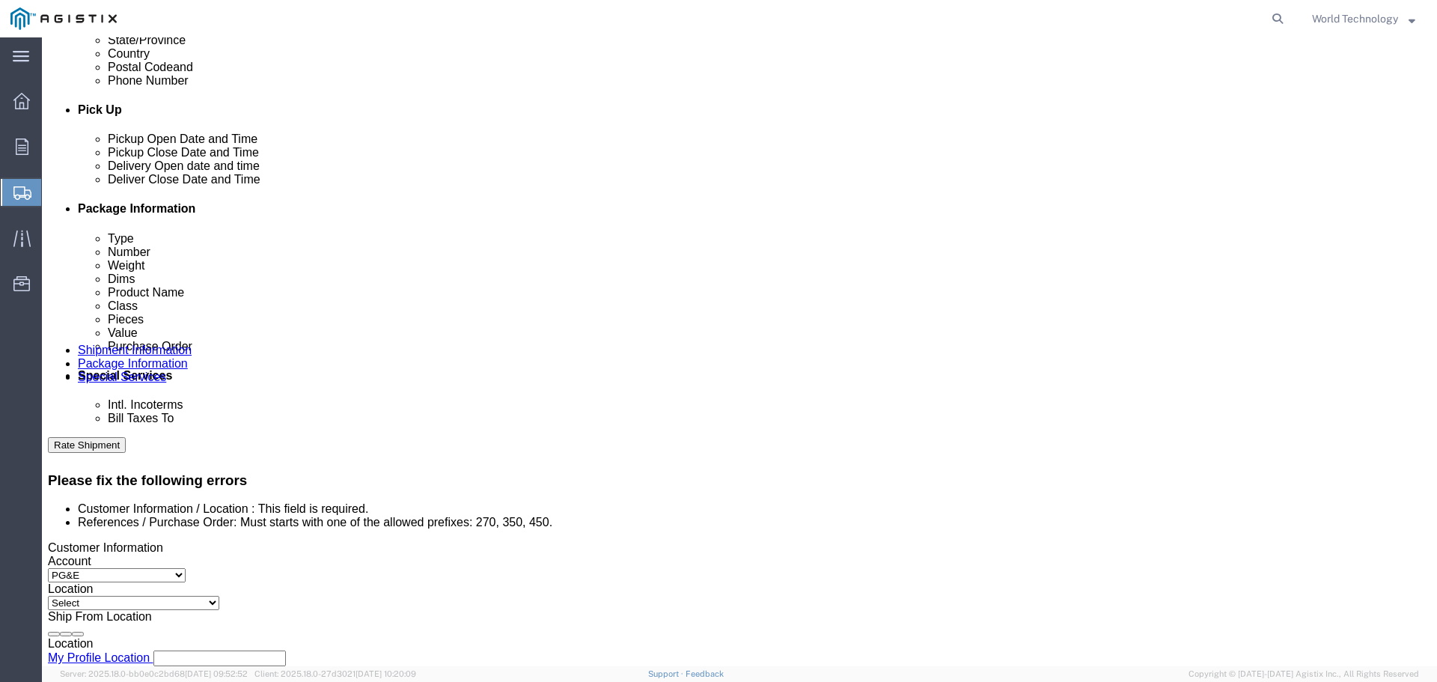
scroll to position [823, 0]
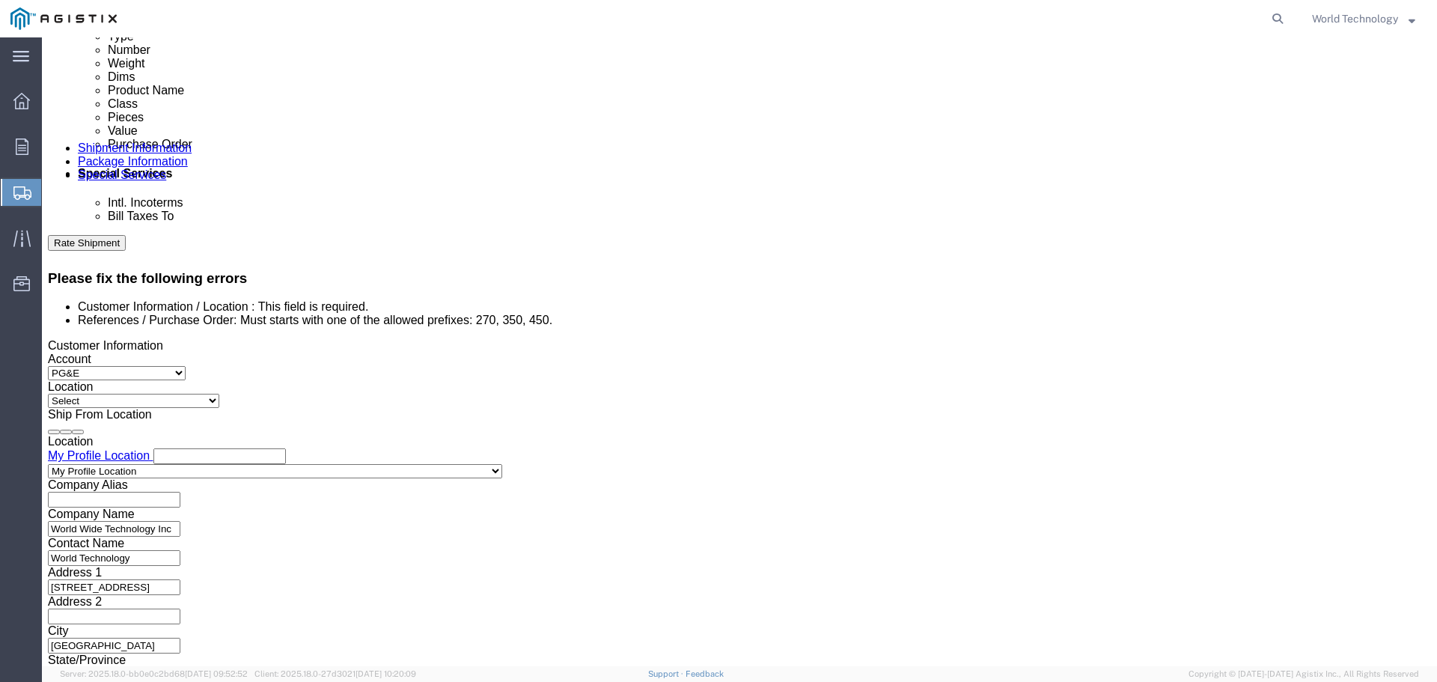
click input "270121248"
type input "27012124"
click button "Rate Shipment"
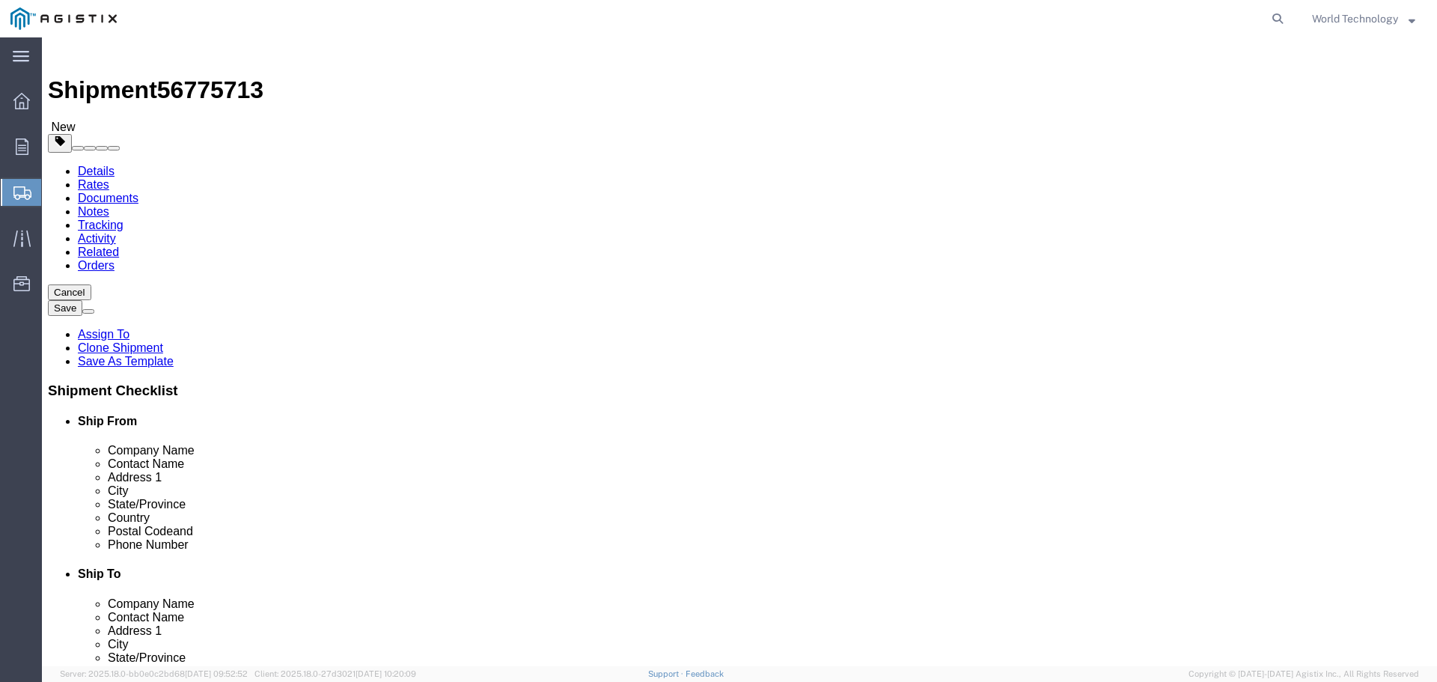
scroll to position [0, 0]
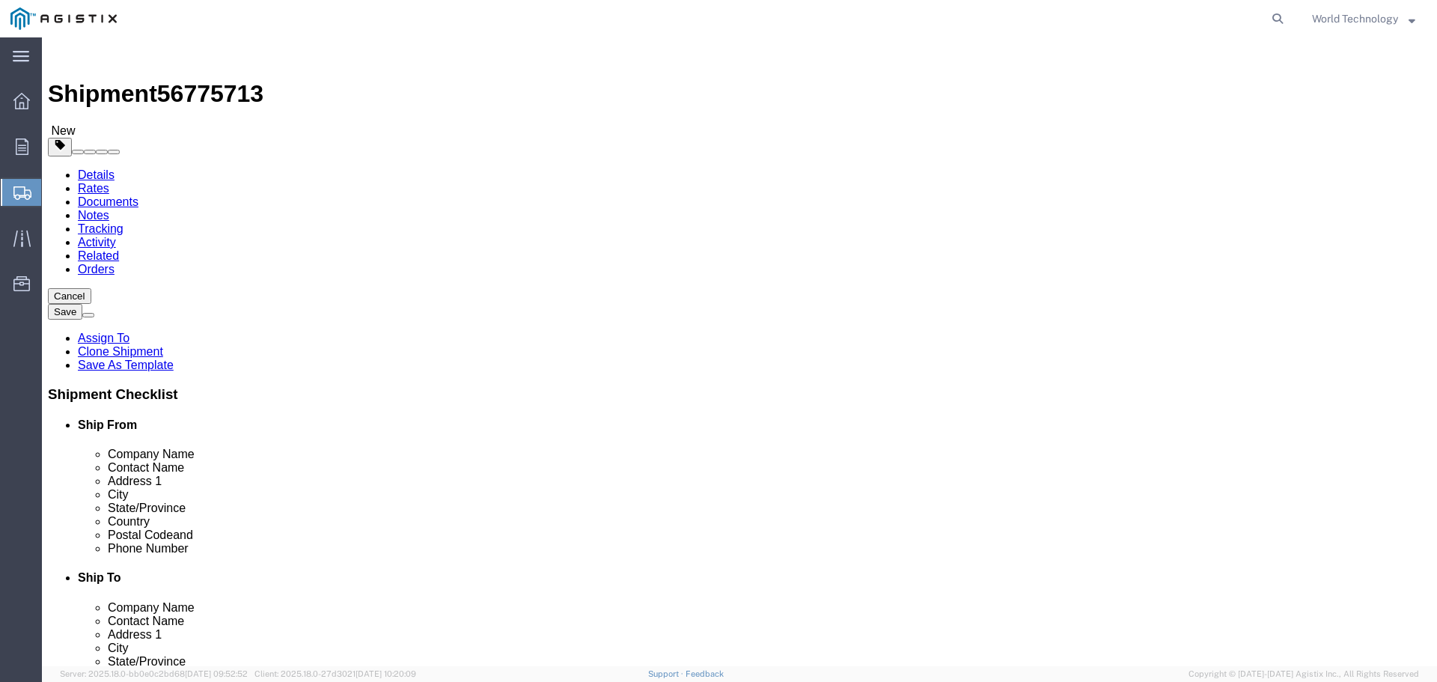
click select "Select All Others [GEOGRAPHIC_DATA] [GEOGRAPHIC_DATA] [GEOGRAPHIC_DATA] [GEOGRA…"
select select "23082"
click select "Select All Others [GEOGRAPHIC_DATA] [GEOGRAPHIC_DATA] [GEOGRAPHIC_DATA] [GEOGRA…"
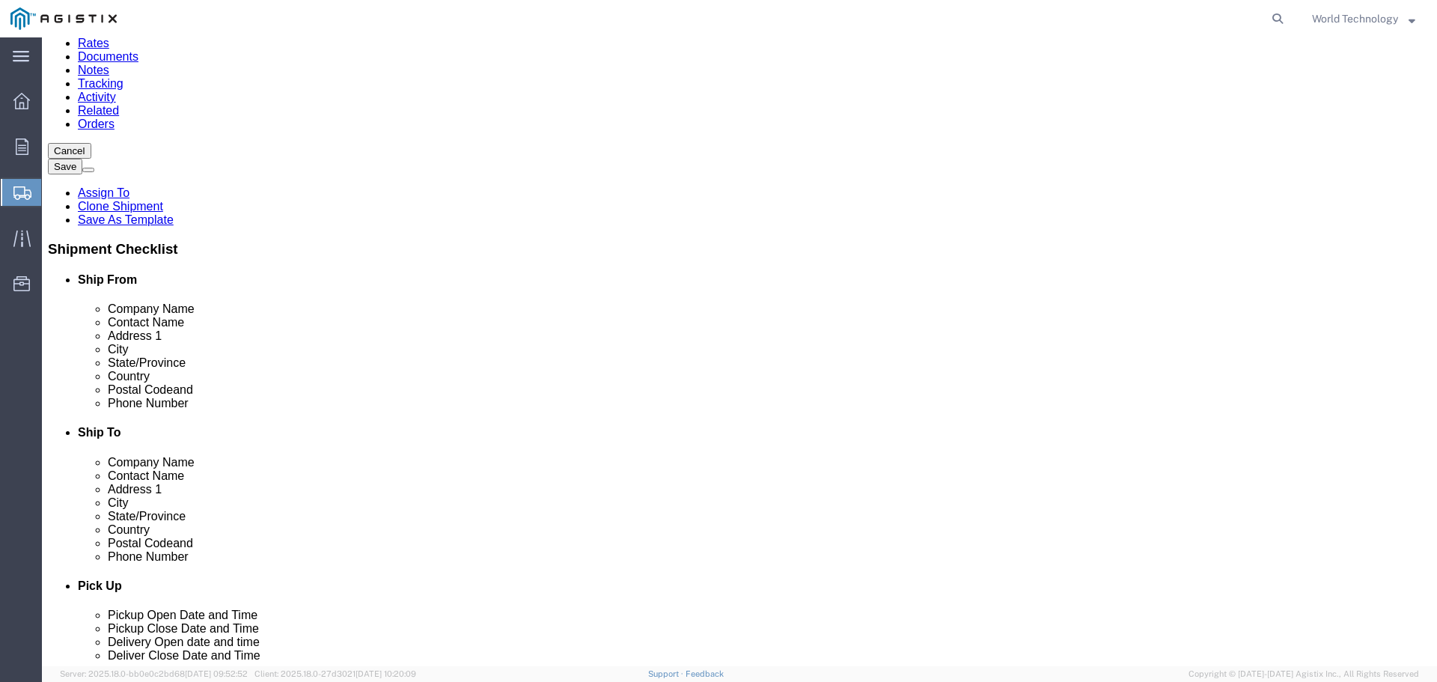
scroll to position [374, 0]
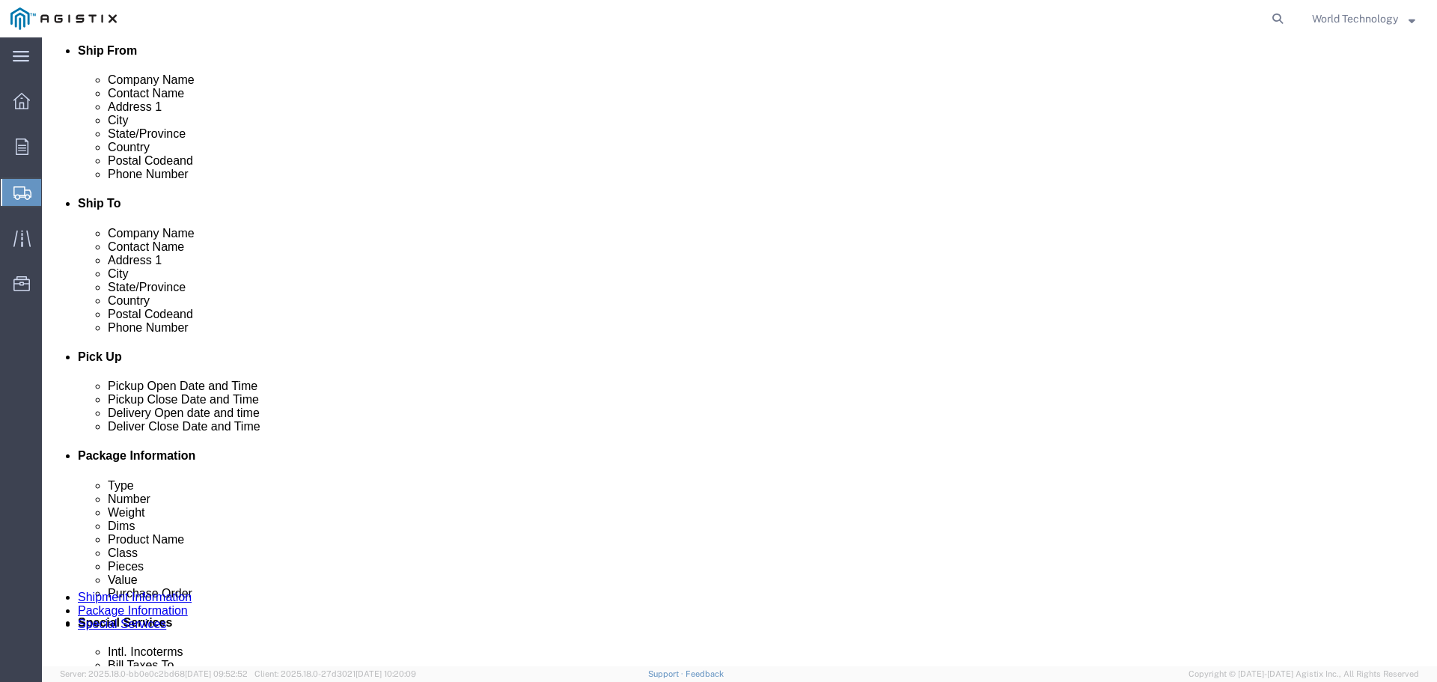
click button "Rate Shipment"
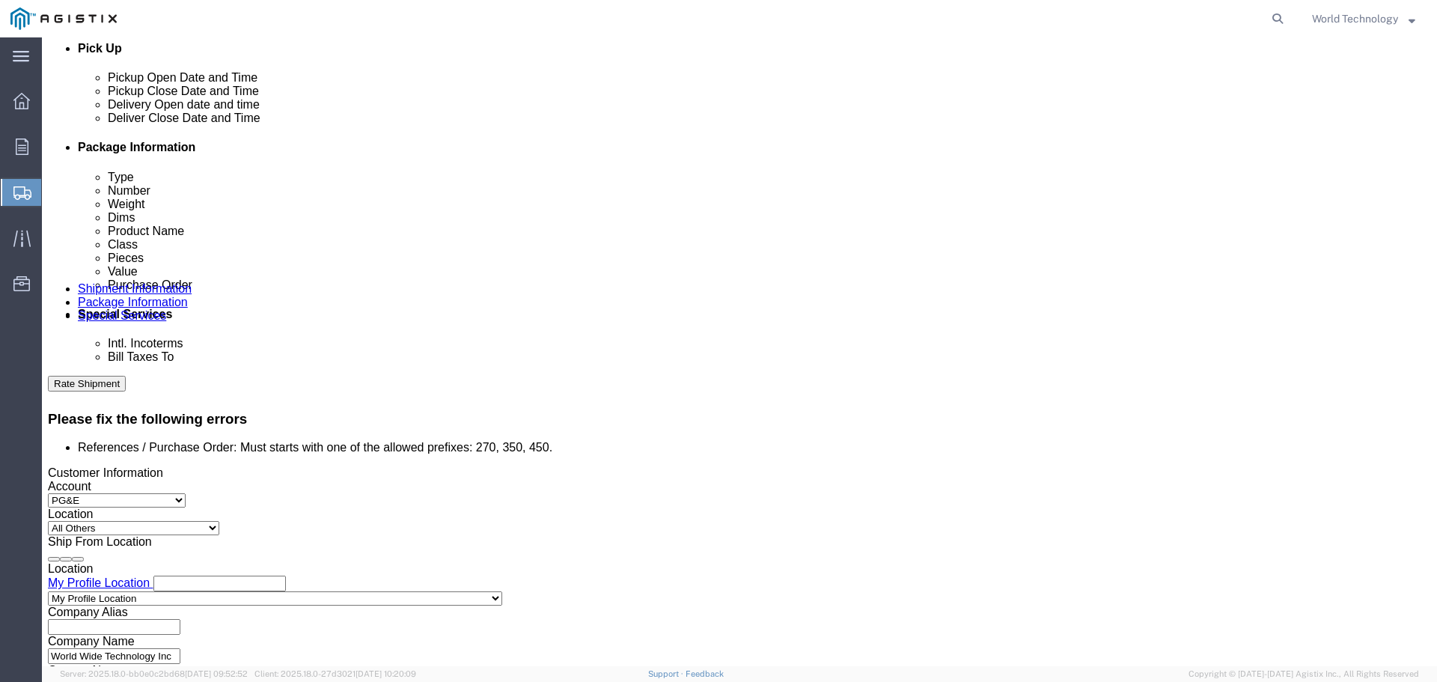
scroll to position [674, 0]
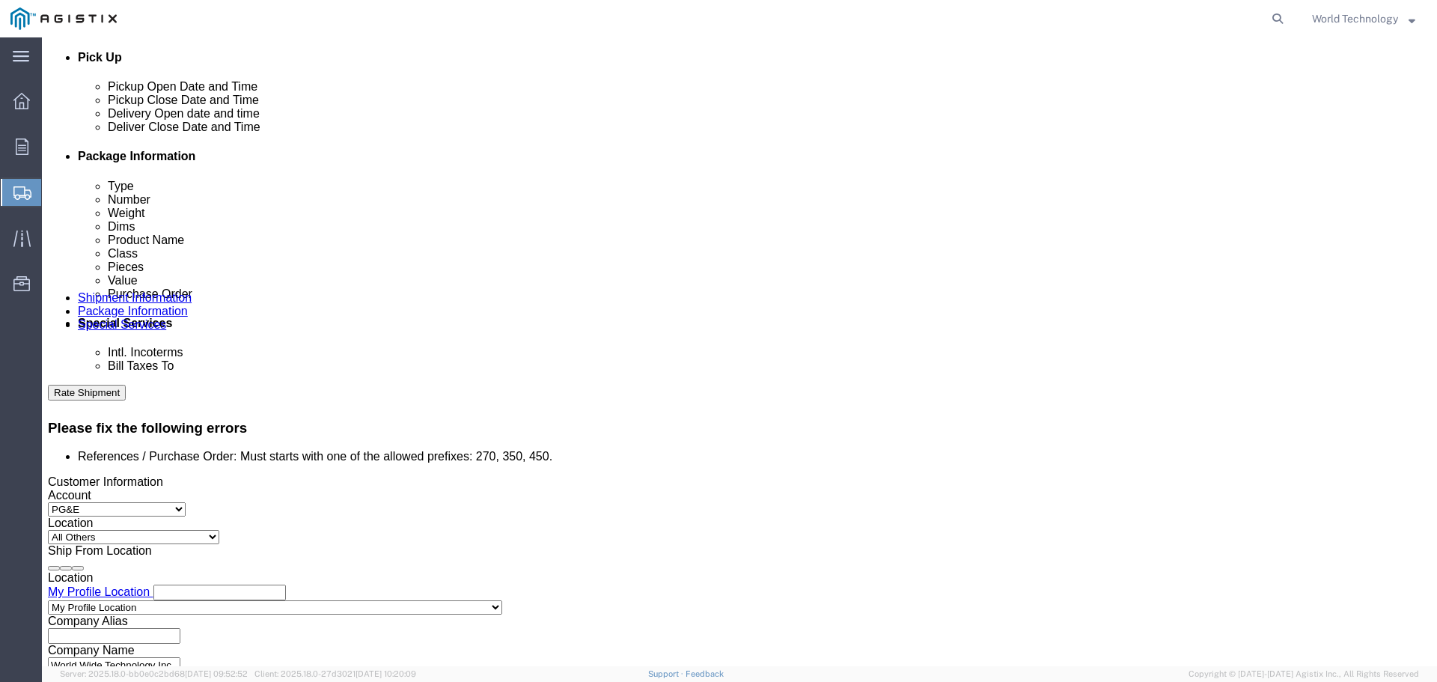
click input "27012124"
click icon "button"
click button "Add reference"
click select "Select Account Type Activity ID Airline Appointment Number ASN Batch Request # …"
select select "PURCHORD"
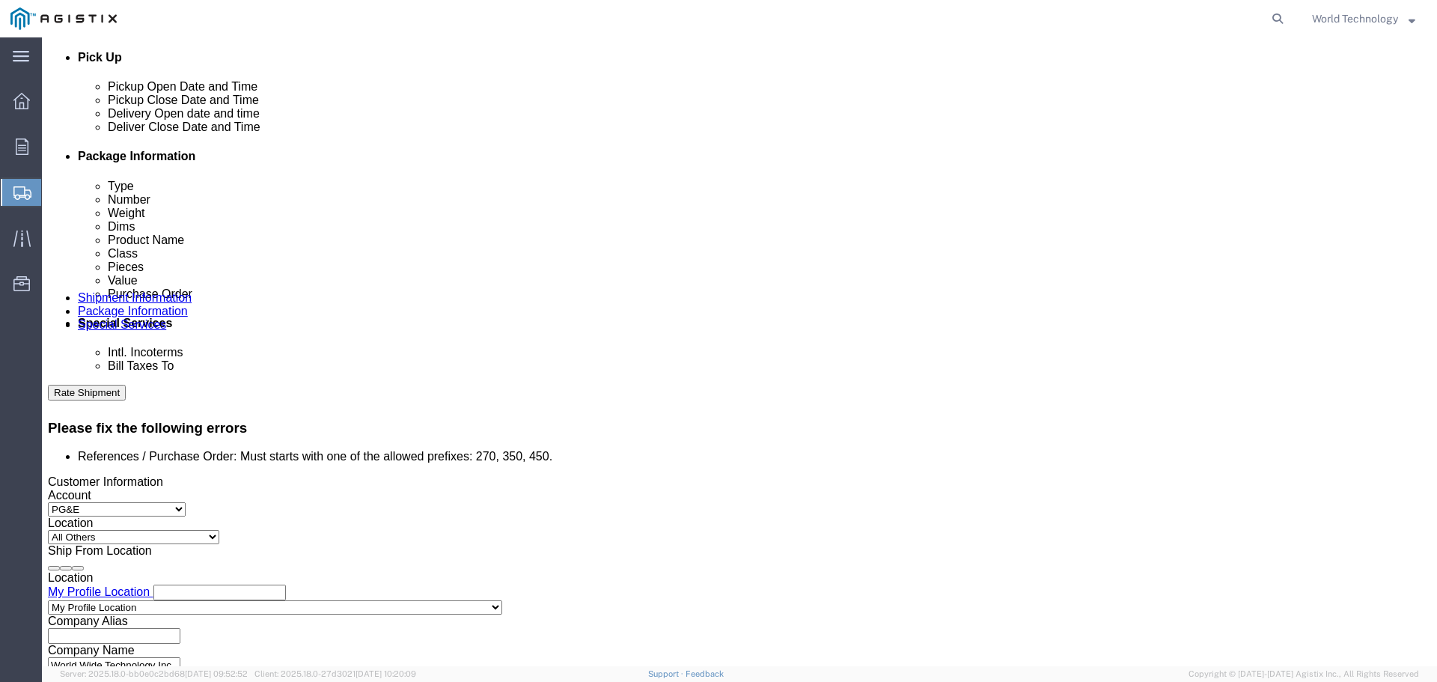
click select "Select Account Type Activity ID Airline Appointment Number ASN Batch Request # …"
click input "text"
type input "2701212480"
click button "Rate Shipment"
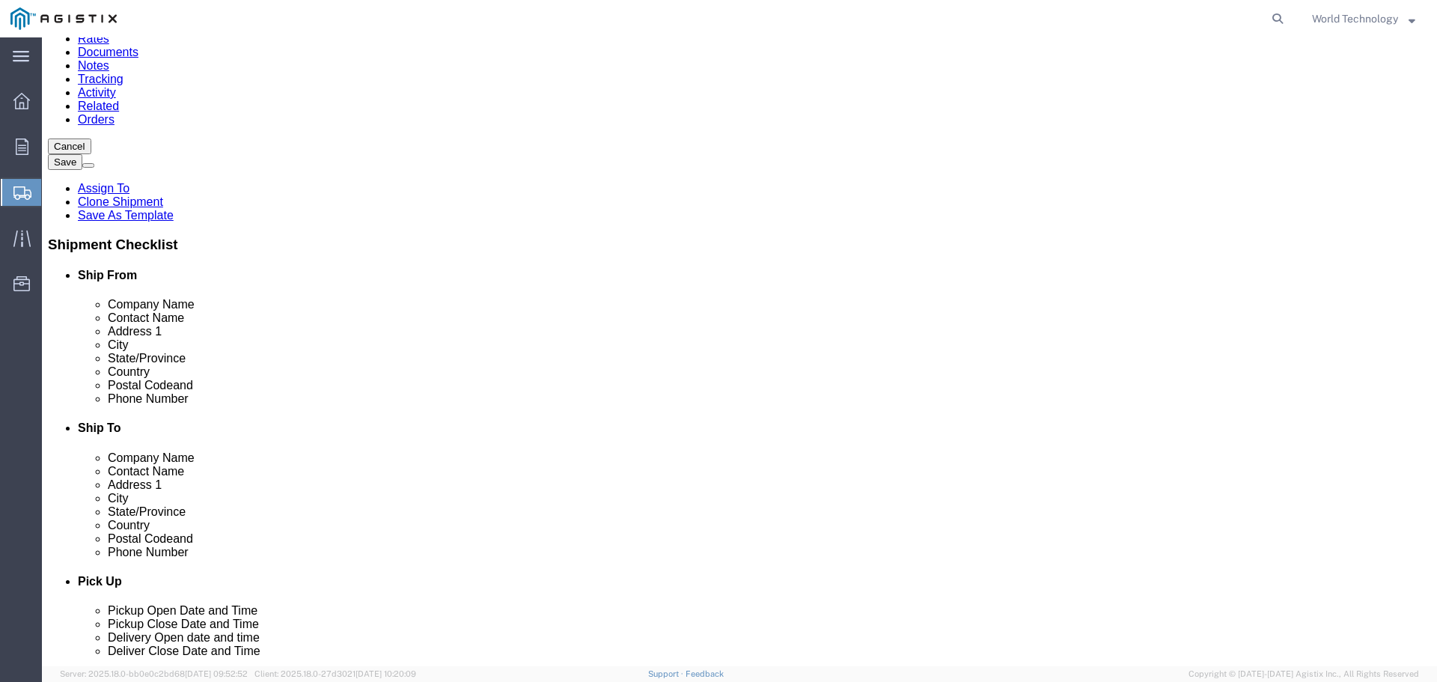
scroll to position [0, 0]
